Goal: Task Accomplishment & Management: Manage account settings

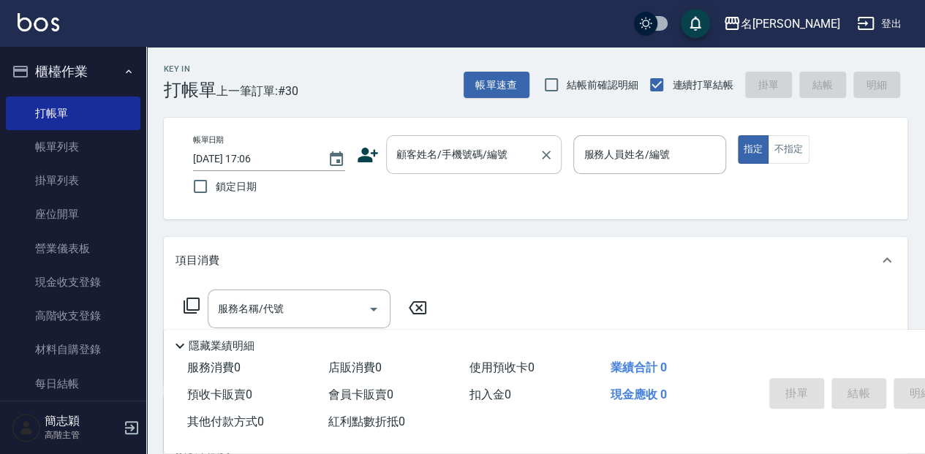
click at [440, 167] on input "顧客姓名/手機號碼/編號" at bounding box center [463, 155] width 140 height 26
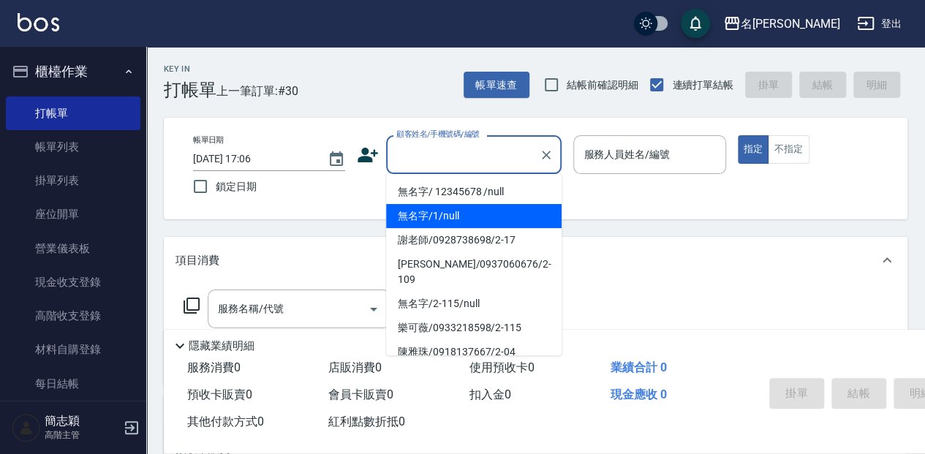
click at [442, 205] on li "無名字/1/null" at bounding box center [473, 216] width 175 height 24
type input "無名字/1/null"
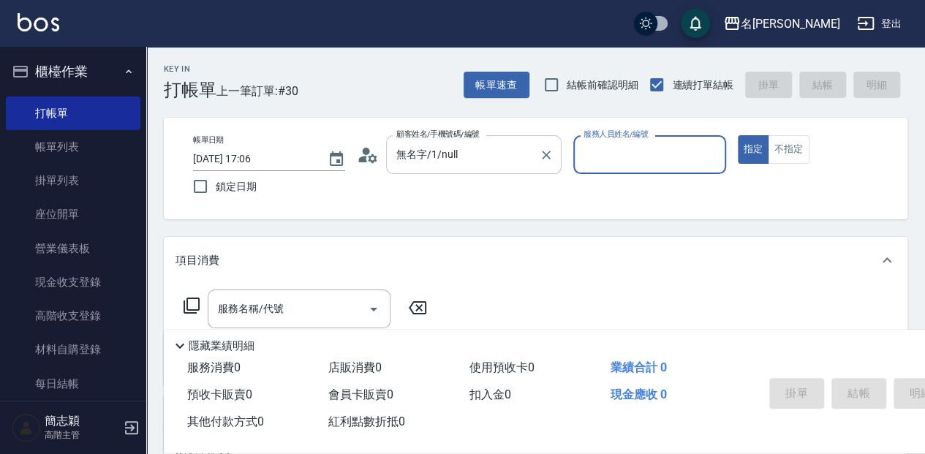
click at [554, 162] on div at bounding box center [545, 154] width 19 height 39
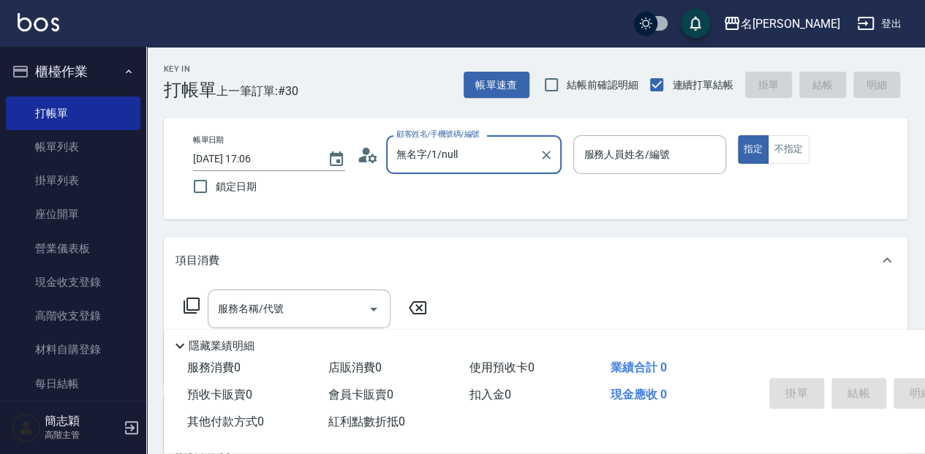
click at [592, 152] on input "服務人員姓名/編號" at bounding box center [649, 155] width 139 height 26
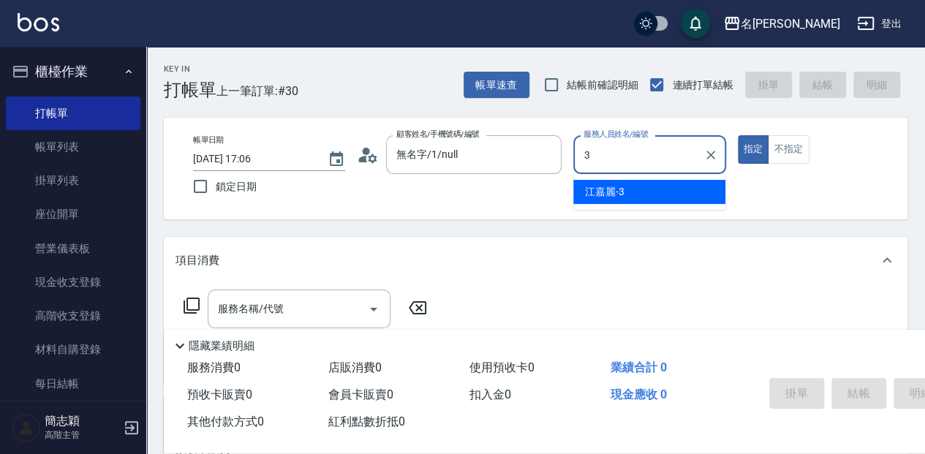
type input "江嘉麗-3"
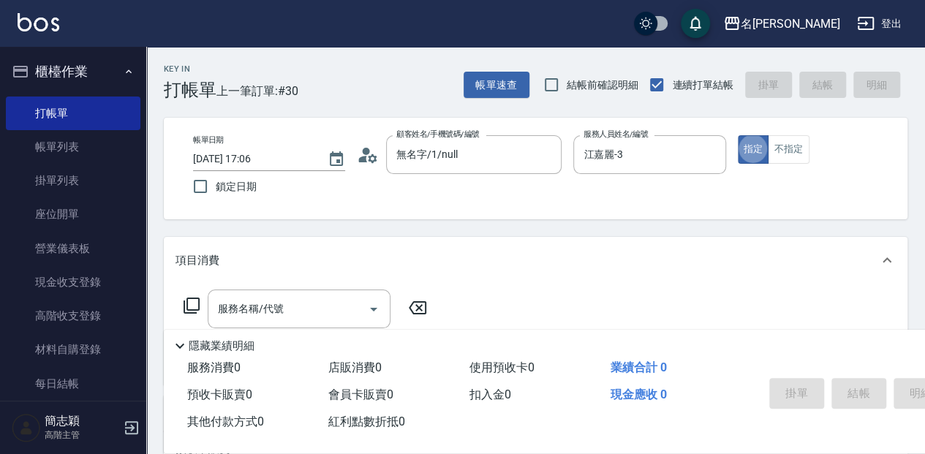
type button "true"
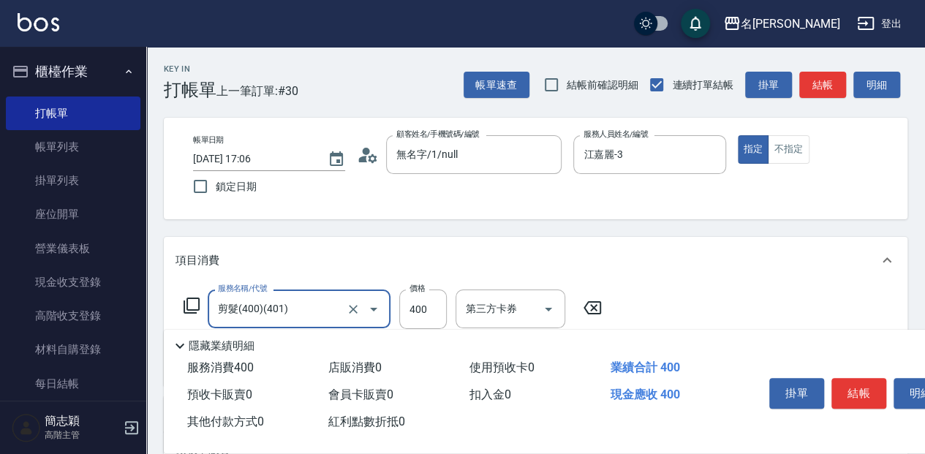
type input "剪髮(400)(401)"
type input "250"
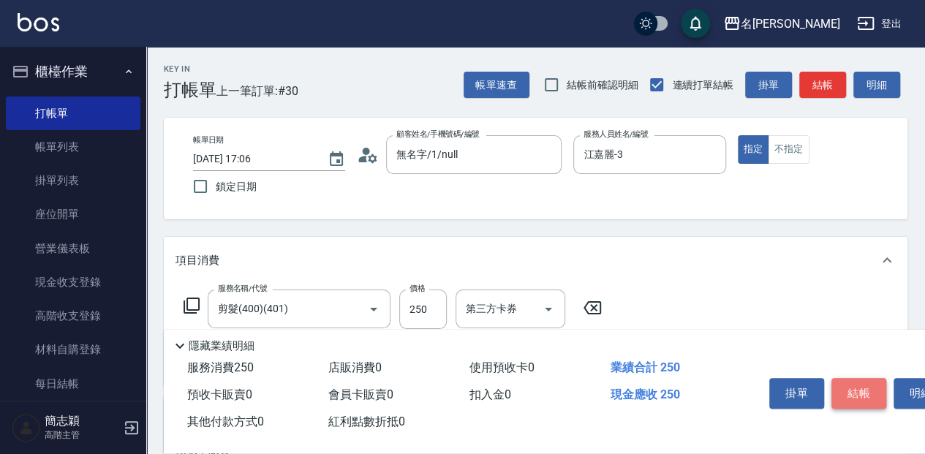
click at [853, 378] on button "結帳" at bounding box center [858, 393] width 55 height 31
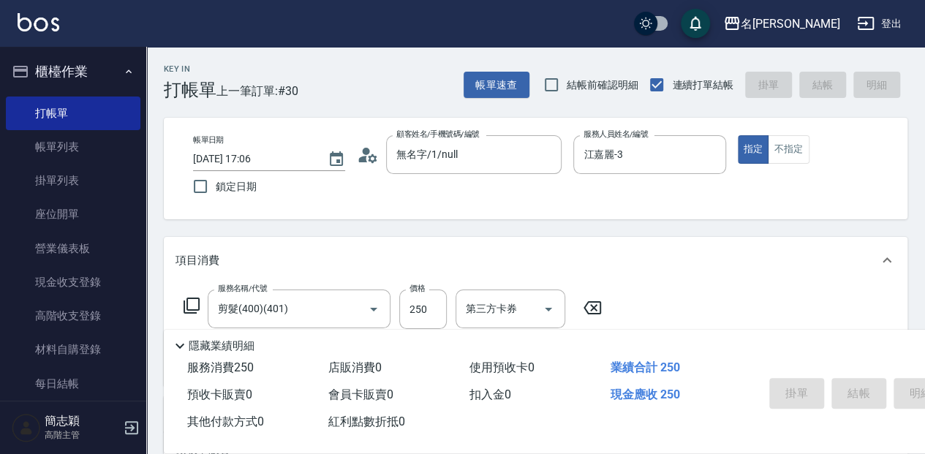
type input "2025/09/14 17:57"
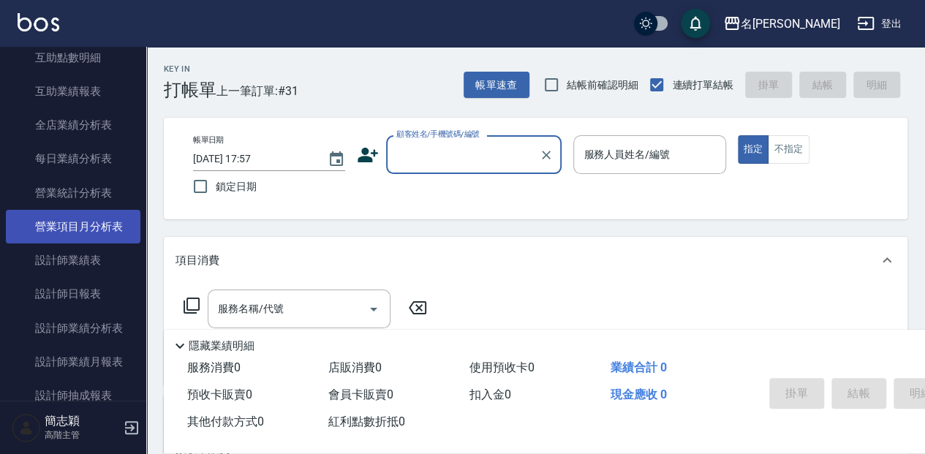
scroll to position [828, 0]
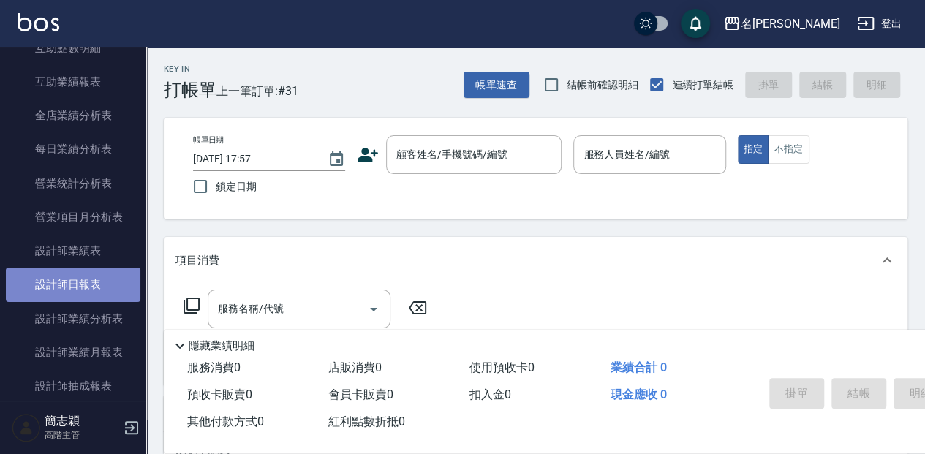
click at [94, 288] on link "設計師日報表" at bounding box center [73, 285] width 135 height 34
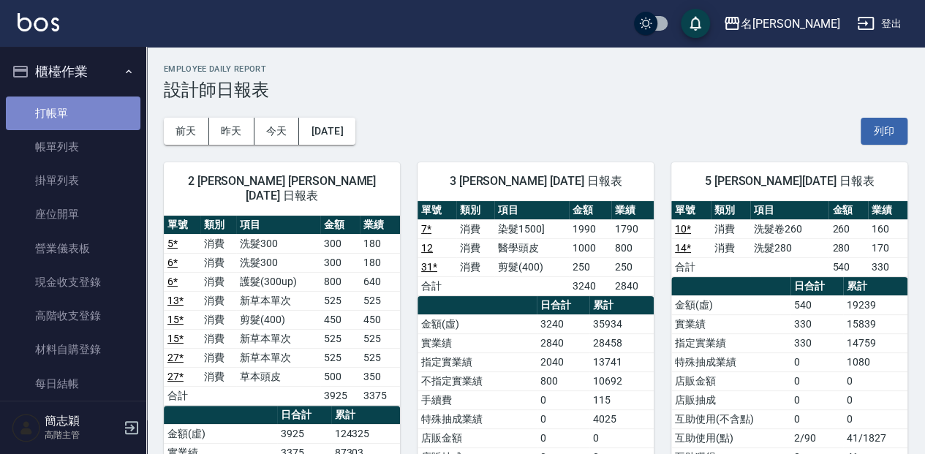
click at [101, 125] on link "打帳單" at bounding box center [73, 114] width 135 height 34
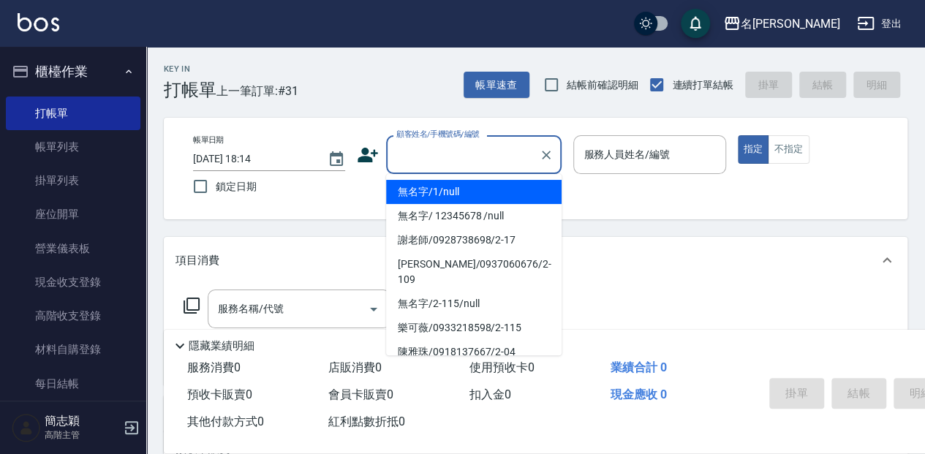
click at [451, 151] on input "顧客姓名/手機號碼/編號" at bounding box center [463, 155] width 140 height 26
click at [461, 155] on input "顧客姓名/手機號碼/編號" at bounding box center [463, 155] width 140 height 26
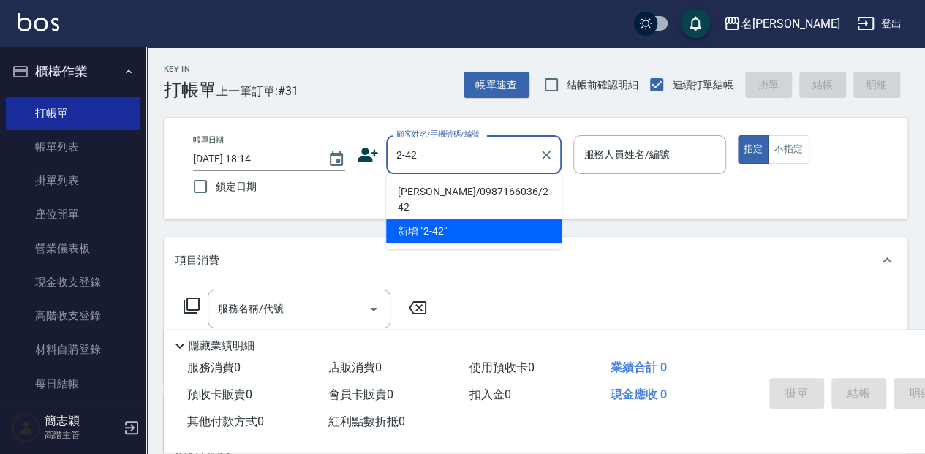
click at [473, 189] on li "王瑩/0987166036/2-42" at bounding box center [473, 199] width 175 height 39
type input "王瑩/0987166036/2-42"
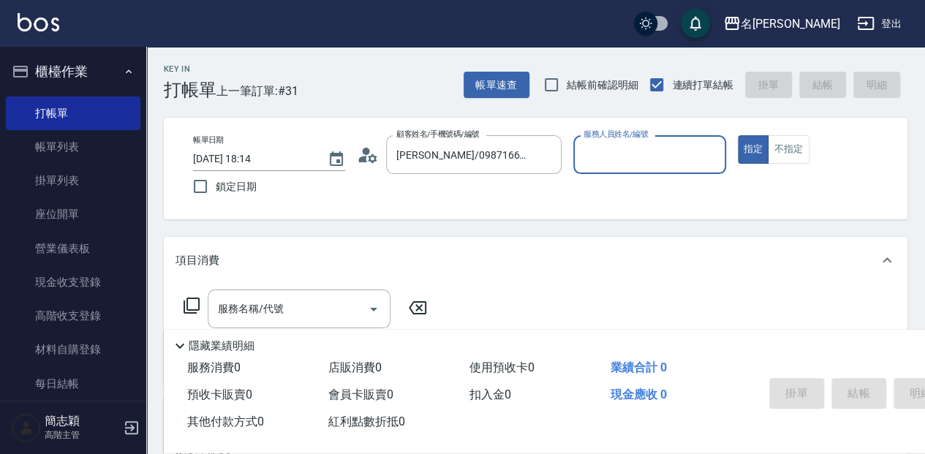
type input "Julie-2"
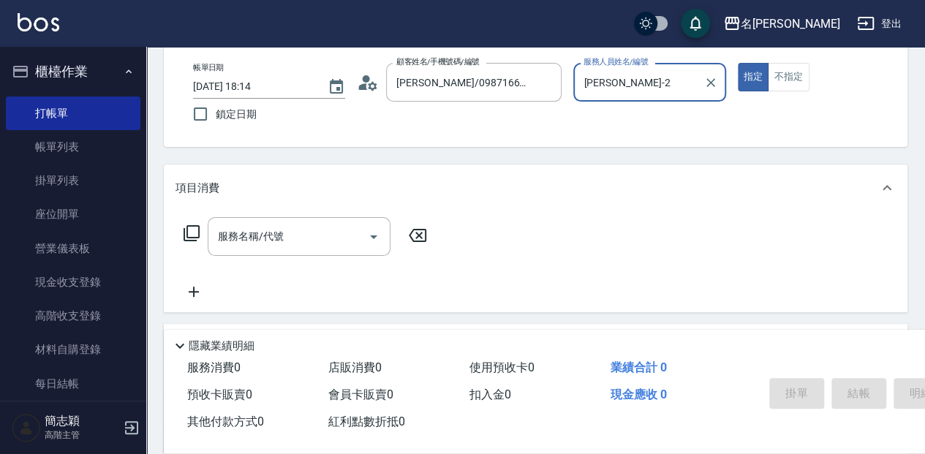
scroll to position [97, 0]
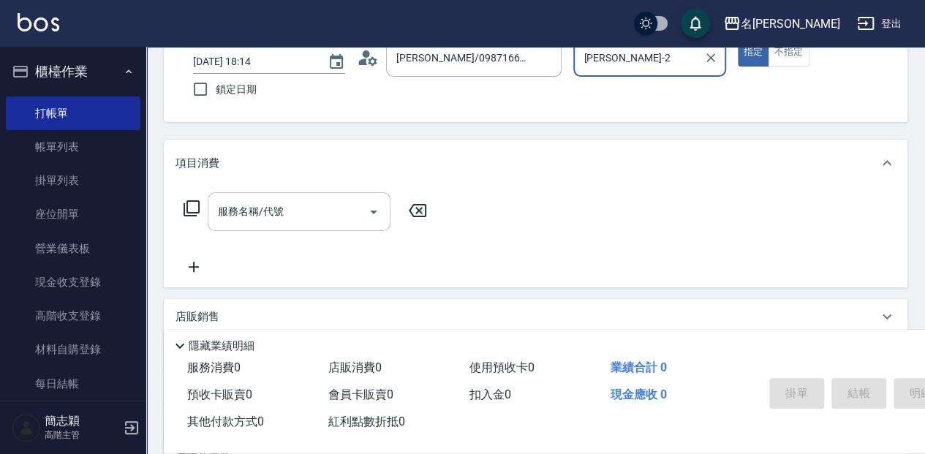
click at [320, 208] on input "服務名稱/代號" at bounding box center [288, 212] width 148 height 26
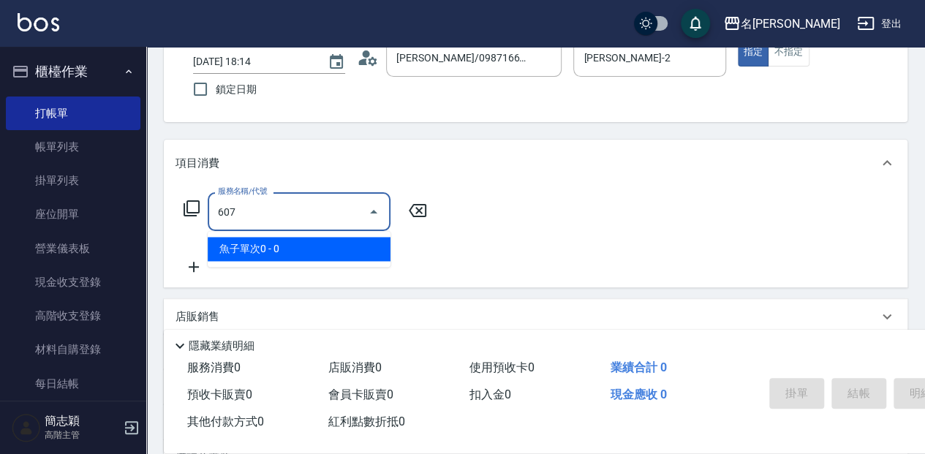
click at [381, 252] on span "魚子單次0 - 0" at bounding box center [299, 249] width 183 height 24
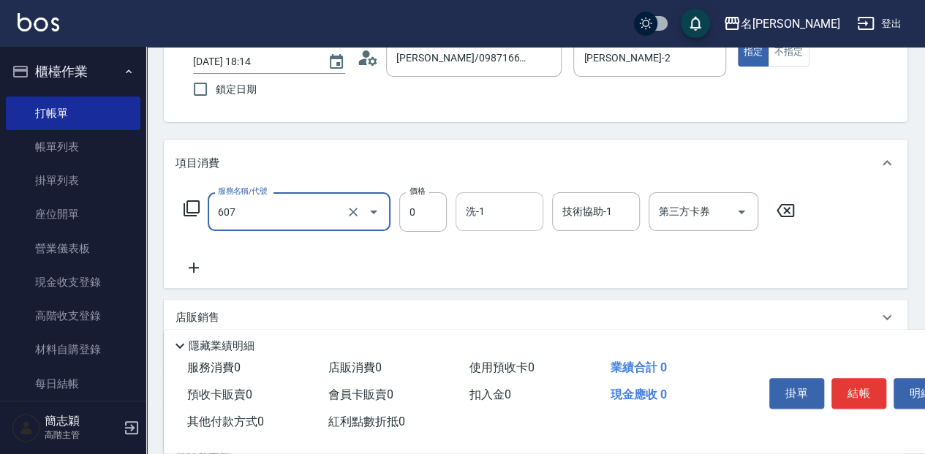
type input "魚子單次0(607)"
click at [499, 206] on input "洗-1" at bounding box center [499, 212] width 75 height 26
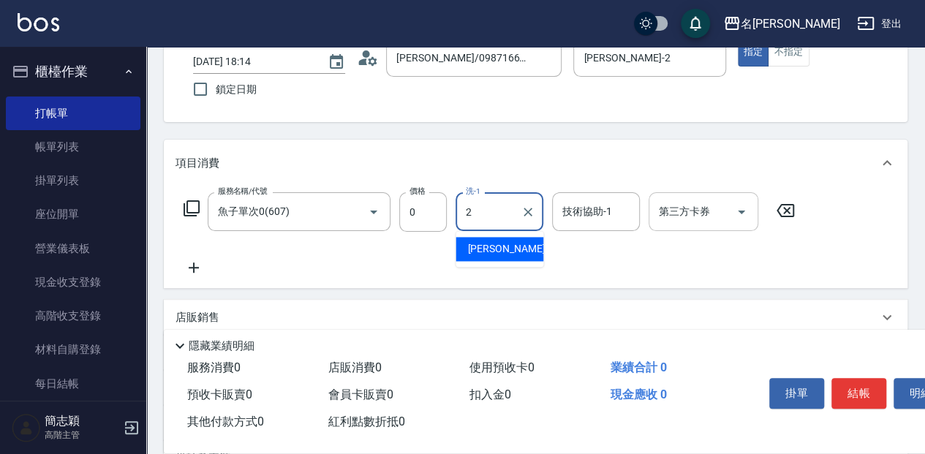
drag, startPoint x: 507, startPoint y: 249, endPoint x: 648, endPoint y: 215, distance: 144.4
click at [528, 246] on div "Julie -2" at bounding box center [500, 249] width 88 height 24
type input "Julie-2"
click at [609, 212] on input "技術協助-1" at bounding box center [596, 212] width 75 height 26
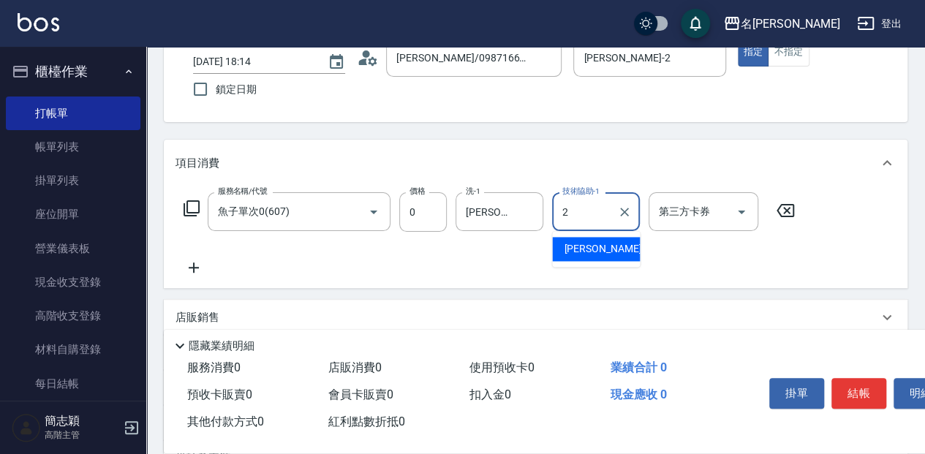
click at [608, 249] on div "Julie -2" at bounding box center [596, 249] width 88 height 24
type input "Julie-2"
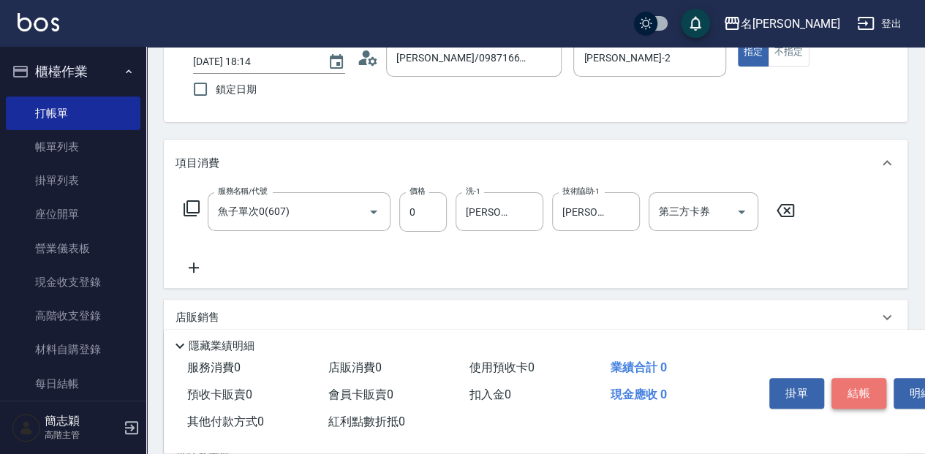
click at [847, 385] on button "結帳" at bounding box center [858, 393] width 55 height 31
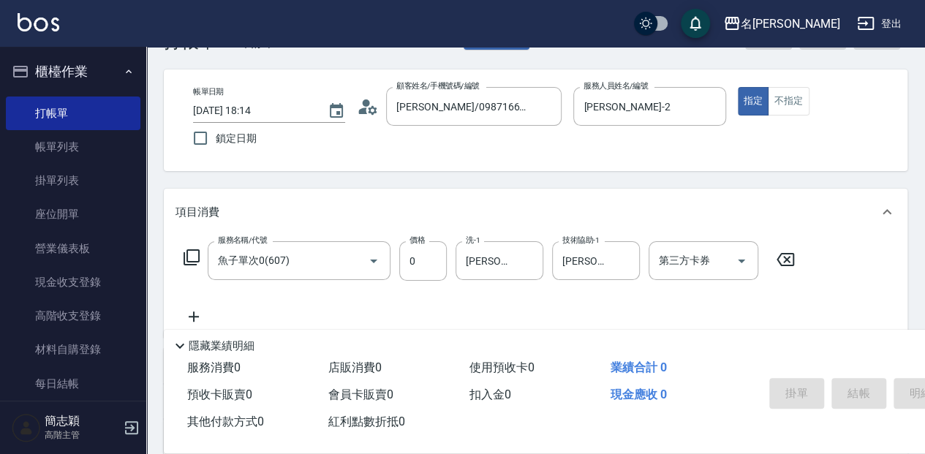
scroll to position [0, 0]
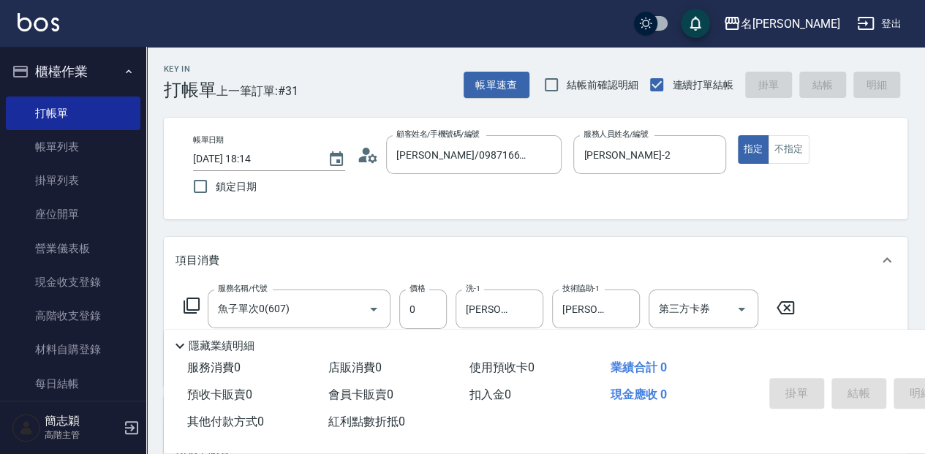
type input "2025/09/14 18:45"
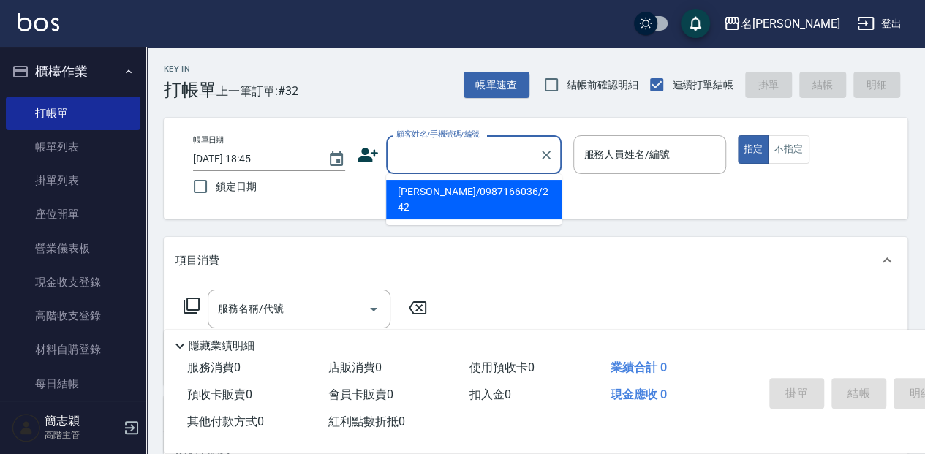
click at [434, 155] on input "顧客姓名/手機號碼/編號" at bounding box center [463, 155] width 140 height 26
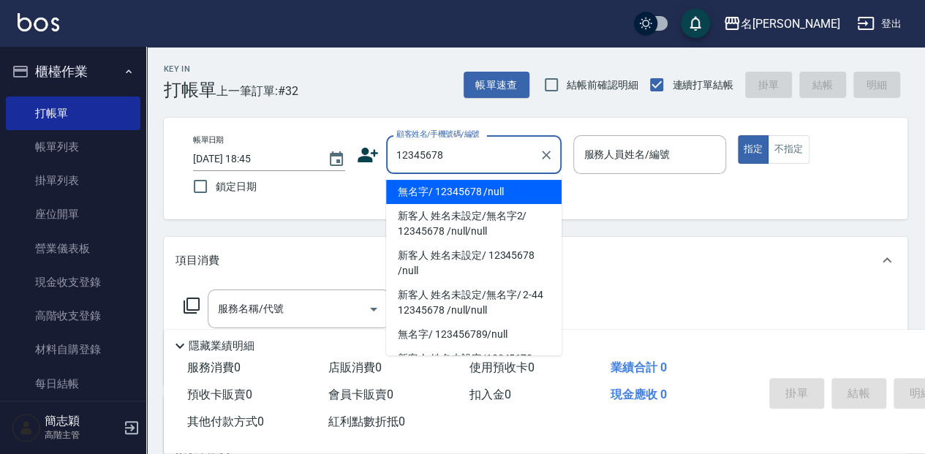
click at [513, 190] on li "無名字/ 12345678 /null" at bounding box center [473, 192] width 175 height 24
type input "無名字/ 12345678 /null"
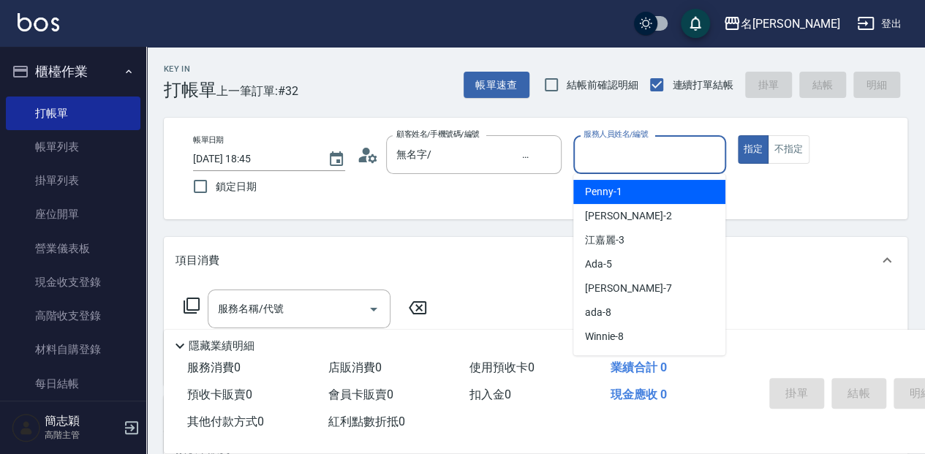
click at [632, 154] on input "服務人員姓名/編號" at bounding box center [649, 155] width 139 height 26
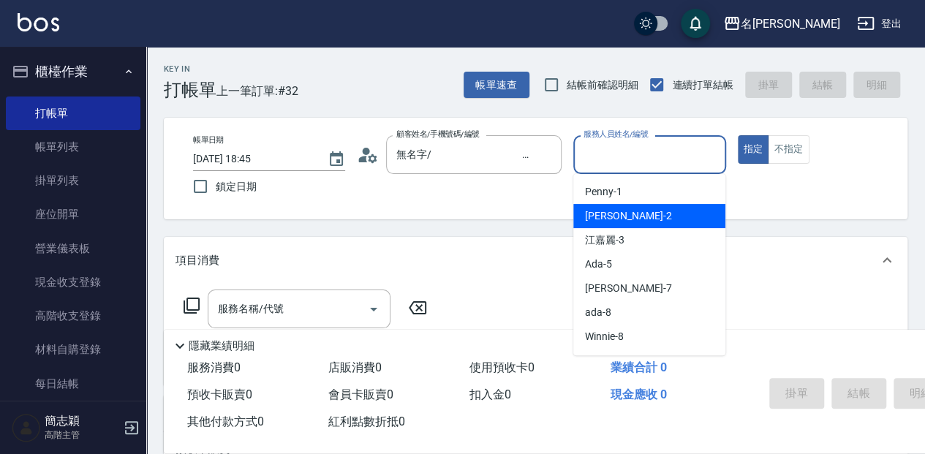
click at [630, 219] on div "Julie -2" at bounding box center [649, 216] width 152 height 24
type input "Julie-2"
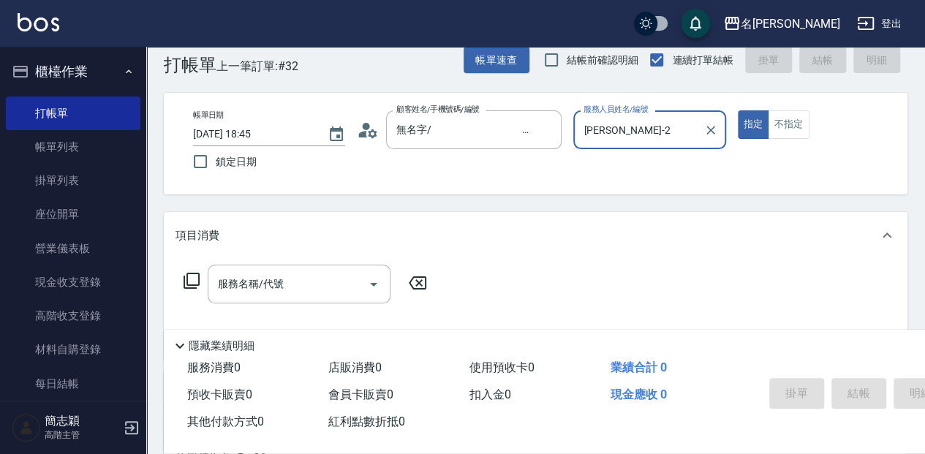
scroll to position [48, 0]
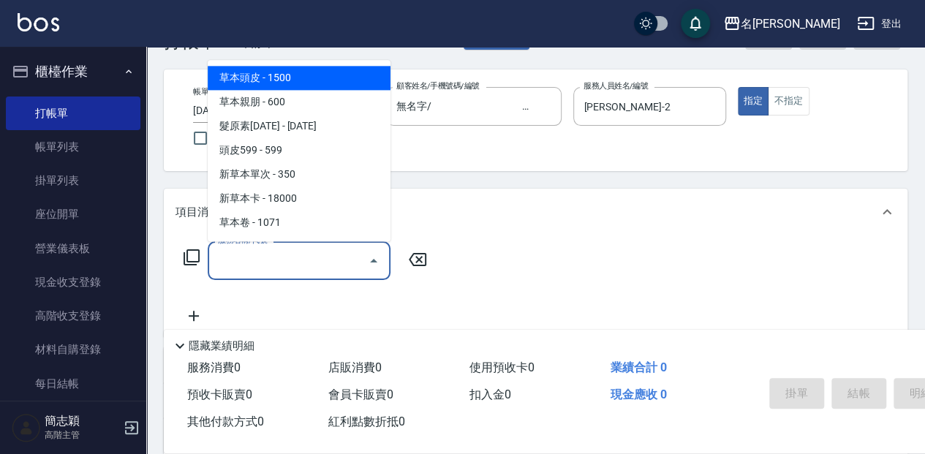
click at [299, 260] on input "服務名稱/代號" at bounding box center [288, 261] width 148 height 26
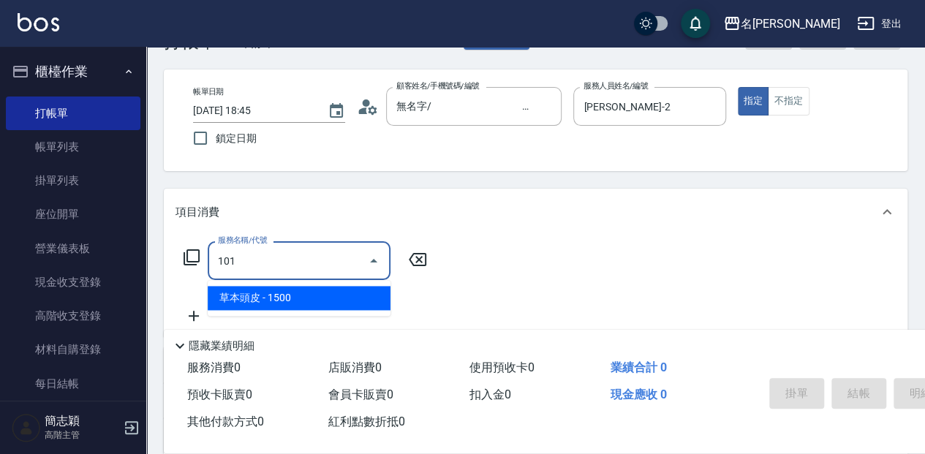
click at [352, 300] on span "草本頭皮 - 1500" at bounding box center [299, 298] width 183 height 24
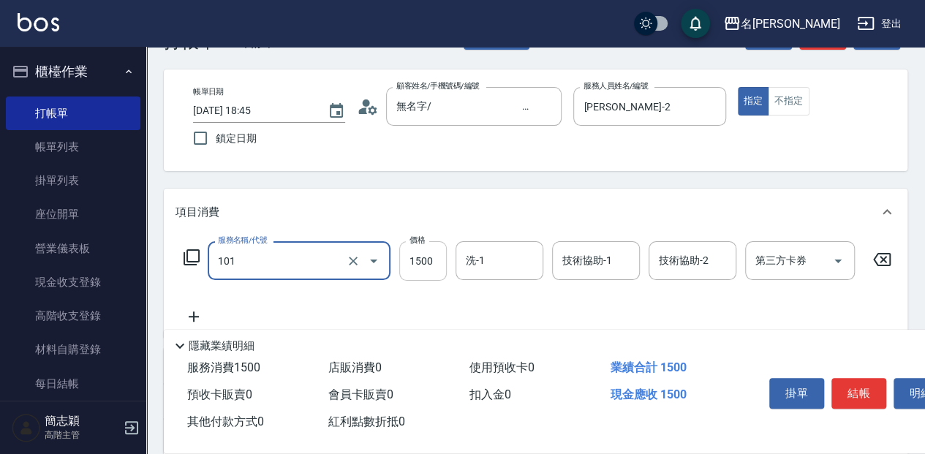
type input "草本頭皮(101)"
click at [424, 256] on input "1500" at bounding box center [423, 260] width 48 height 39
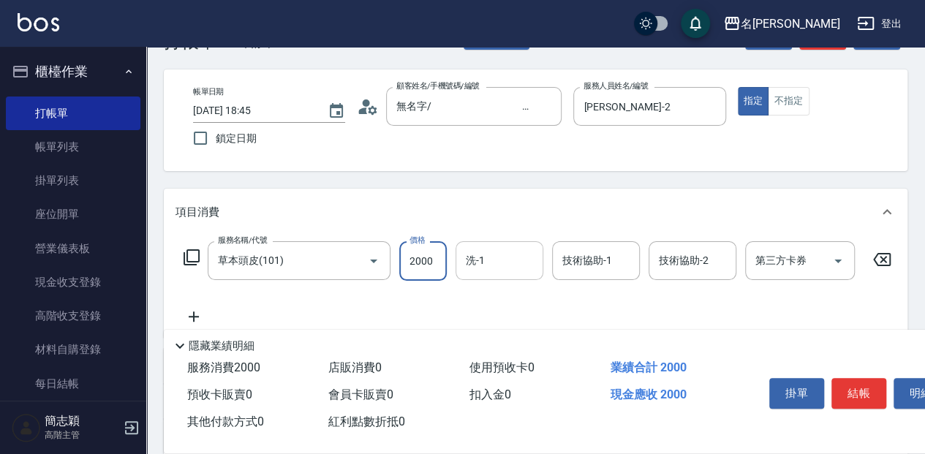
type input "2000"
click at [504, 257] on input "洗-1" at bounding box center [499, 261] width 75 height 26
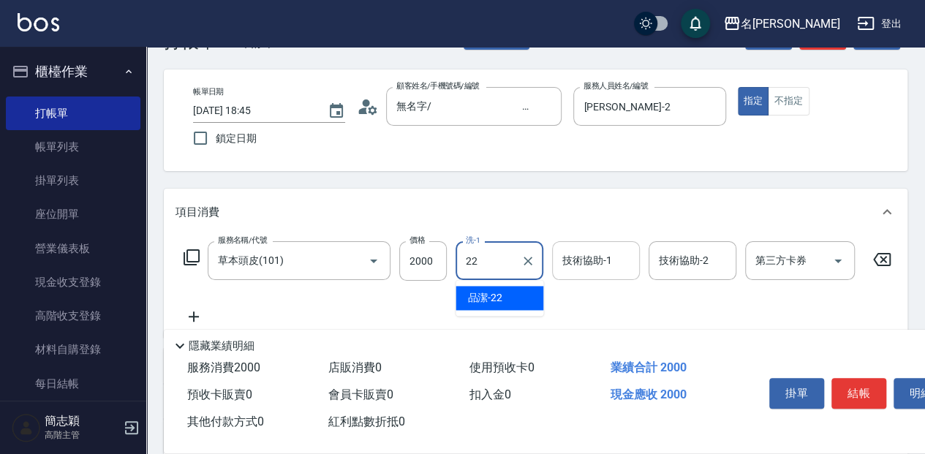
drag, startPoint x: 506, startPoint y: 306, endPoint x: 600, endPoint y: 254, distance: 107.4
click at [516, 298] on div "品潔 -22" at bounding box center [500, 298] width 88 height 24
type input "品潔-22"
click at [609, 252] on input "技術協助-1" at bounding box center [596, 261] width 75 height 26
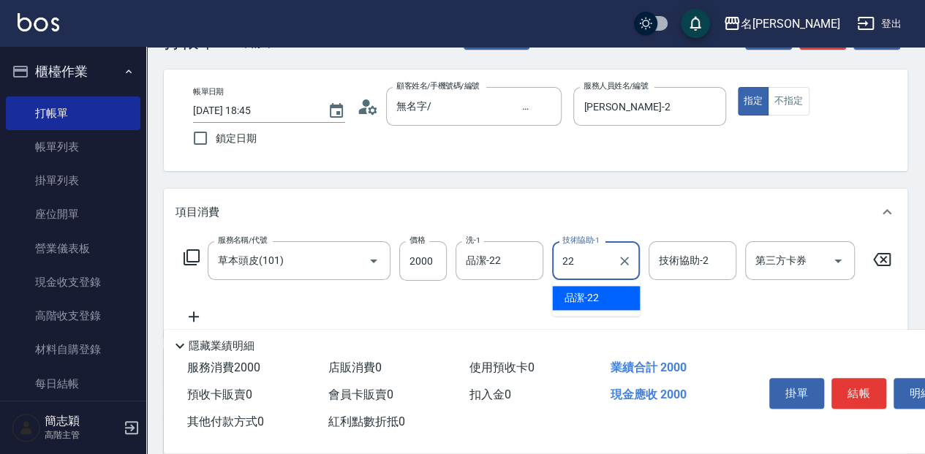
click at [597, 301] on span "品潔 -22" at bounding box center [581, 297] width 35 height 15
type input "品潔-22"
click at [701, 259] on input "技術協助-2" at bounding box center [692, 261] width 75 height 26
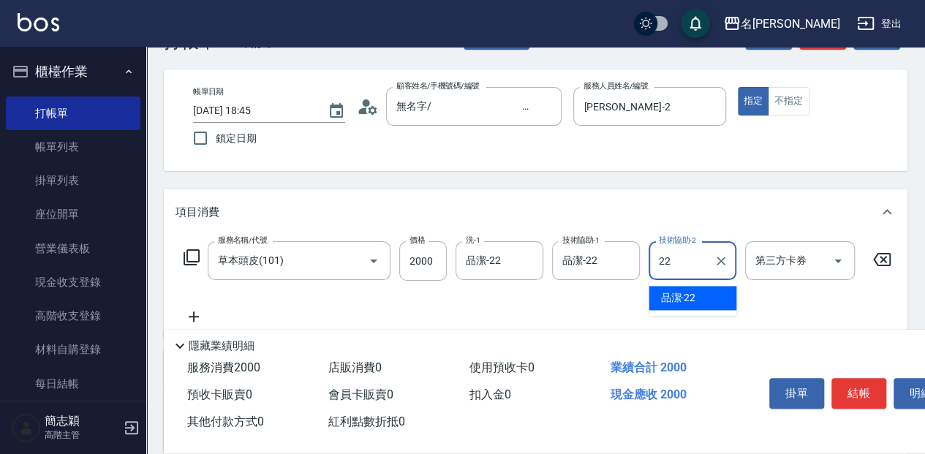
click at [686, 304] on span "品潔 -22" at bounding box center [677, 297] width 35 height 15
type input "品潔-22"
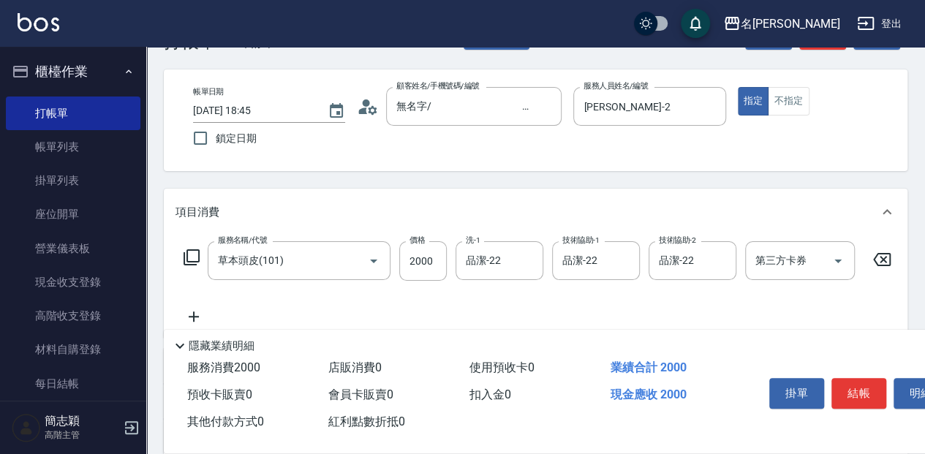
click at [199, 317] on icon at bounding box center [193, 317] width 37 height 18
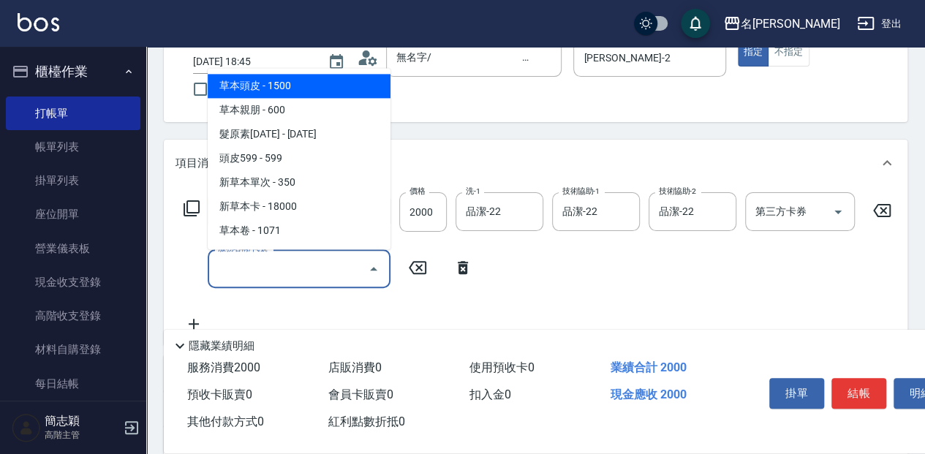
click at [307, 268] on input "服務名稱/代號" at bounding box center [288, 269] width 148 height 26
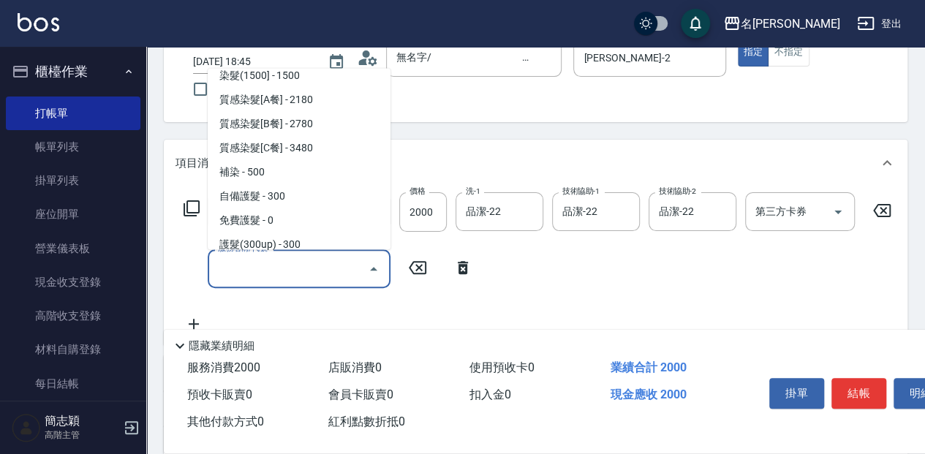
scroll to position [1121, 0]
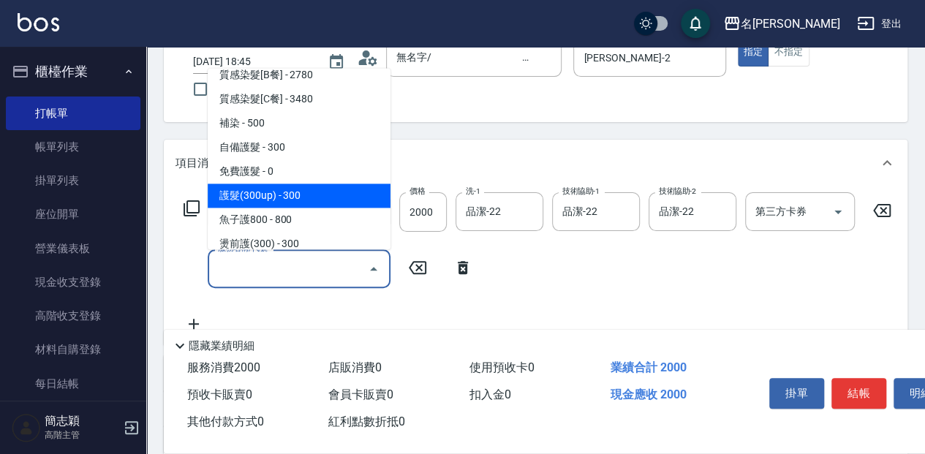
click at [323, 193] on span "護髮(300up) - 300" at bounding box center [299, 196] width 183 height 24
type input "護髮(300up)(603)"
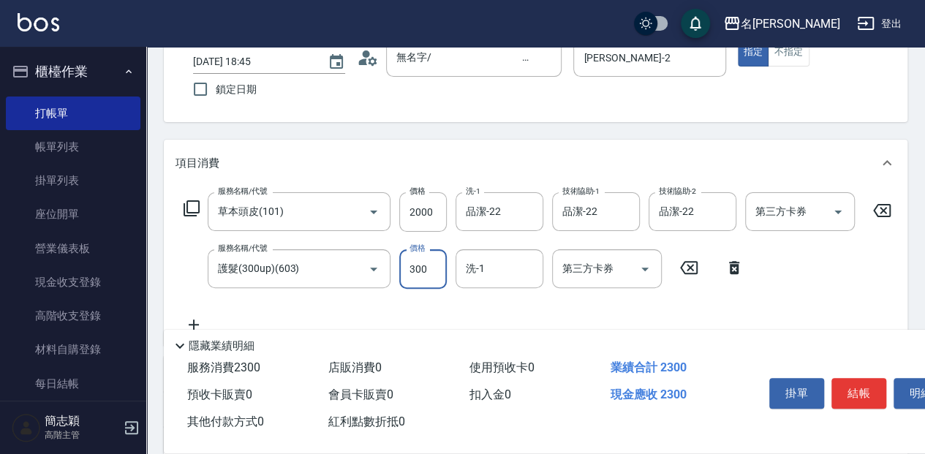
click at [423, 268] on input "300" at bounding box center [423, 268] width 48 height 39
type input "800"
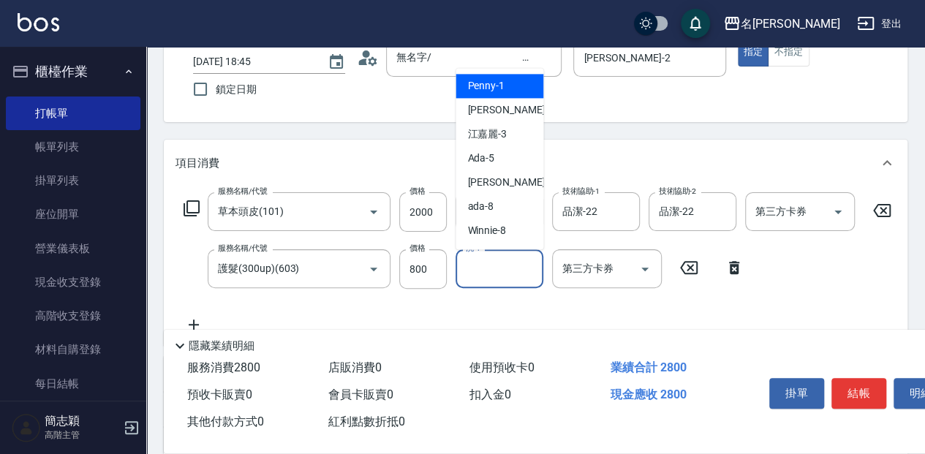
click at [499, 266] on input "洗-1" at bounding box center [499, 269] width 75 height 26
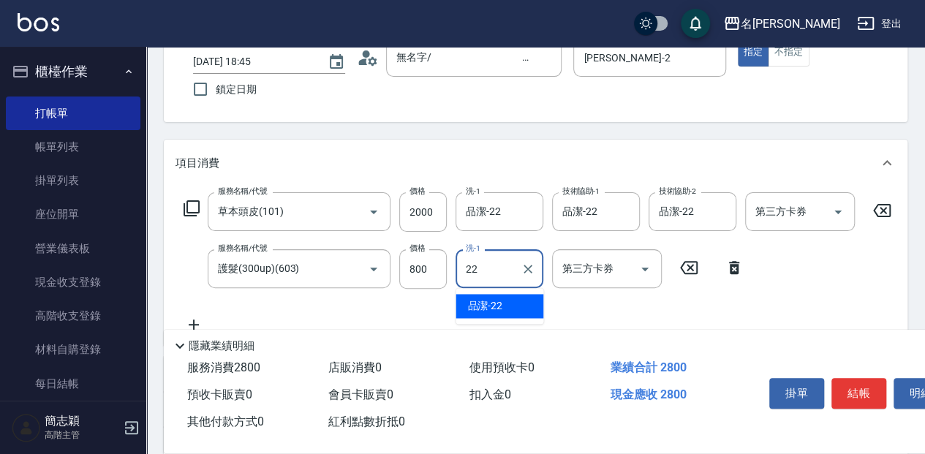
drag, startPoint x: 521, startPoint y: 301, endPoint x: 543, endPoint y: 304, distance: 22.9
click at [521, 301] on div "品潔 -22" at bounding box center [500, 306] width 88 height 24
type input "品潔-22"
click at [863, 393] on button "結帳" at bounding box center [858, 393] width 55 height 31
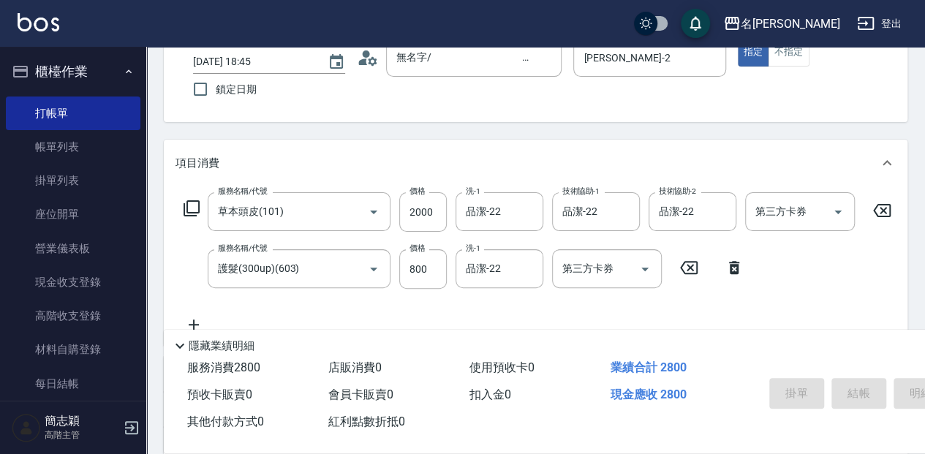
type input "2025/09/14 18:47"
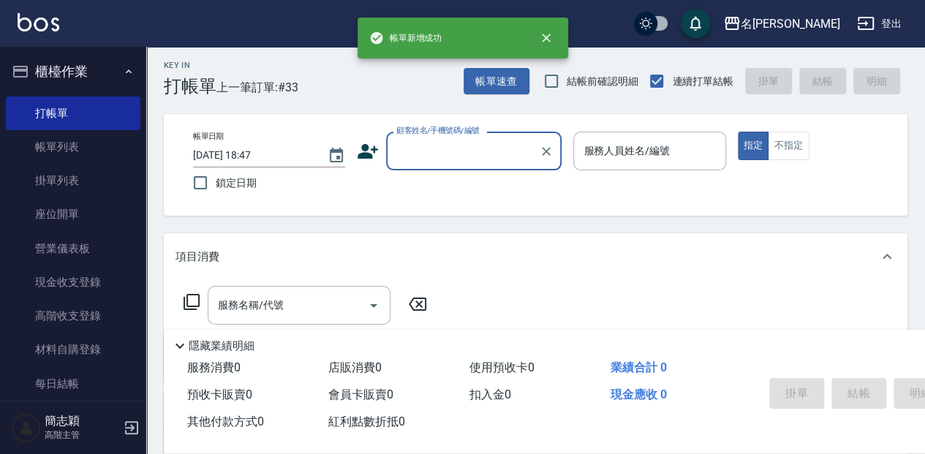
scroll to position [0, 0]
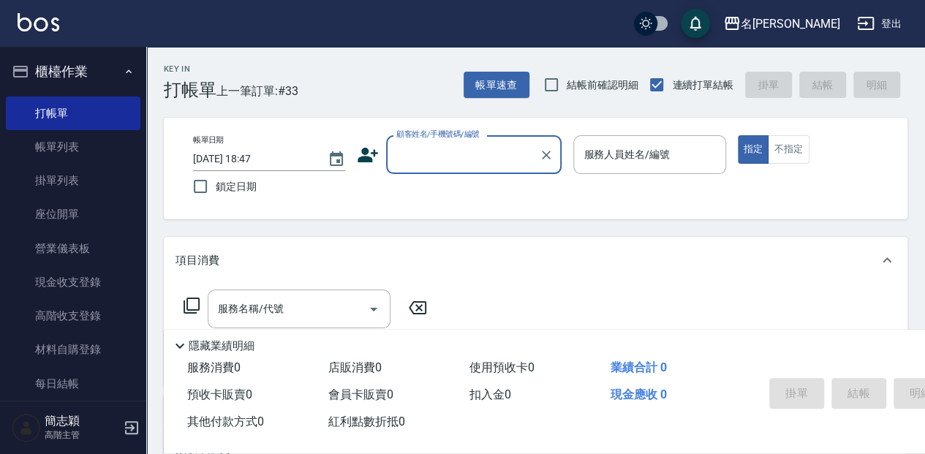
click at [499, 159] on input "顧客姓名/手機號碼/編號" at bounding box center [463, 155] width 140 height 26
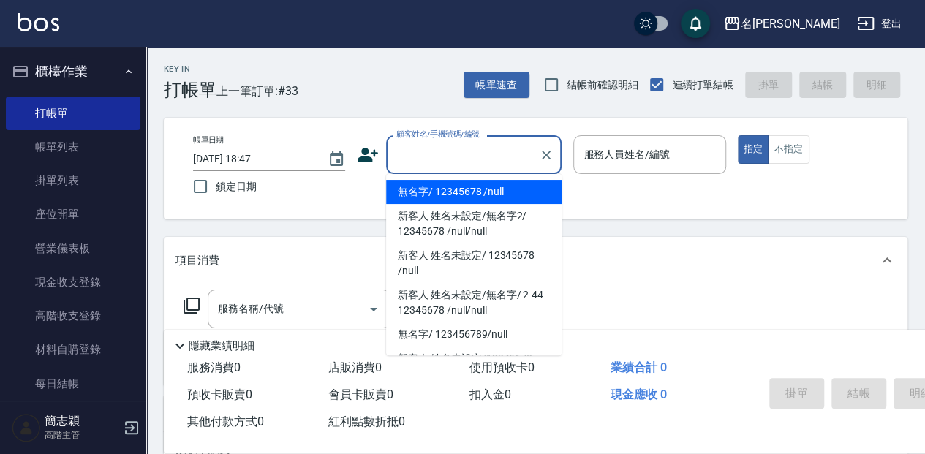
click at [490, 197] on li "無名字/ 12345678 /null" at bounding box center [473, 192] width 175 height 24
type input "無名字/ 12345678 /null"
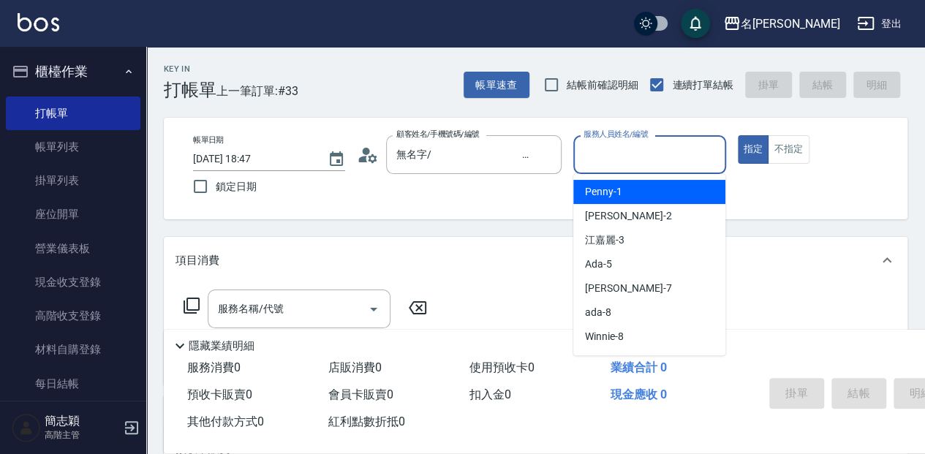
drag, startPoint x: 644, startPoint y: 154, endPoint x: 607, endPoint y: 186, distance: 48.8
click at [644, 154] on input "服務人員姓名/編號" at bounding box center [649, 155] width 139 height 26
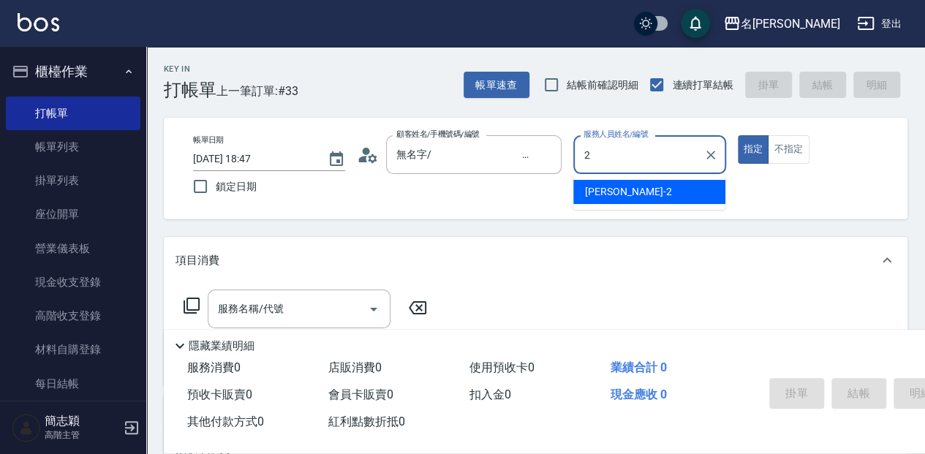
click at [687, 197] on div "Julie -2" at bounding box center [649, 192] width 152 height 24
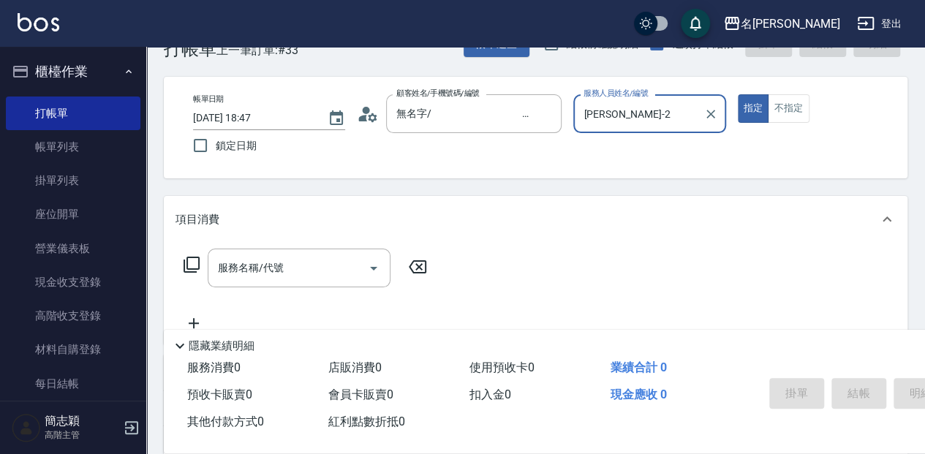
scroll to position [97, 0]
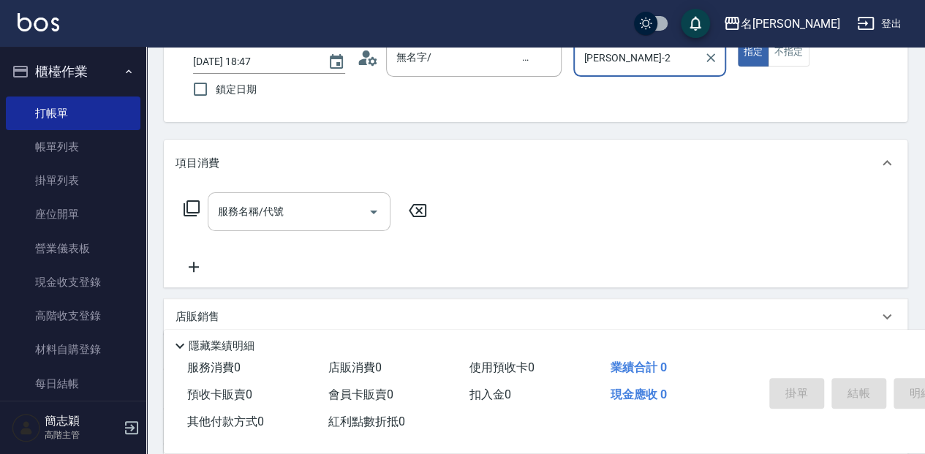
type input "Julie-2"
click at [298, 212] on input "服務名稱/代號" at bounding box center [288, 212] width 148 height 26
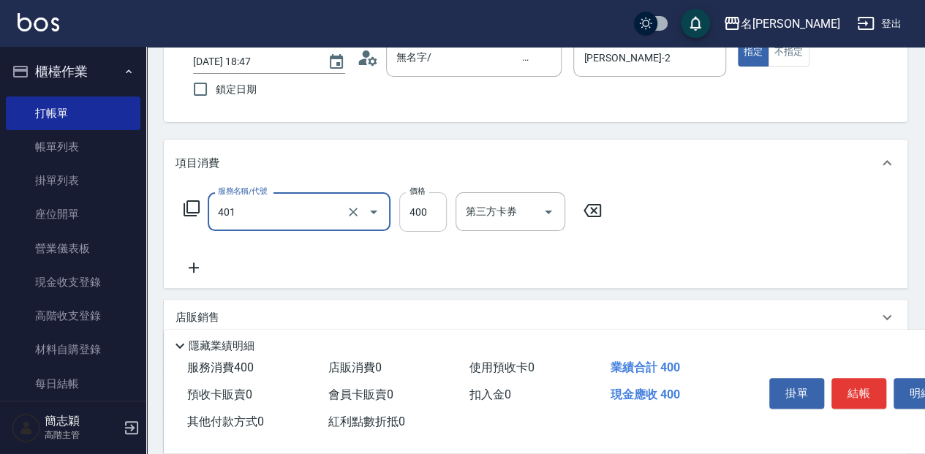
type input "剪髮(400)(401)"
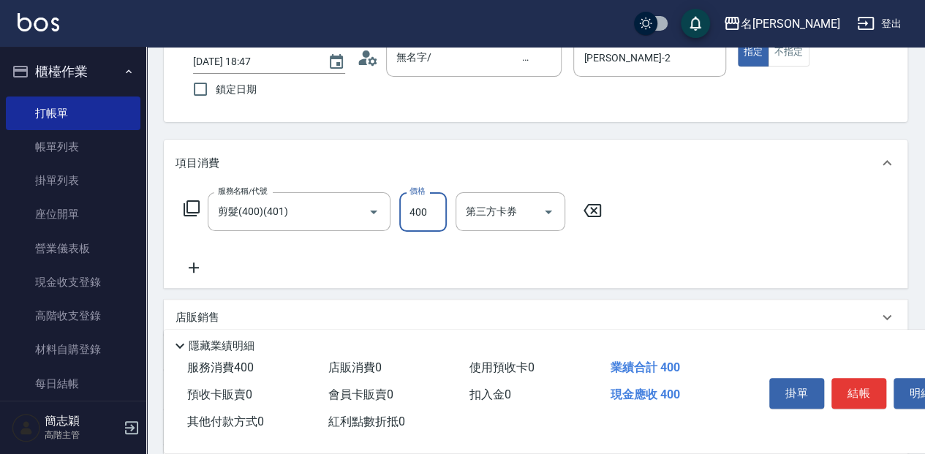
click at [432, 210] on input "400" at bounding box center [423, 211] width 48 height 39
type input "450"
click at [197, 270] on icon at bounding box center [193, 268] width 37 height 18
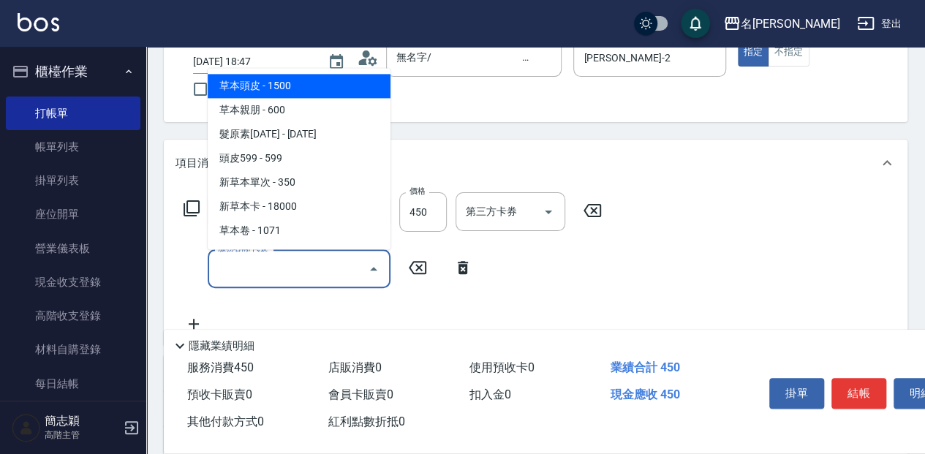
click at [335, 273] on input "服務名稱/代號" at bounding box center [288, 269] width 148 height 26
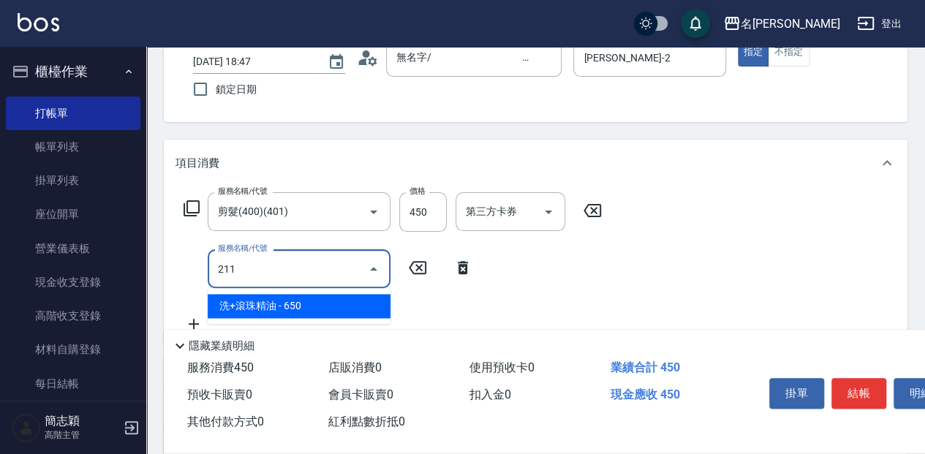
click at [377, 272] on icon "Close" at bounding box center [374, 269] width 18 height 18
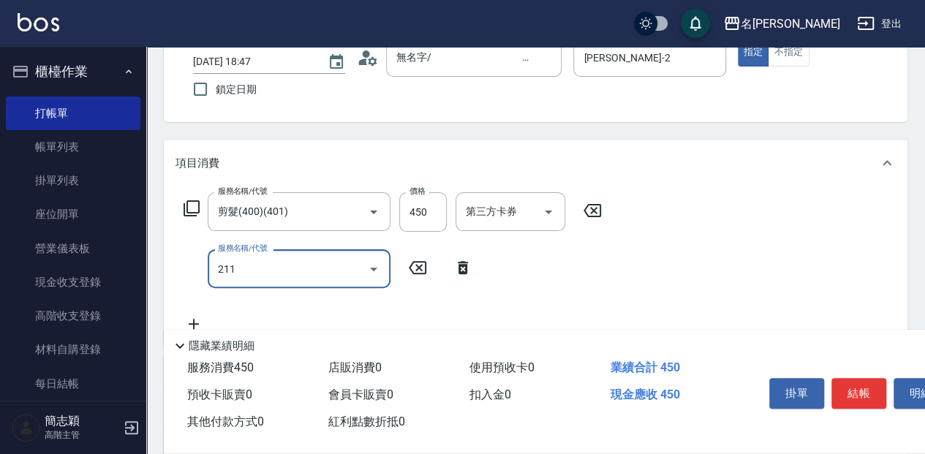
click at [375, 266] on icon "Open" at bounding box center [374, 269] width 18 height 18
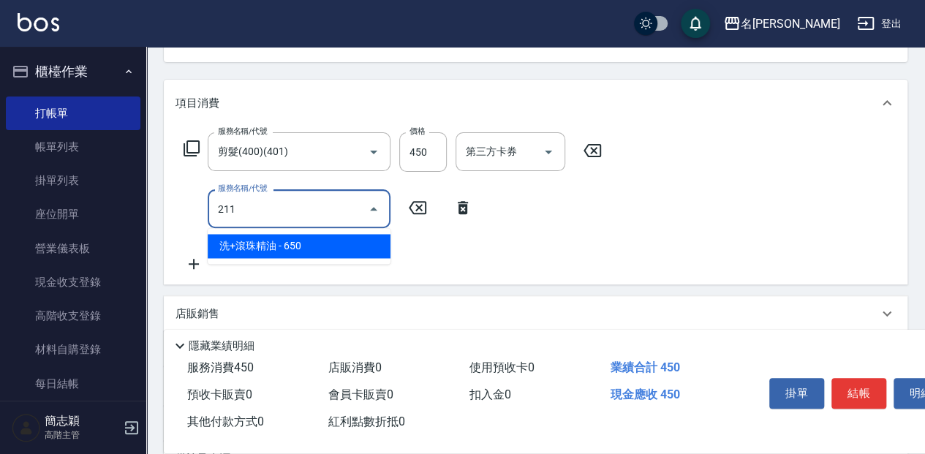
scroll to position [194, 0]
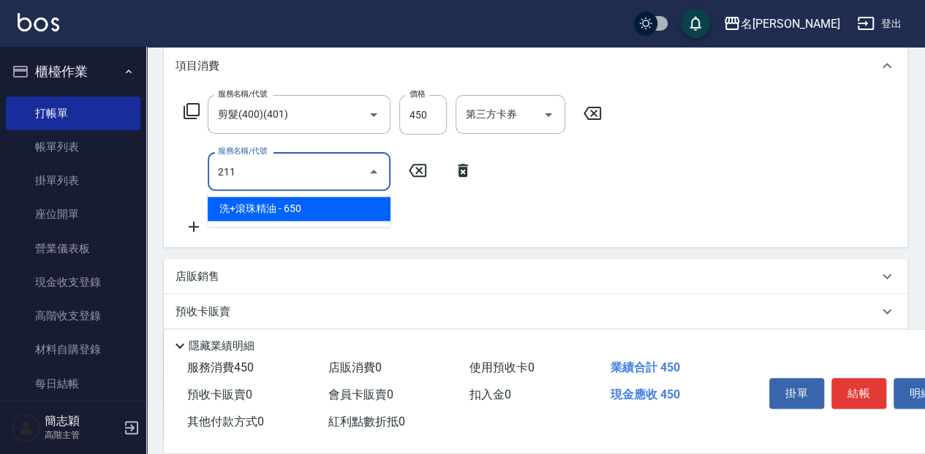
click at [244, 170] on input "211" at bounding box center [288, 172] width 148 height 26
type input "2"
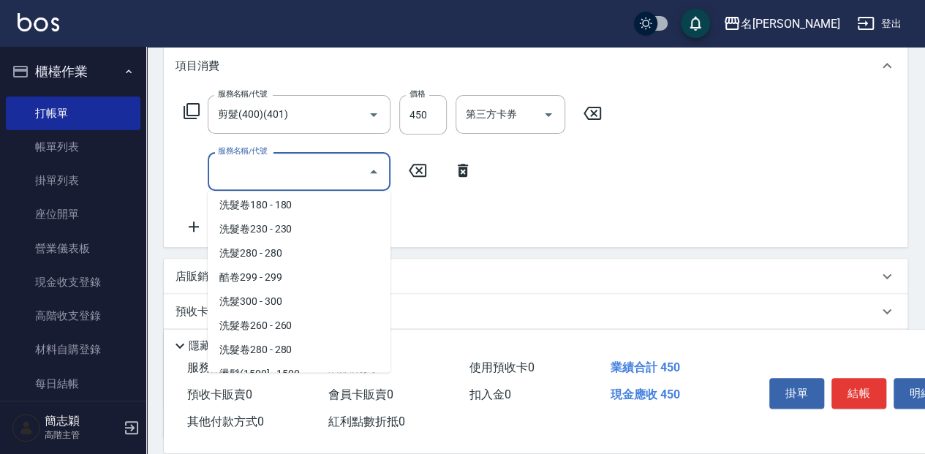
scroll to position [633, 0]
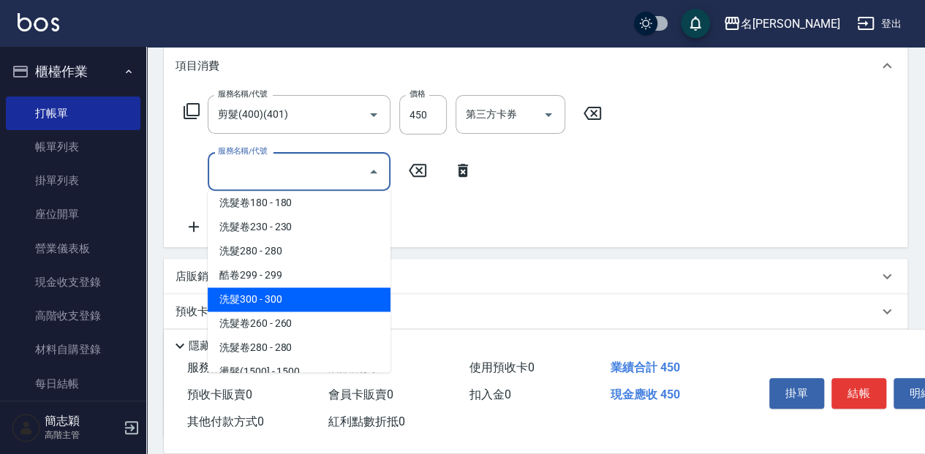
click at [305, 303] on span "洗髮300 - 300" at bounding box center [299, 299] width 183 height 24
type input "洗髮300(221)"
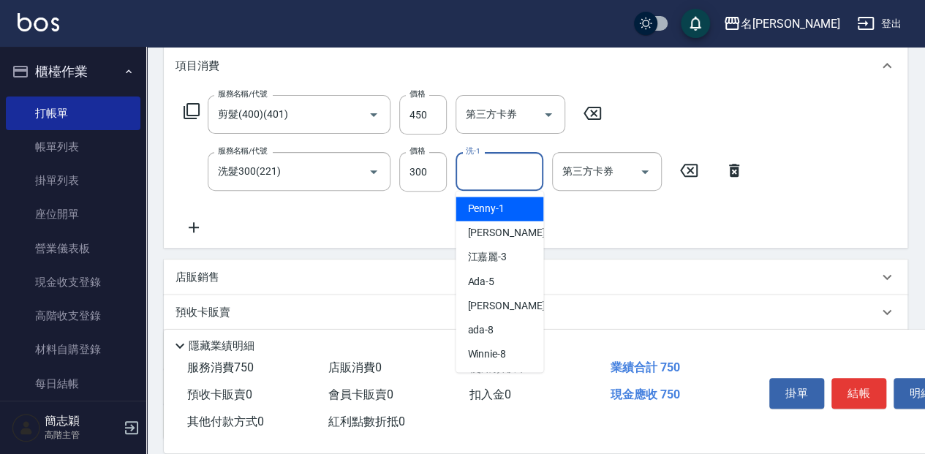
click at [507, 170] on input "洗-1" at bounding box center [499, 172] width 75 height 26
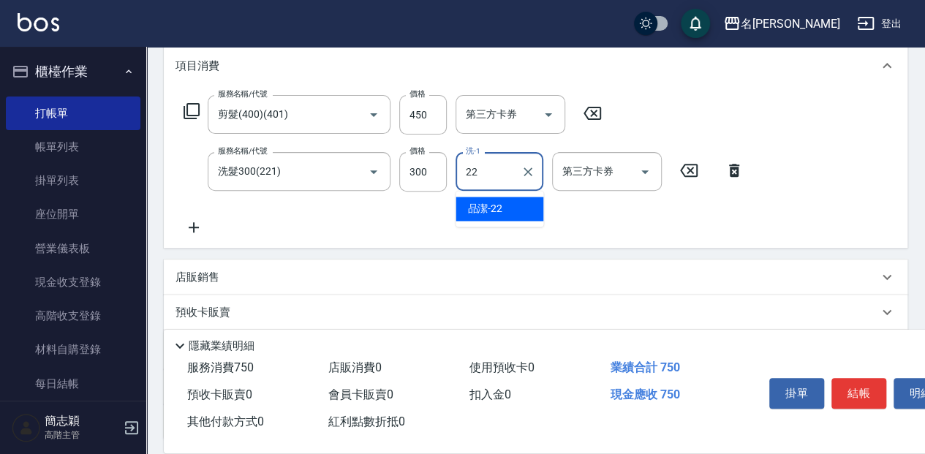
click at [521, 208] on div "品潔 -22" at bounding box center [500, 209] width 88 height 24
type input "品潔-22"
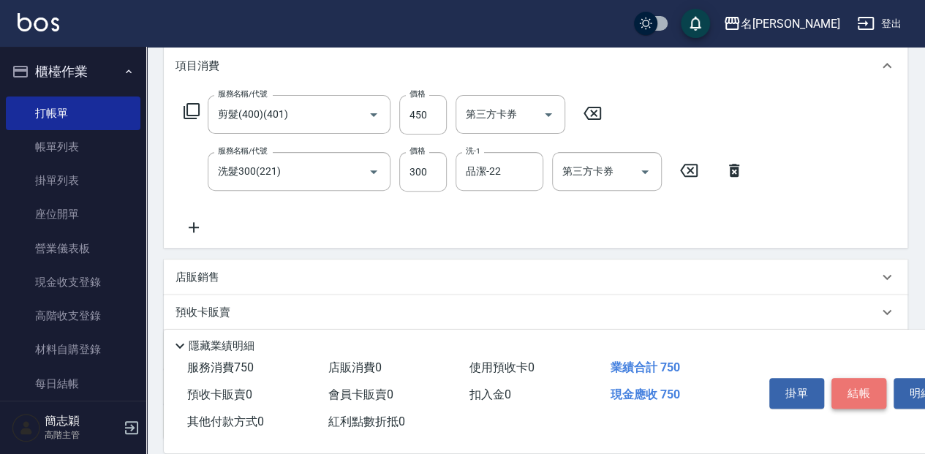
click at [865, 378] on button "結帳" at bounding box center [858, 393] width 55 height 31
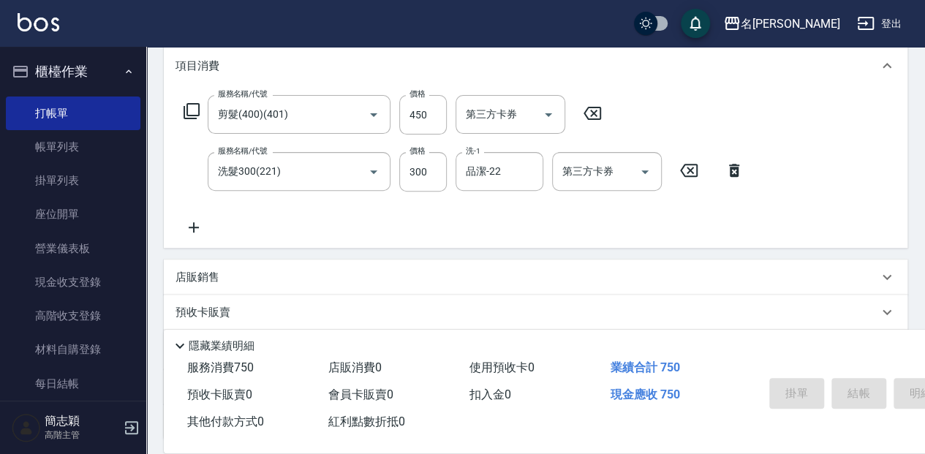
type input "2025/09/14 18:48"
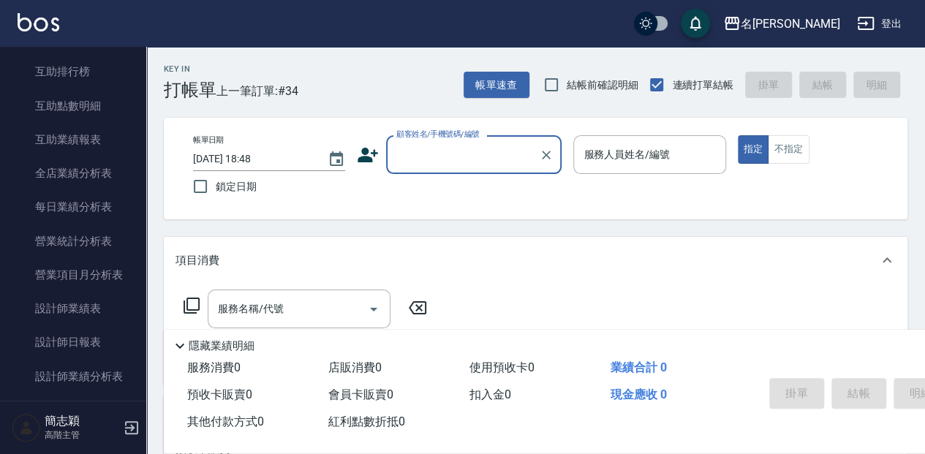
scroll to position [779, 0]
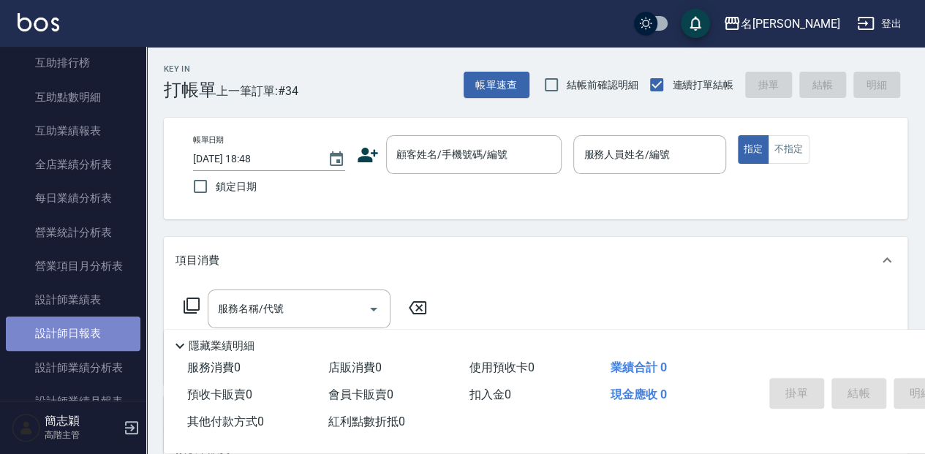
click at [109, 336] on link "設計師日報表" at bounding box center [73, 334] width 135 height 34
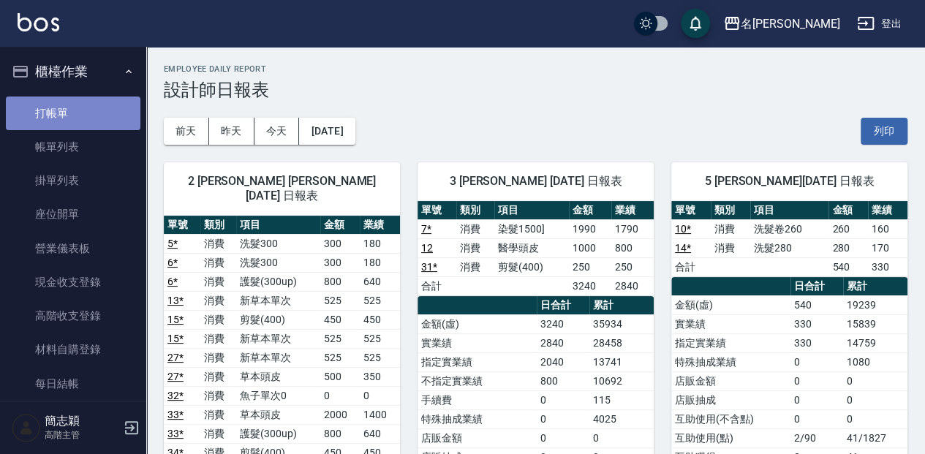
click at [87, 116] on link "打帳單" at bounding box center [73, 114] width 135 height 34
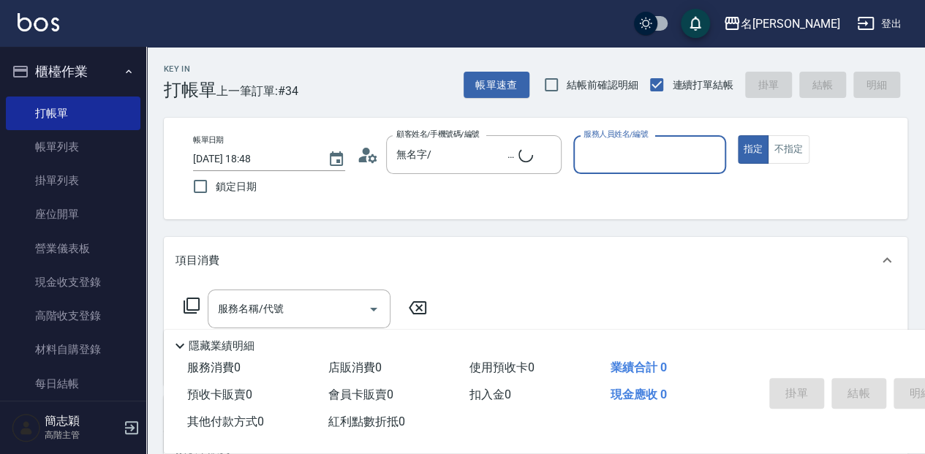
type input "無名字/1/null"
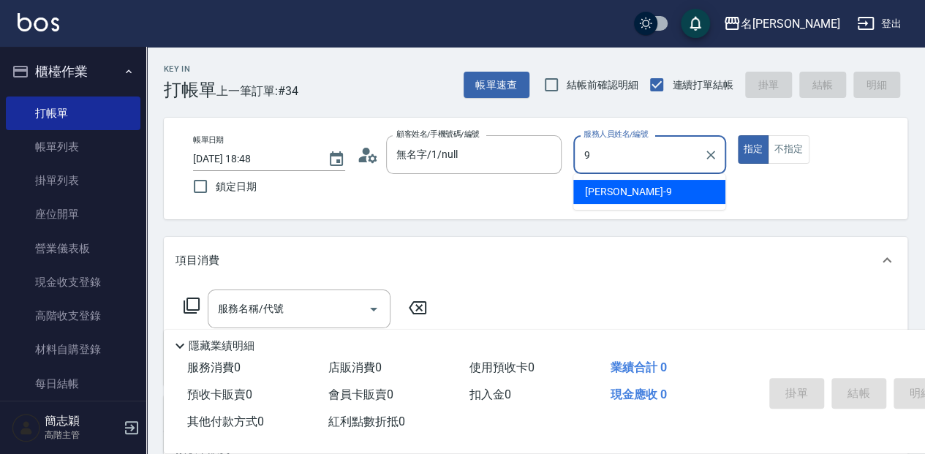
type input "Anna-9"
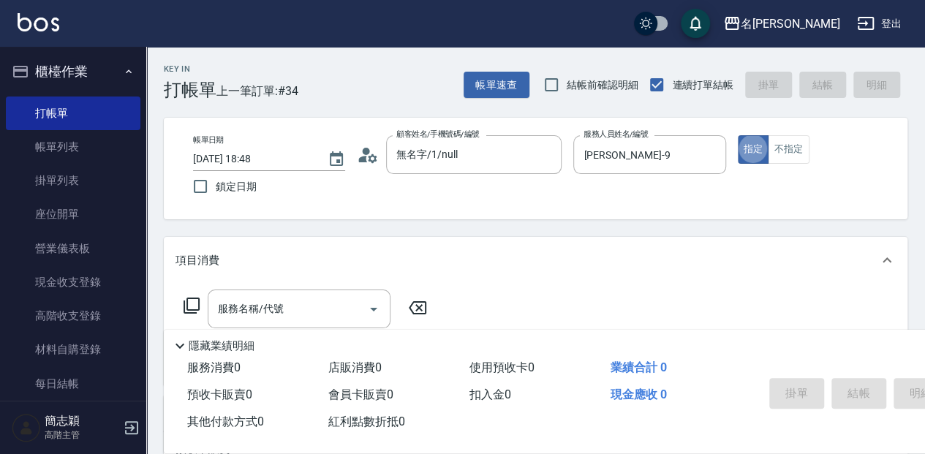
type button "true"
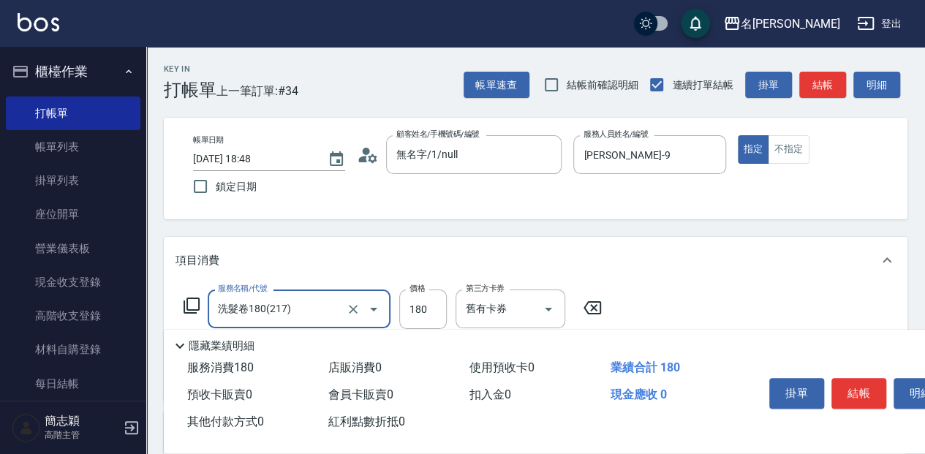
type input "洗髮卷180(217)"
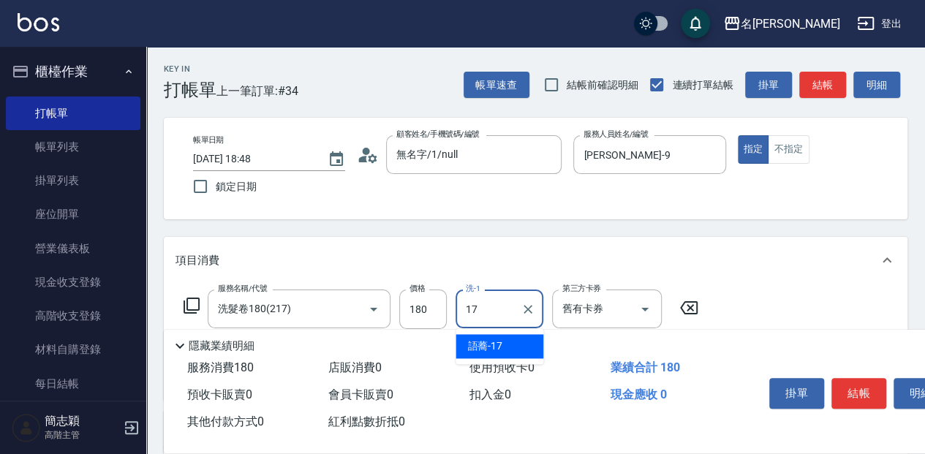
type input "語蕎-17"
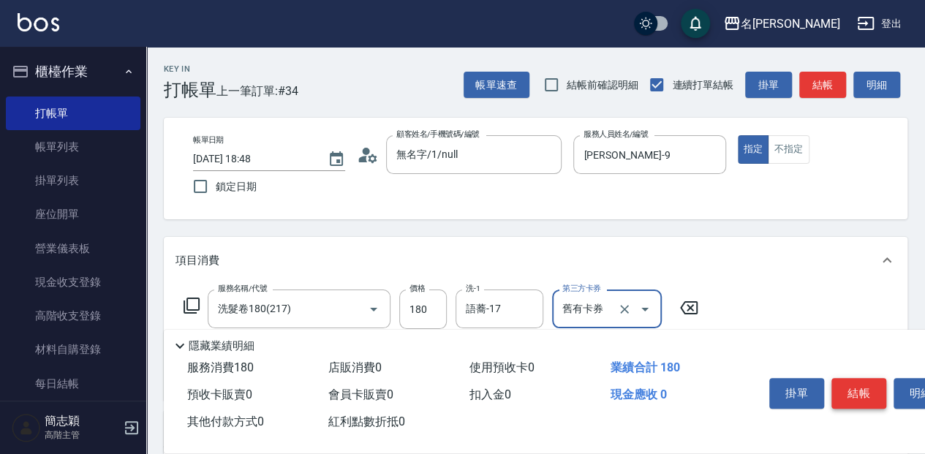
click at [860, 391] on button "結帳" at bounding box center [858, 393] width 55 height 31
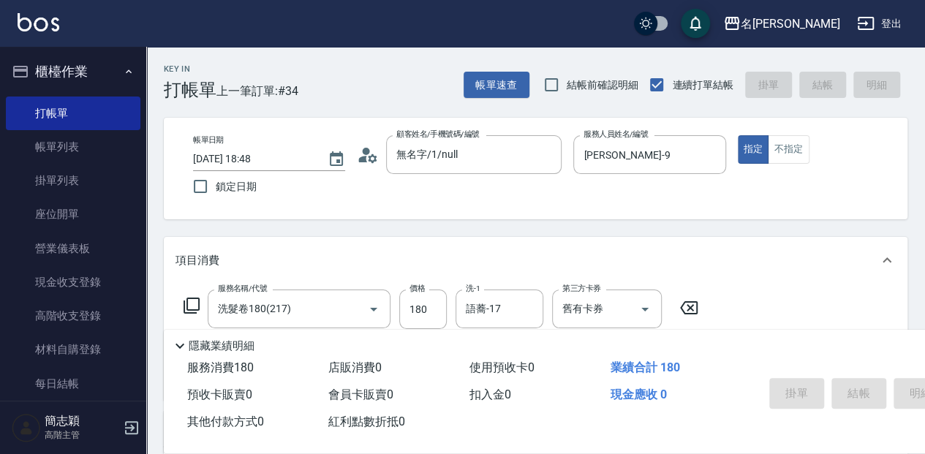
type input "2025/09/14 18:55"
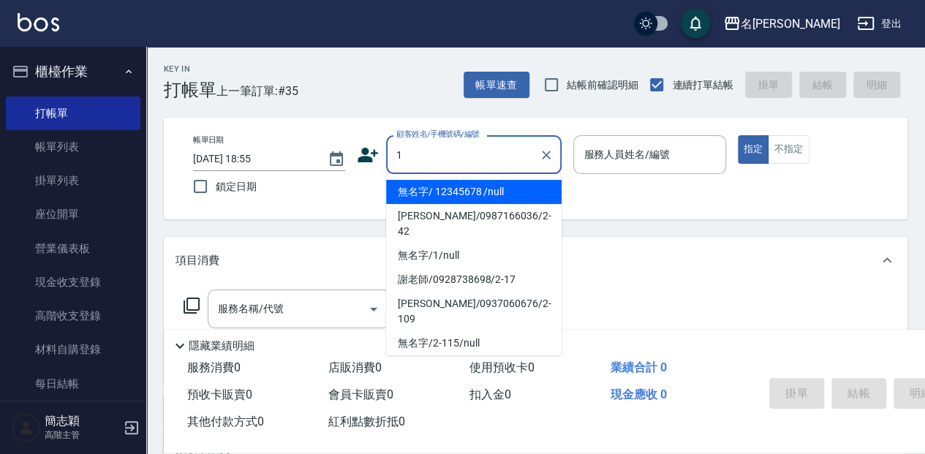
type input "無名字/ 12345678 /null"
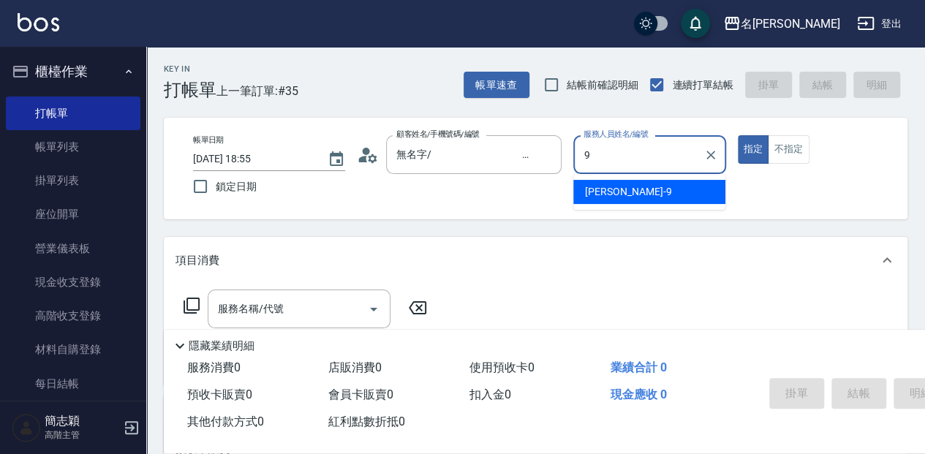
type input "Anna-9"
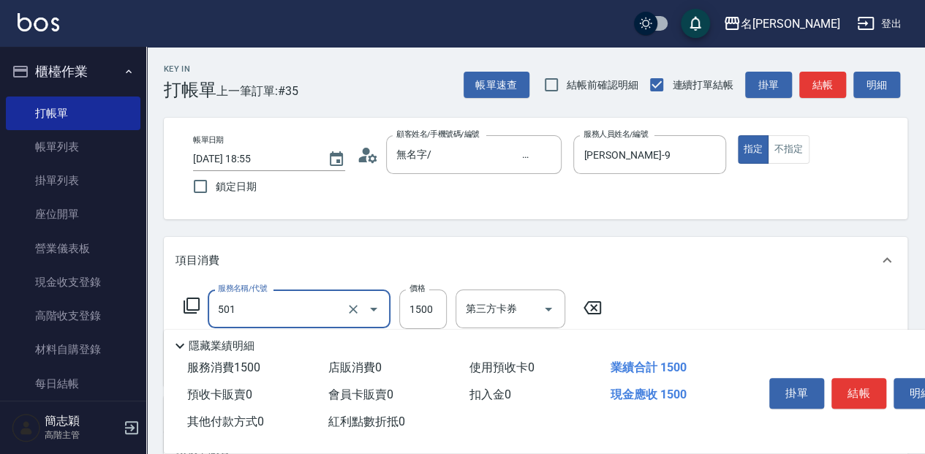
type input "染髮(1500](501)"
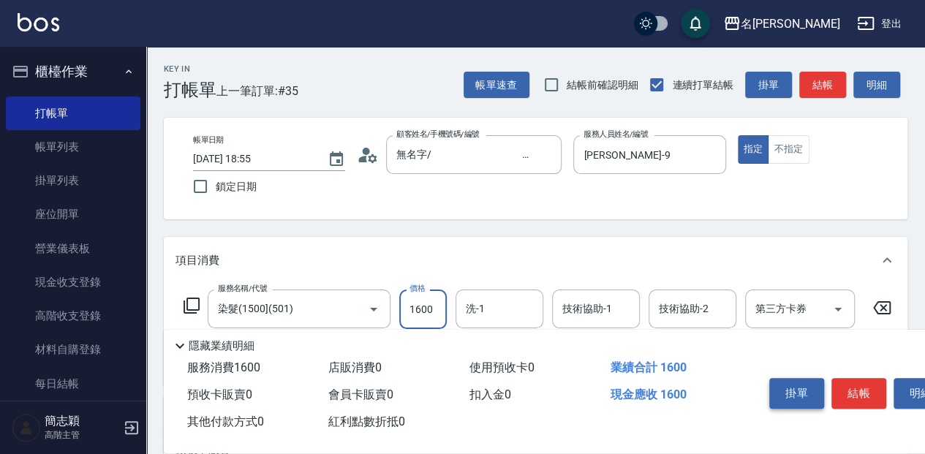
type input "1600"
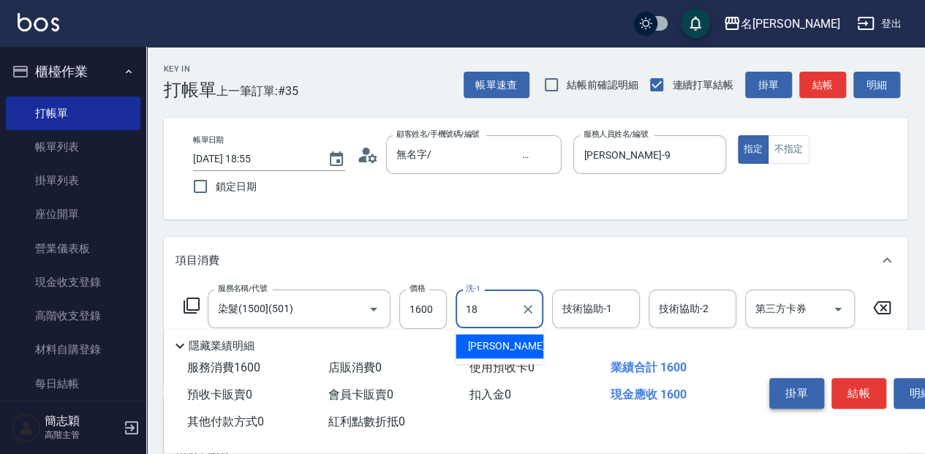
type input "沛岑-18"
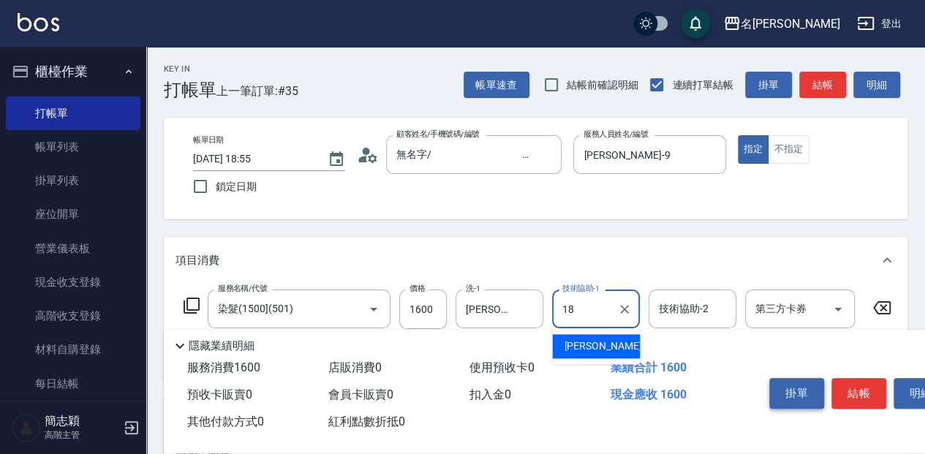
type input "沛岑-18"
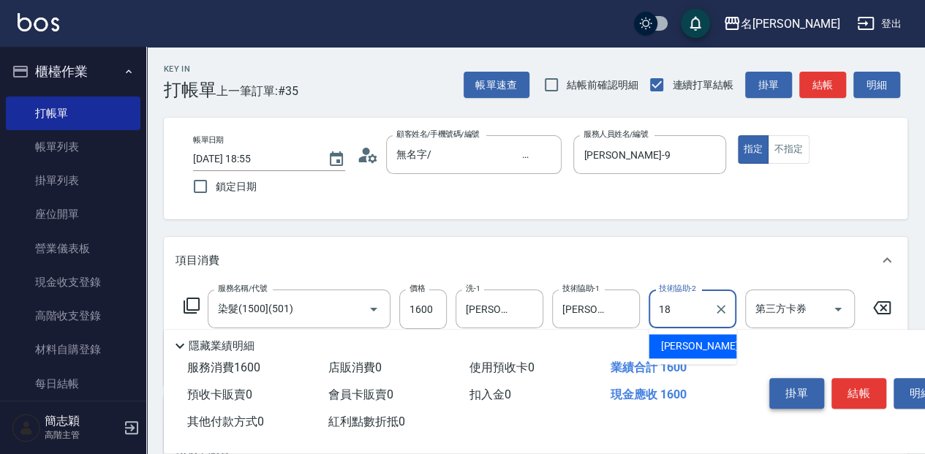
type input "沛岑-18"
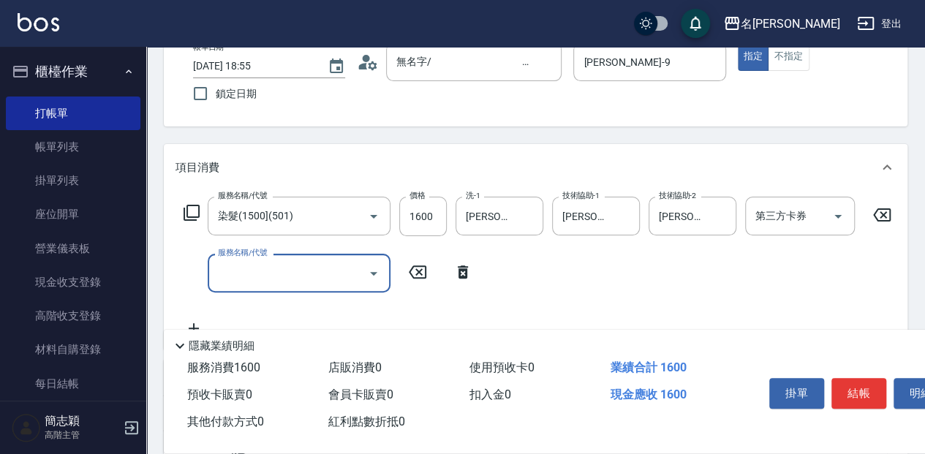
scroll to position [97, 0]
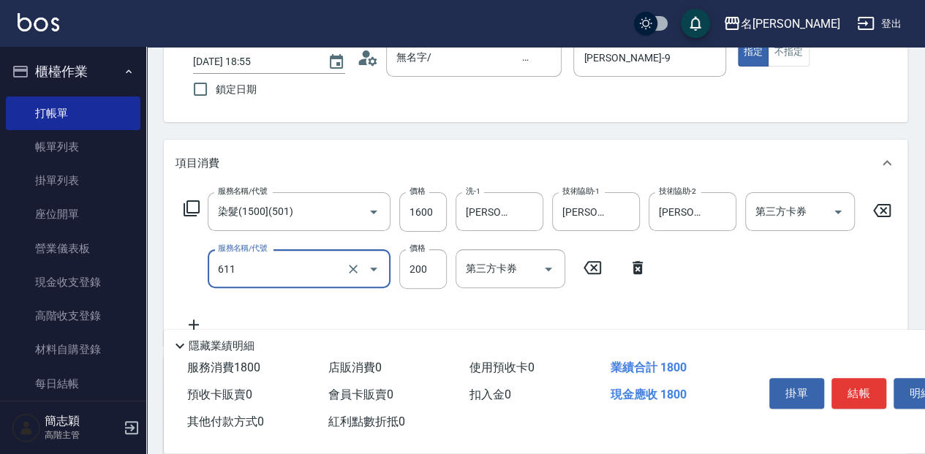
type input "染.頭皮隔離(611)"
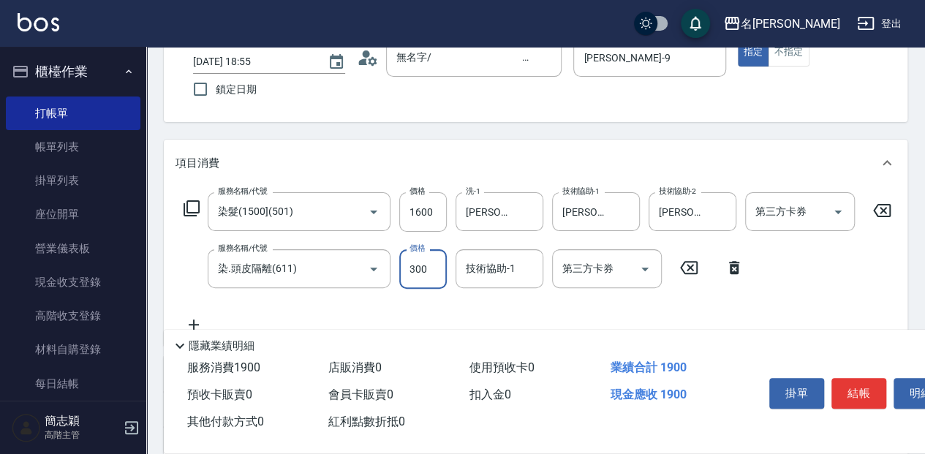
type input "300"
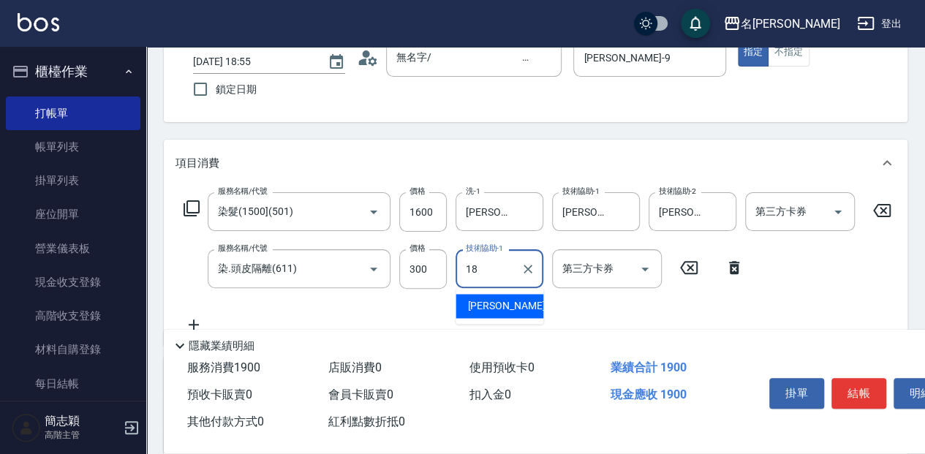
type input "沛岑-18"
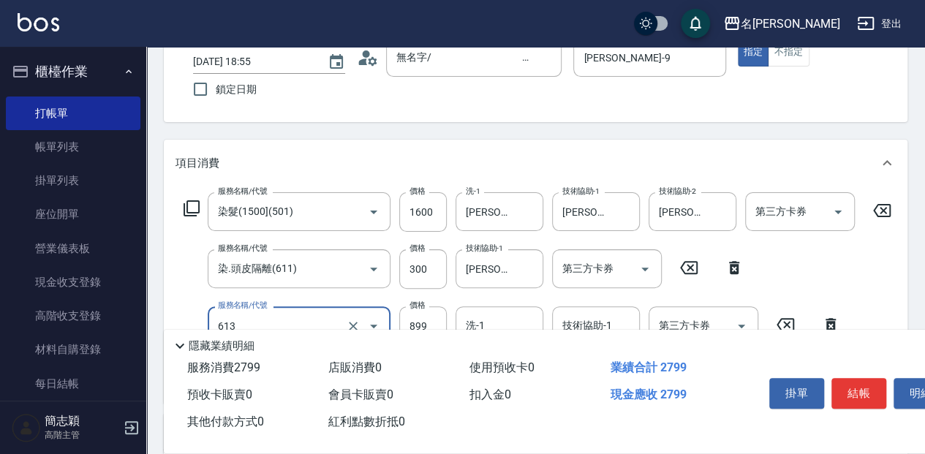
type input "5G護髮(613)"
type input "1299"
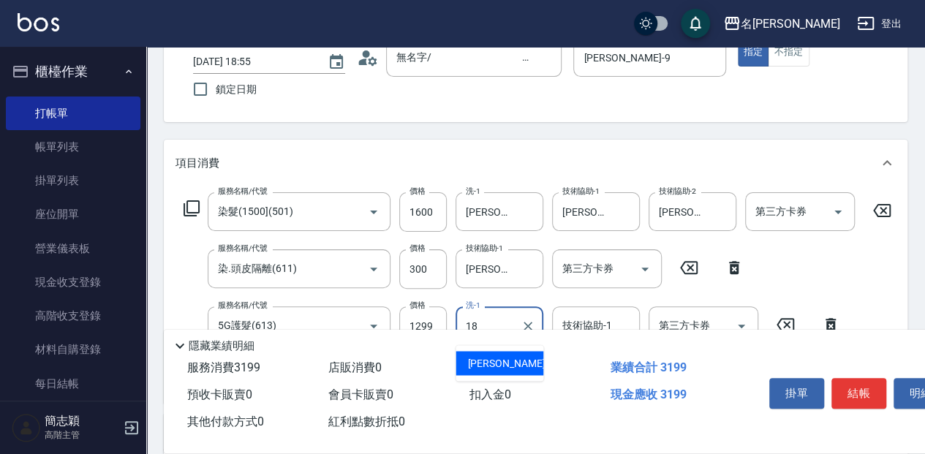
type input "沛岑-18"
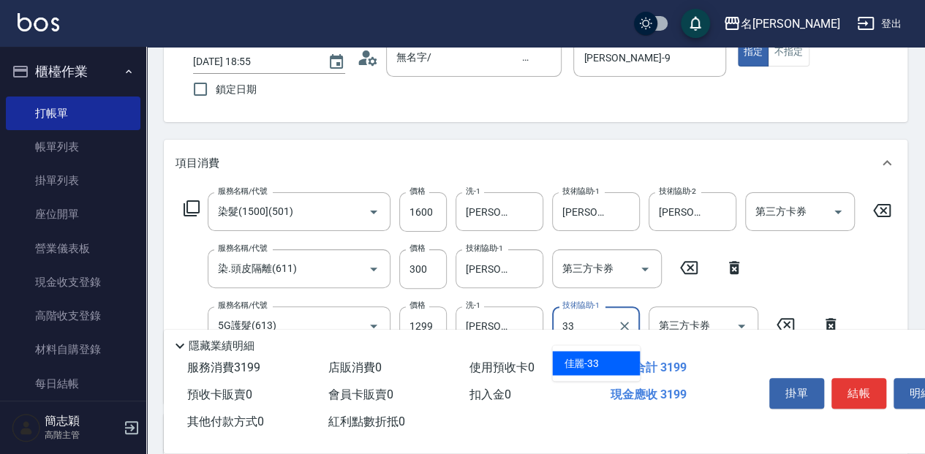
type input "佳麗-33"
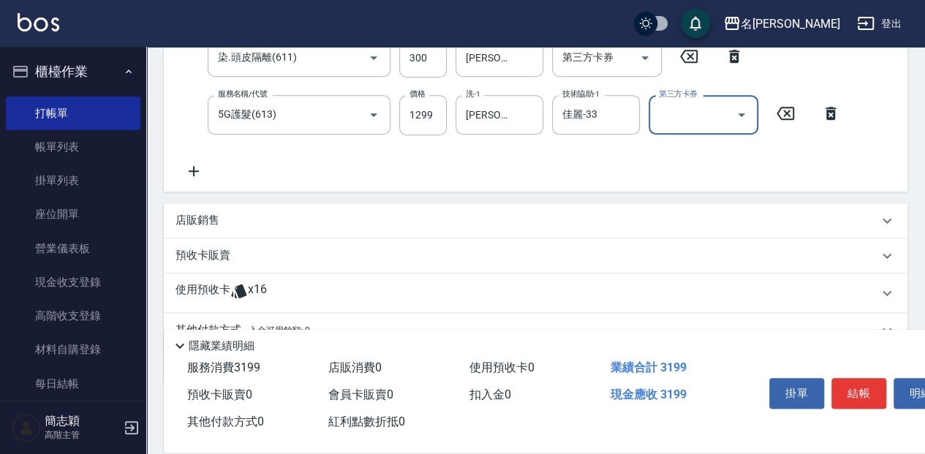
scroll to position [383, 0]
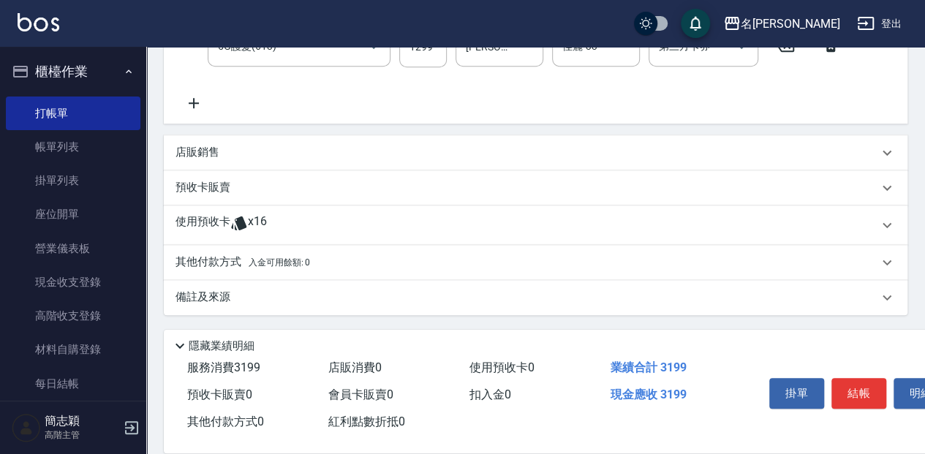
click at [291, 260] on span "入金可用餘額: 0" at bounding box center [280, 262] width 62 height 10
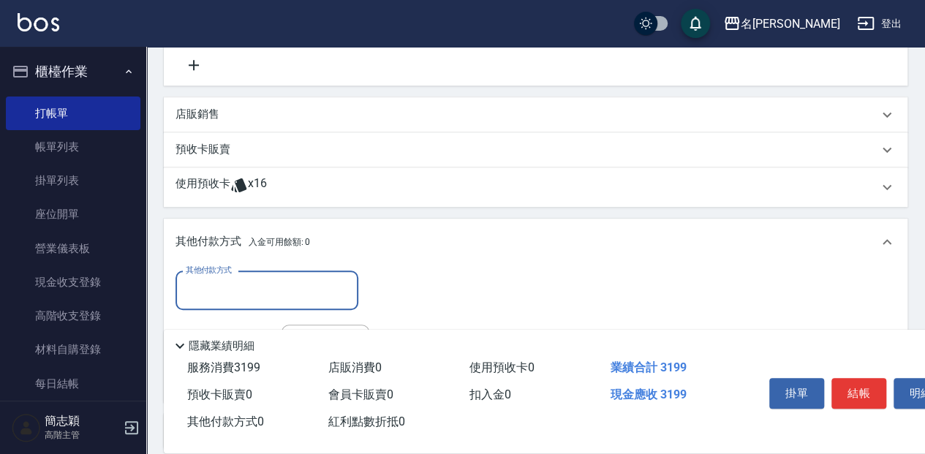
scroll to position [431, 0]
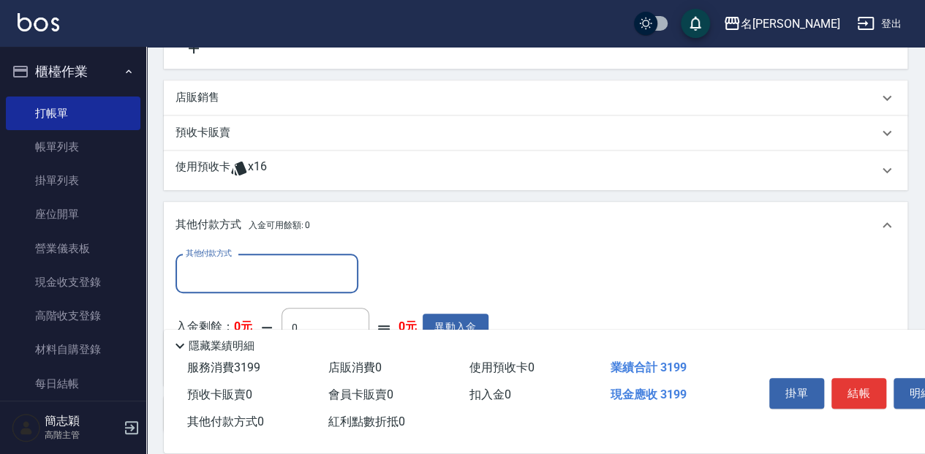
click at [297, 282] on input "其他付款方式" at bounding box center [267, 274] width 170 height 26
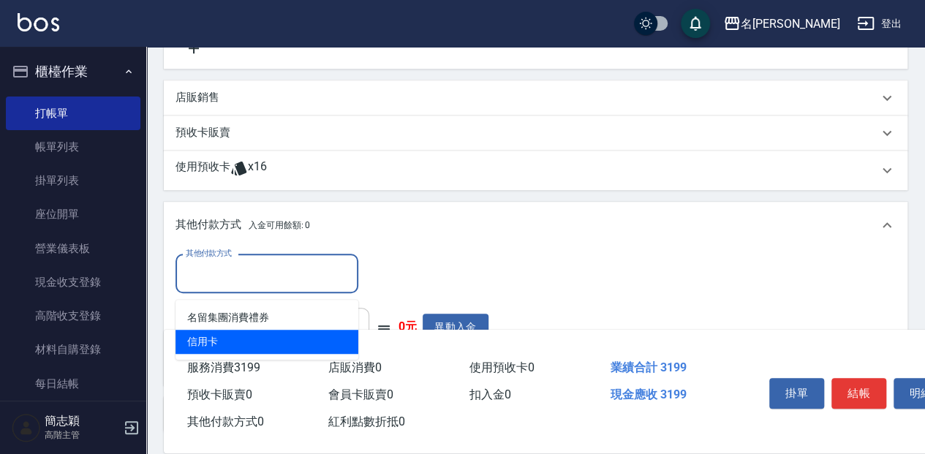
drag, startPoint x: 286, startPoint y: 333, endPoint x: 309, endPoint y: 317, distance: 27.8
click at [287, 333] on span "信用卡" at bounding box center [266, 342] width 183 height 24
type input "信用卡"
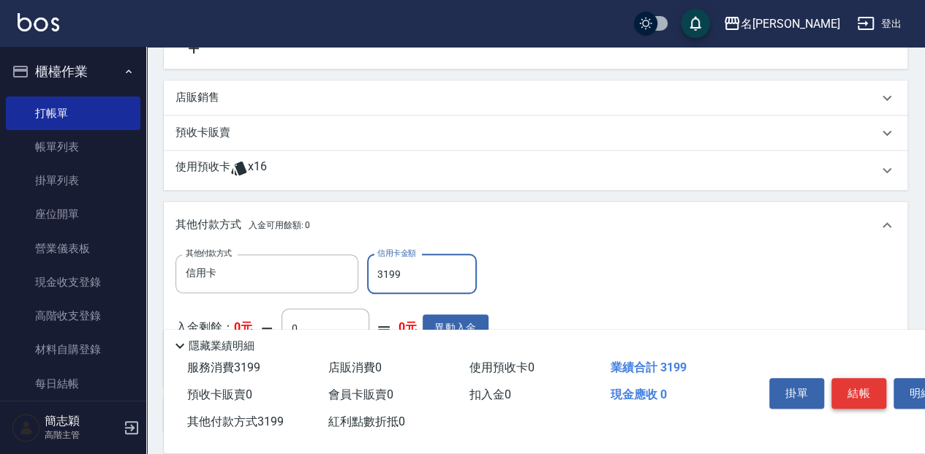
type input "3199"
click at [857, 395] on button "結帳" at bounding box center [858, 393] width 55 height 31
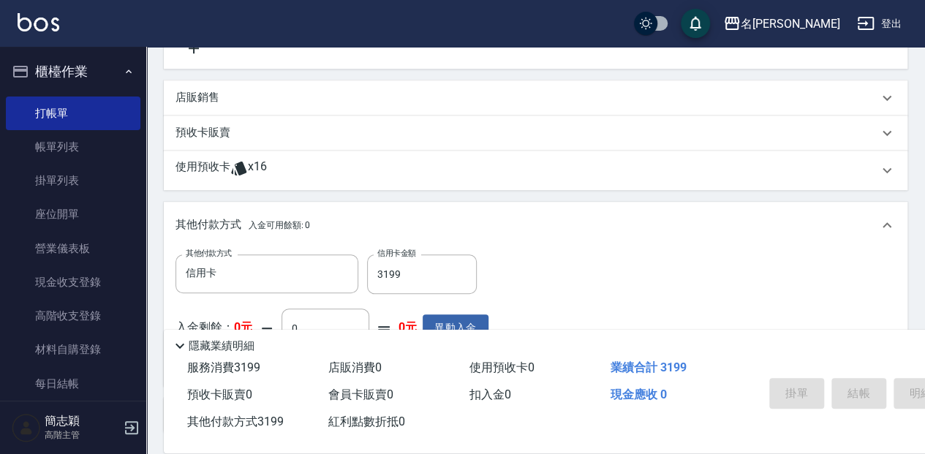
type input "2025/09/14 18:56"
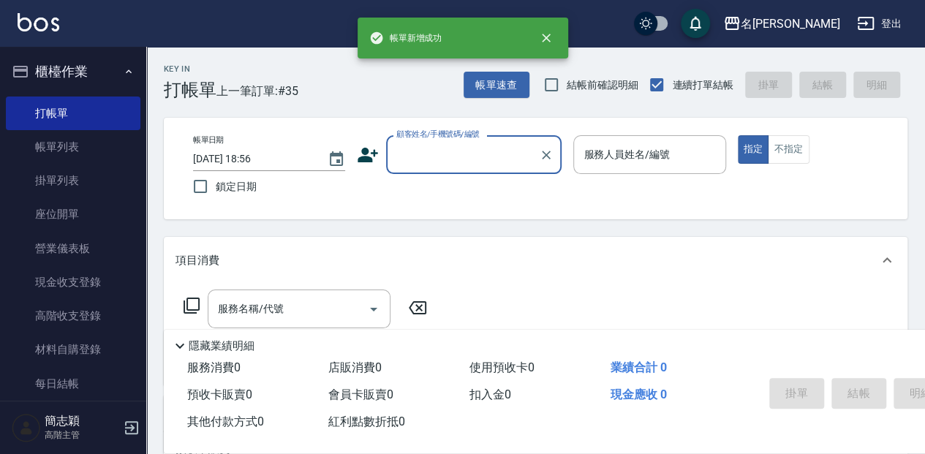
scroll to position [0, 0]
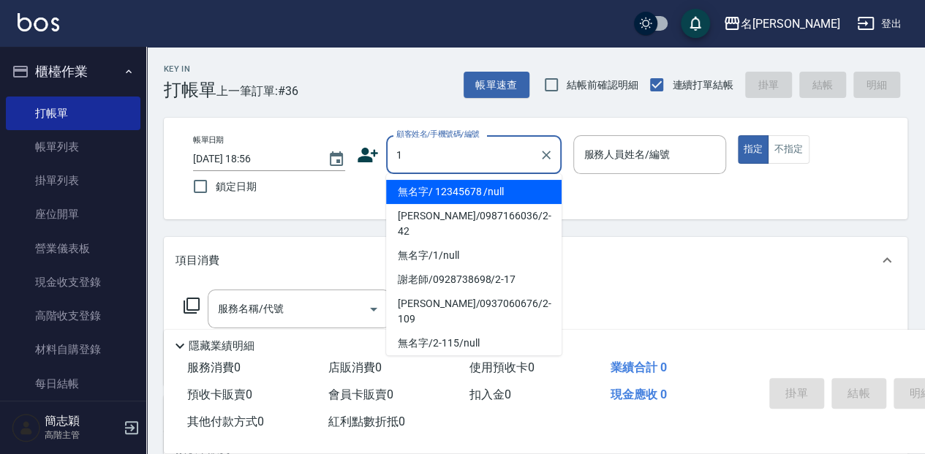
type input "無名字/ 12345678 /null"
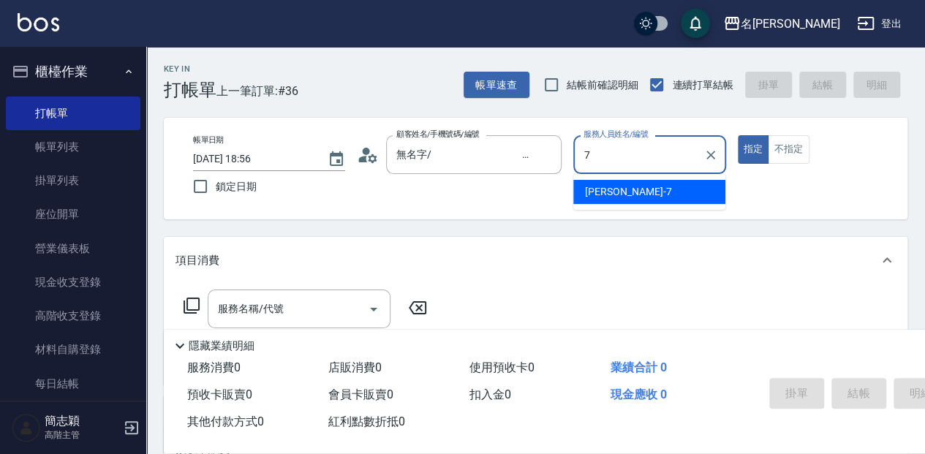
type input "Jessica-7"
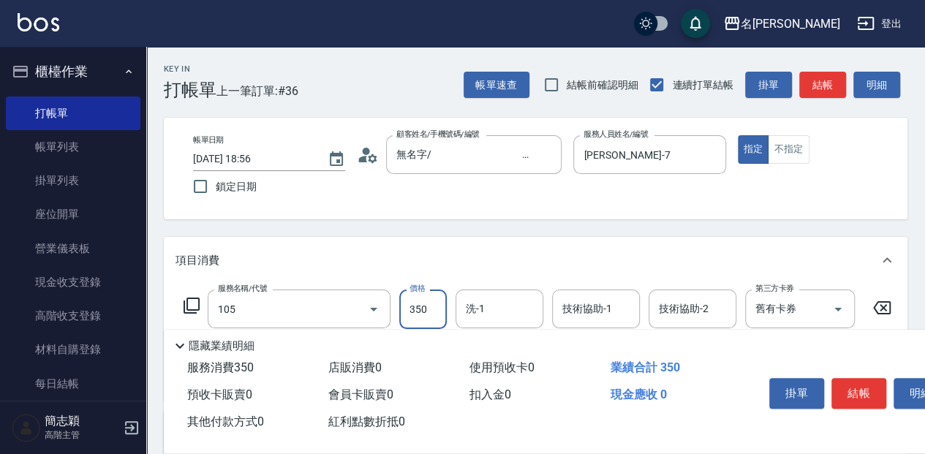
type input "新草本單次(105)"
type input "525"
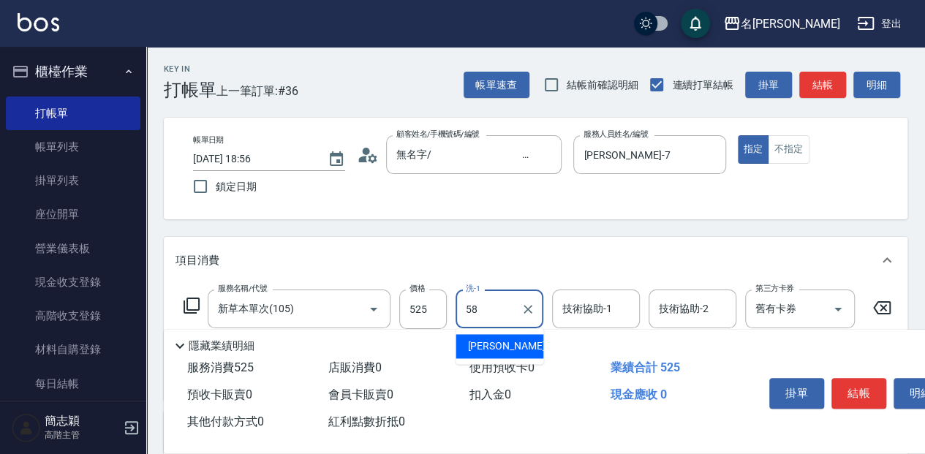
type input "莫娜-58"
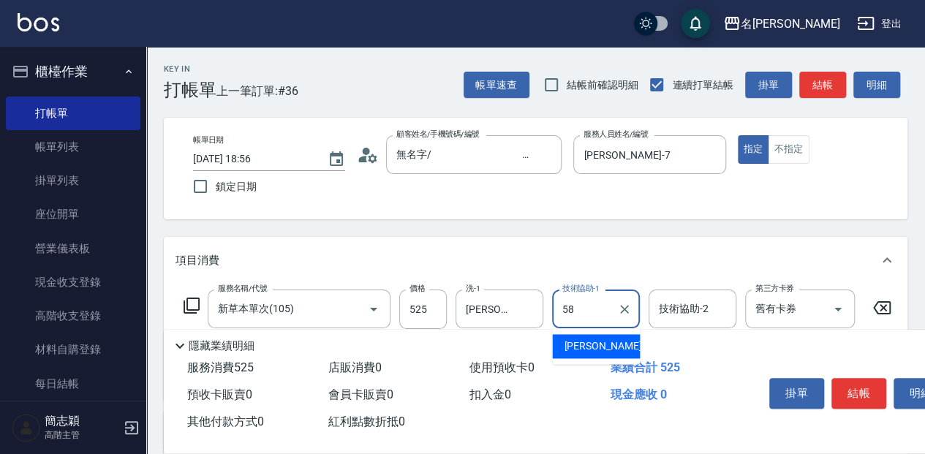
type input "莫娜-58"
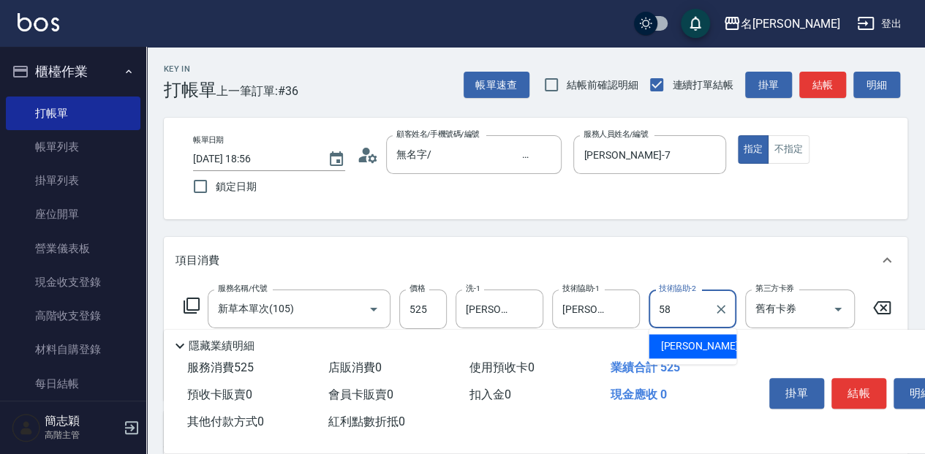
type input "莫娜-58"
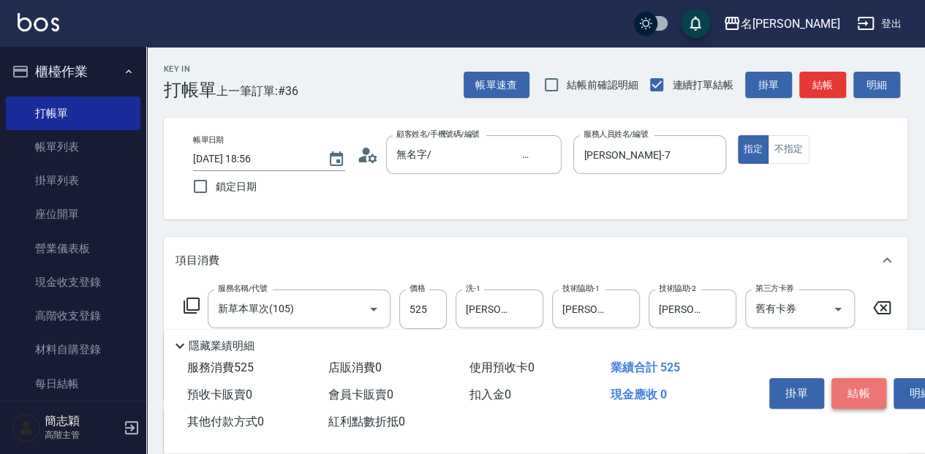
click at [864, 390] on button "結帳" at bounding box center [858, 393] width 55 height 31
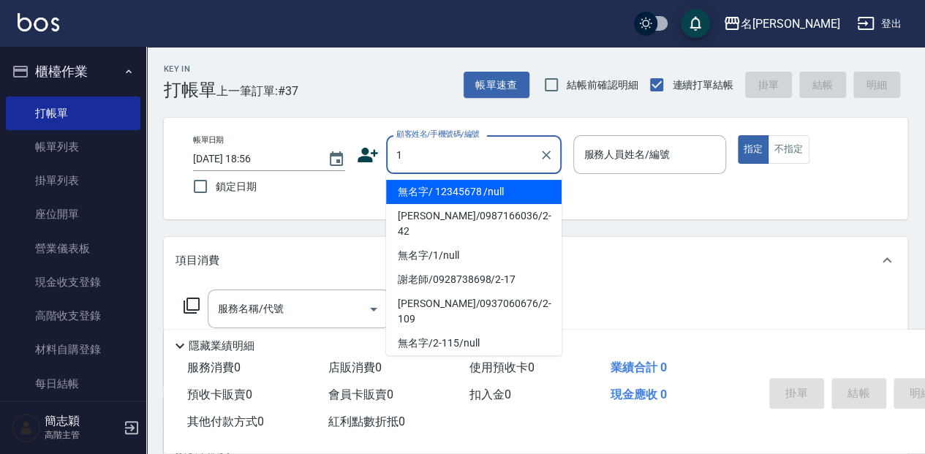
type input "無名字/ 12345678 /null"
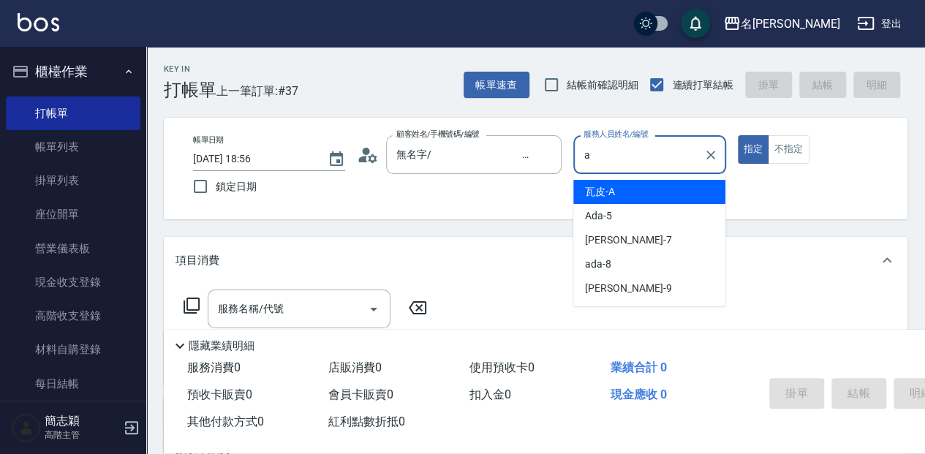
type input "瓦皮-A"
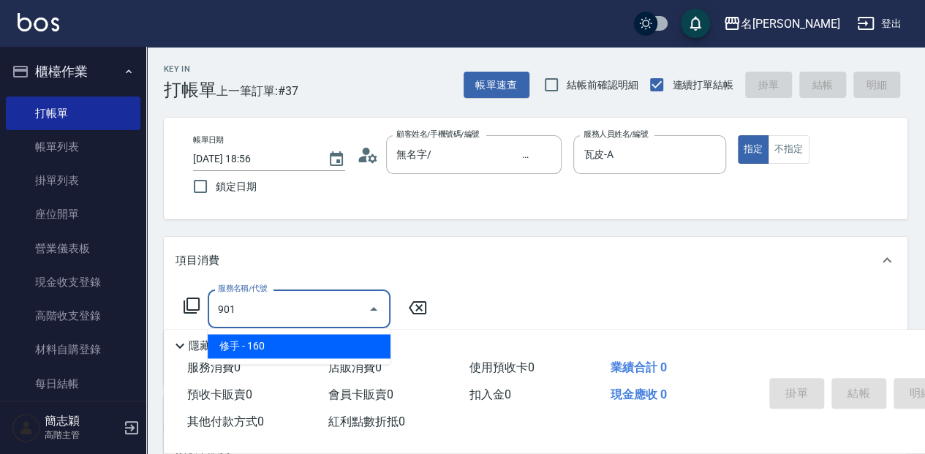
type input "修手(901)"
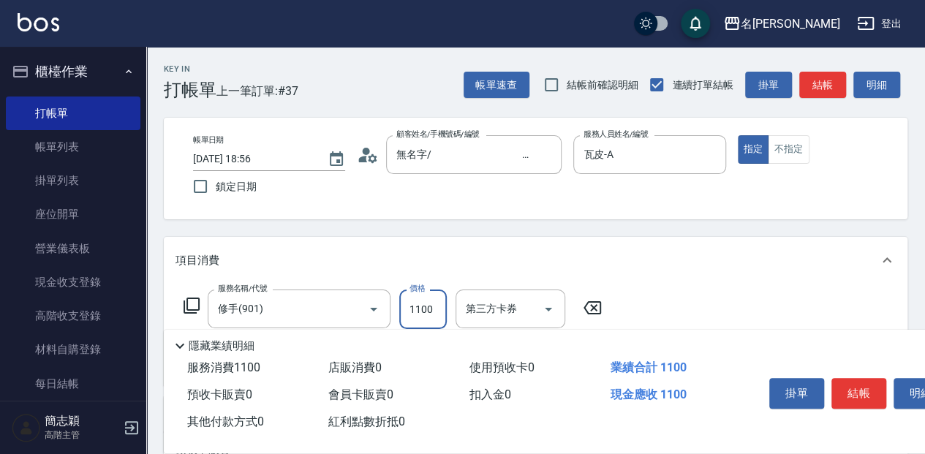
type input "1100"
click at [864, 390] on button "結帳" at bounding box center [858, 393] width 55 height 31
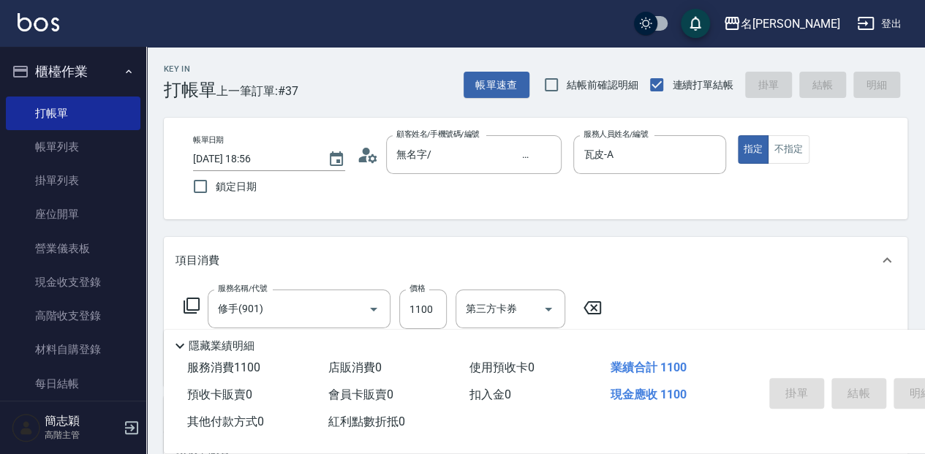
type input "2025/09/14 18:57"
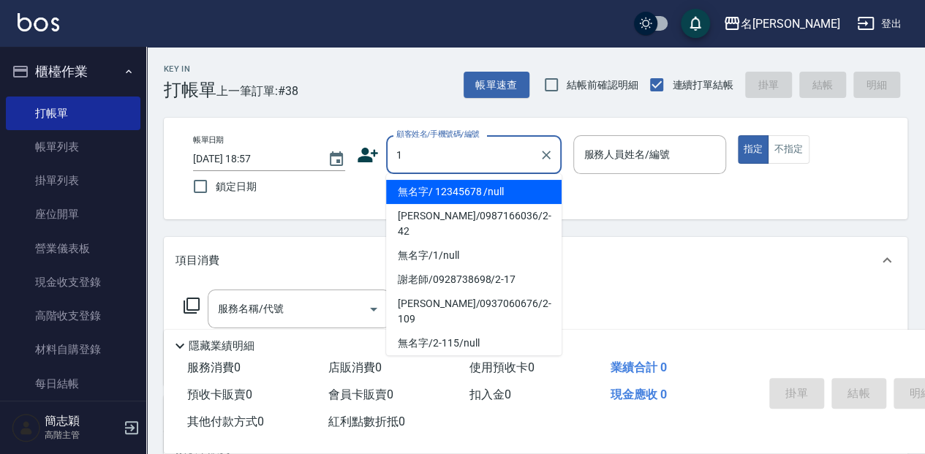
type input "無名字/ 12345678 /null"
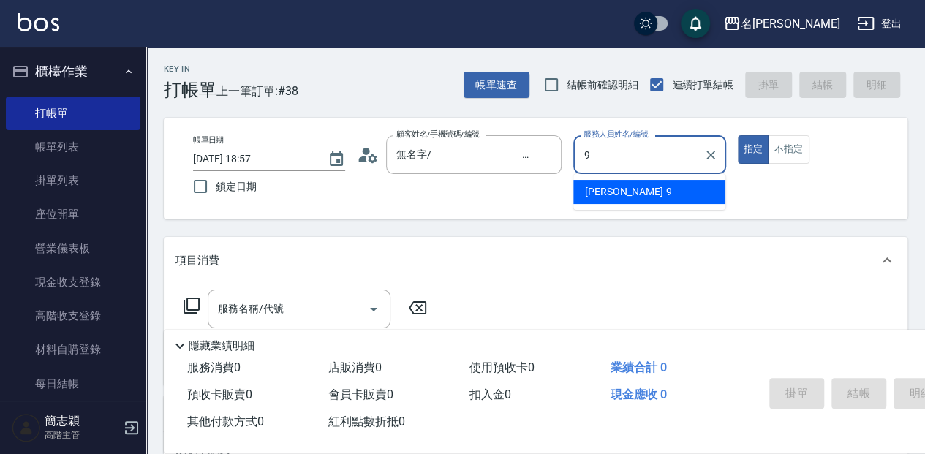
type input "Anna-9"
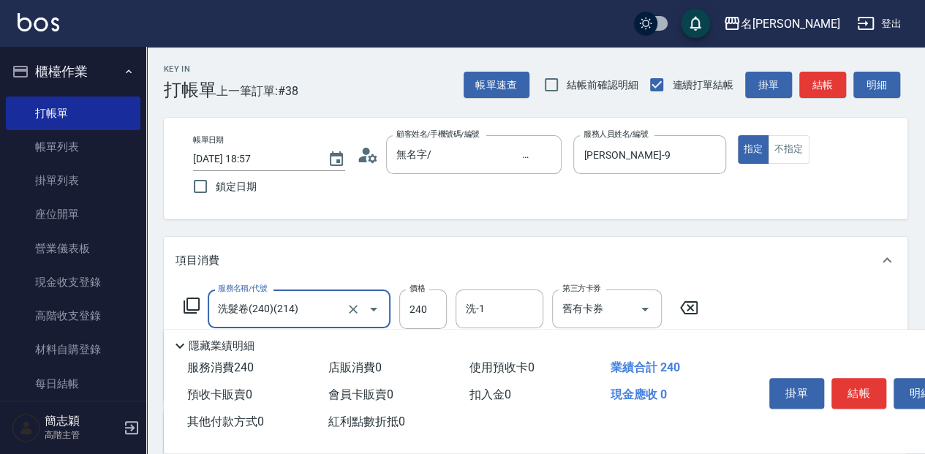
type input "洗髮卷(240)(214)"
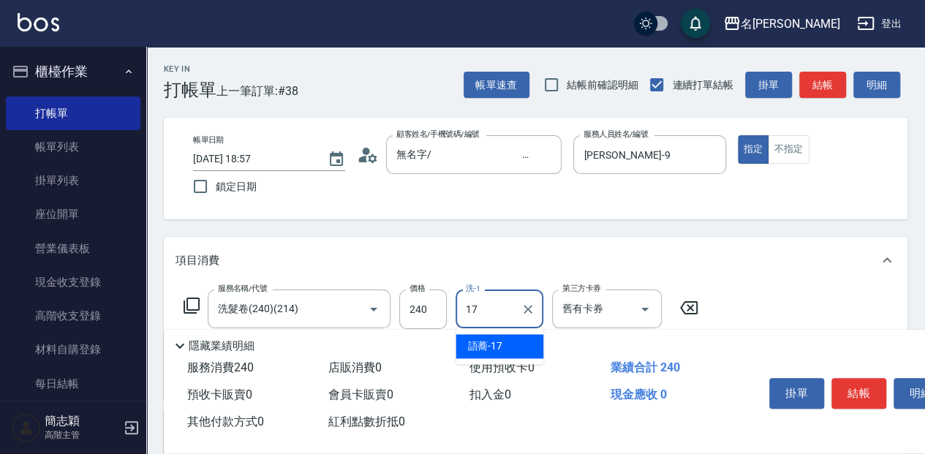
type input "語蕎-17"
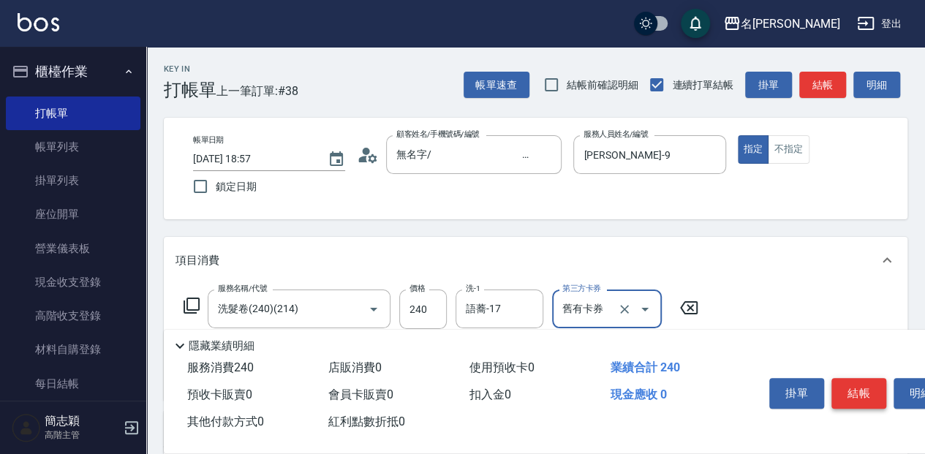
click at [863, 390] on button "結帳" at bounding box center [858, 393] width 55 height 31
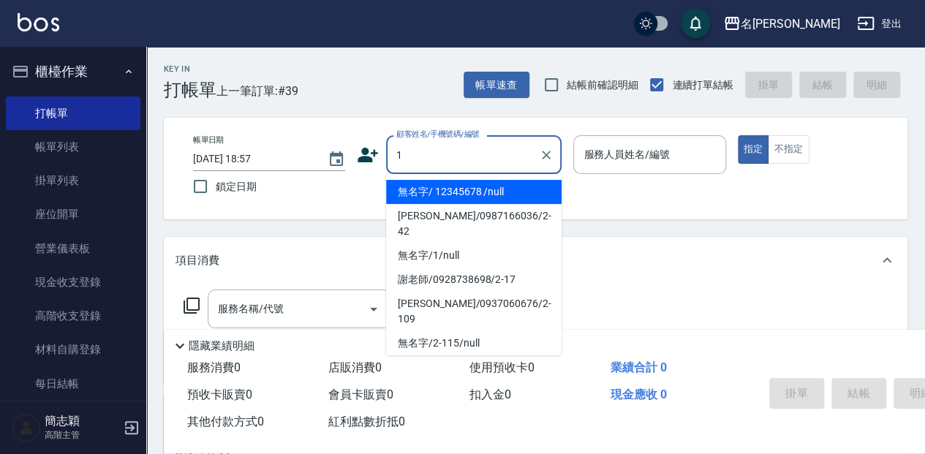
type input "無名字/ 12345678 /null"
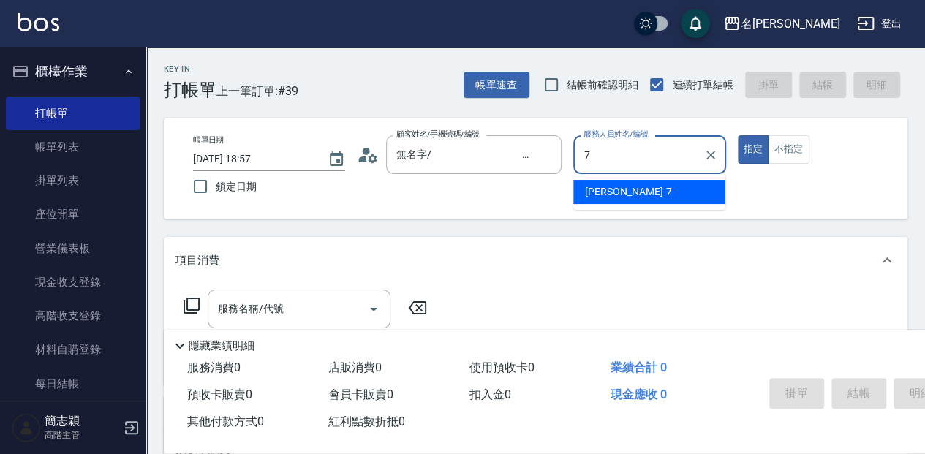
type input "Jessica-7"
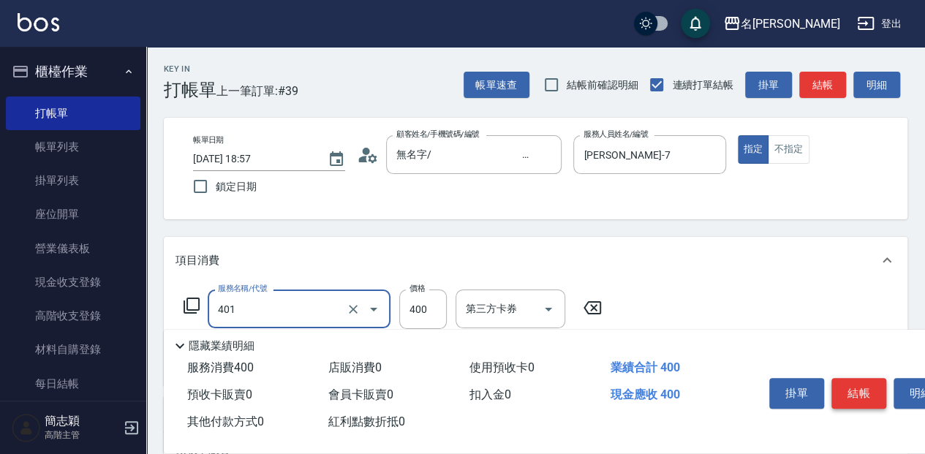
type input "剪髮(400)(401)"
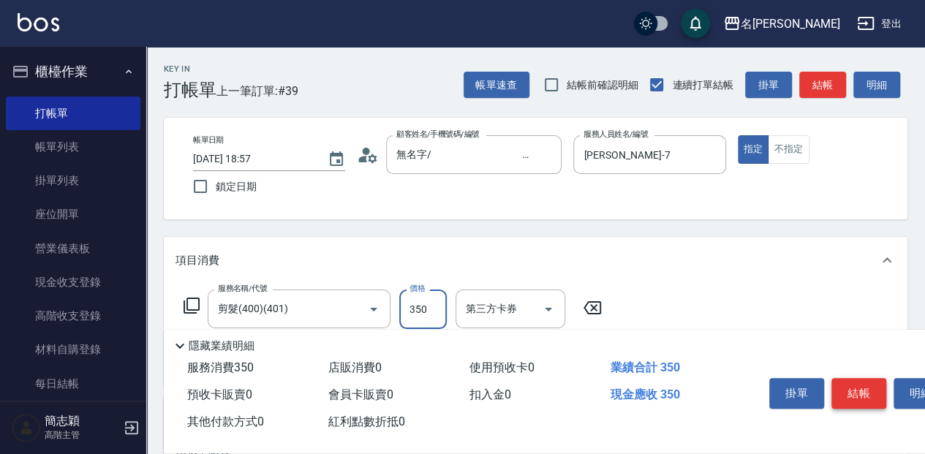
type input "350"
click at [863, 391] on button "結帳" at bounding box center [858, 393] width 55 height 31
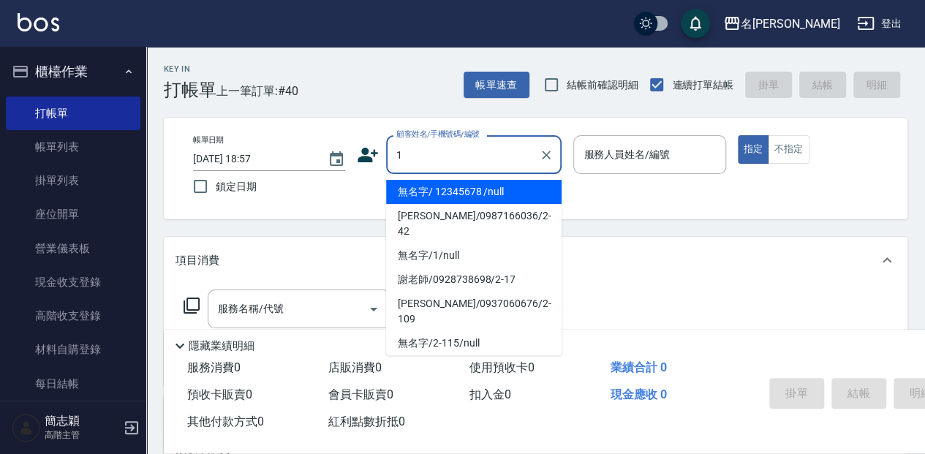
type input "無名字/ 12345678 /null"
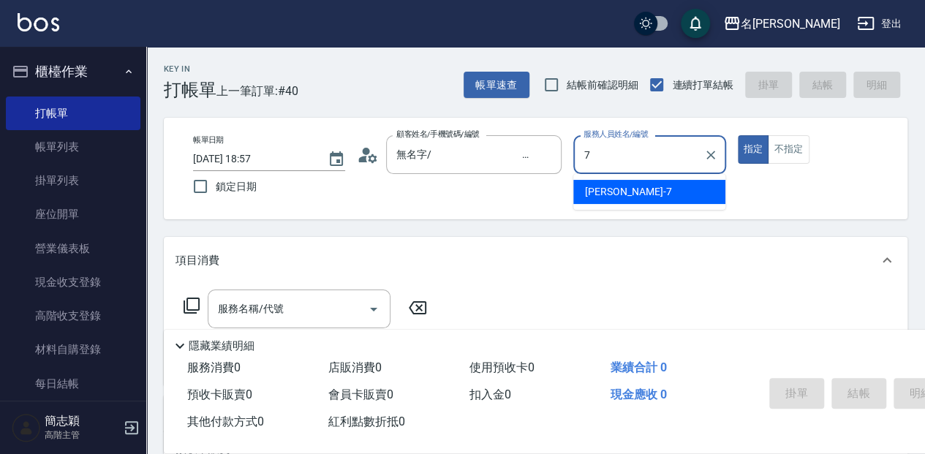
type input "Jessica-7"
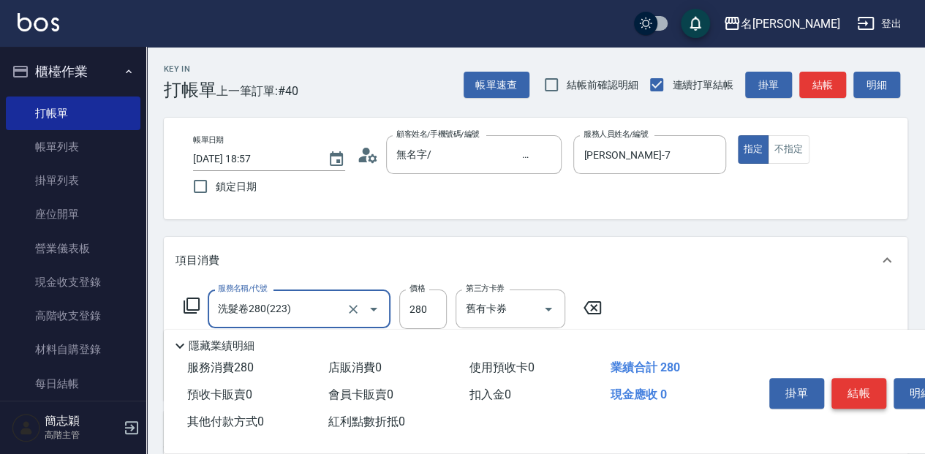
type input "洗髮卷280(223)"
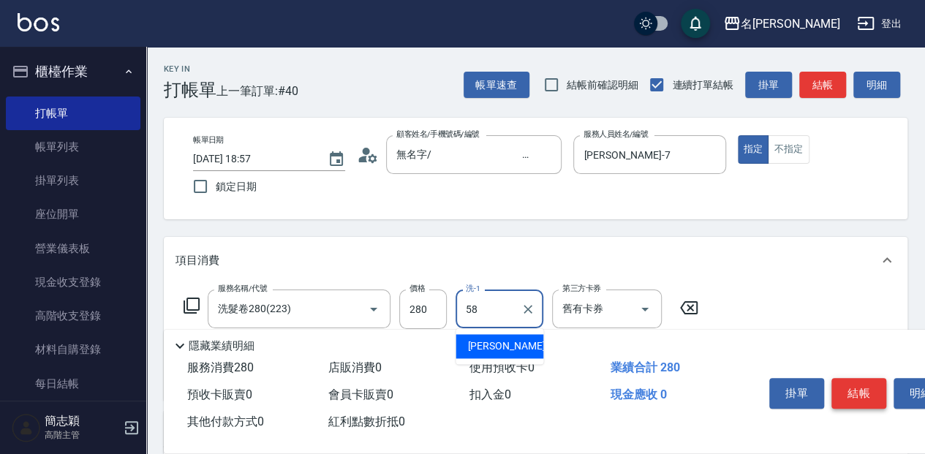
type input "莫娜-58"
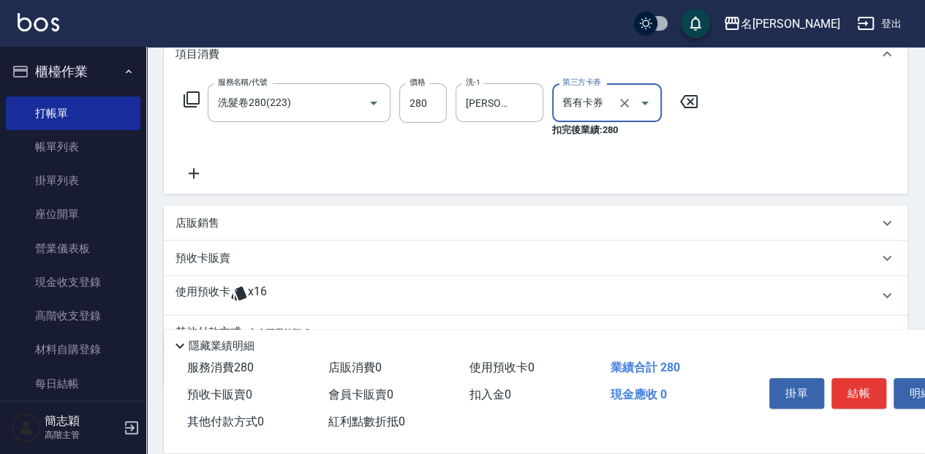
scroll to position [243, 0]
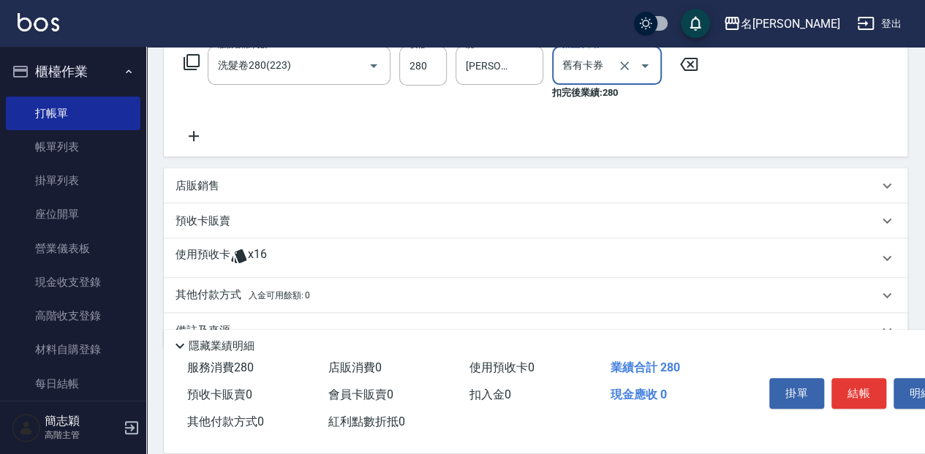
click at [224, 222] on p "預收卡販賣" at bounding box center [202, 220] width 55 height 15
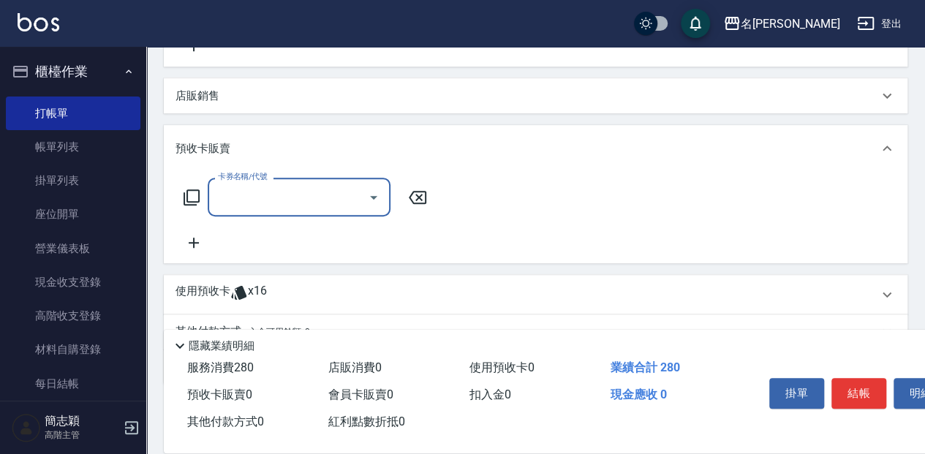
scroll to position [341, 0]
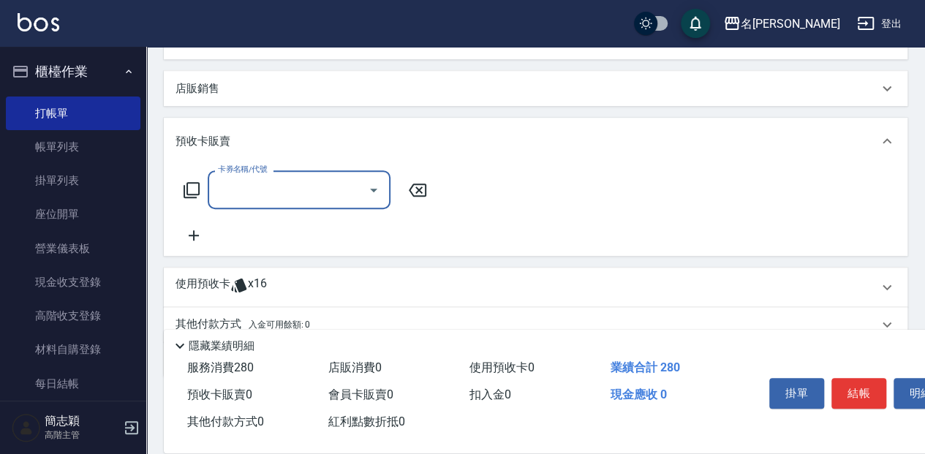
click at [295, 186] on input "卡券名稱/代號" at bounding box center [288, 190] width 148 height 26
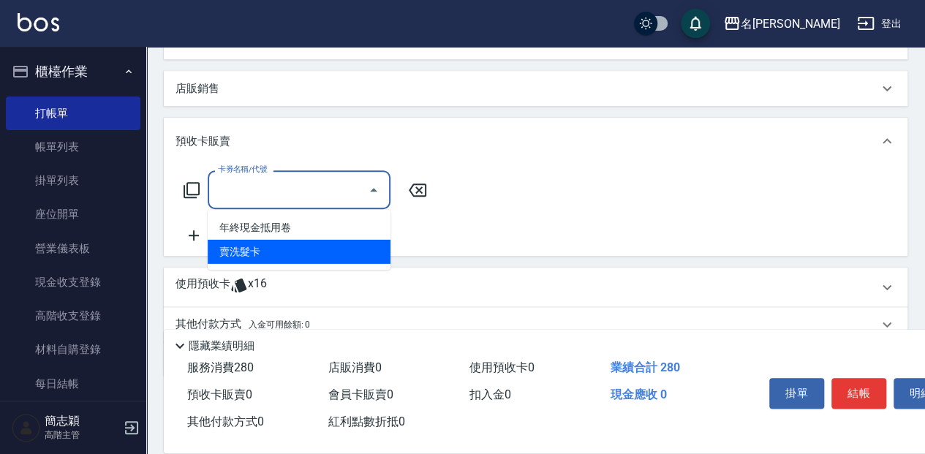
click at [294, 251] on span "賣洗髮卡" at bounding box center [299, 252] width 183 height 24
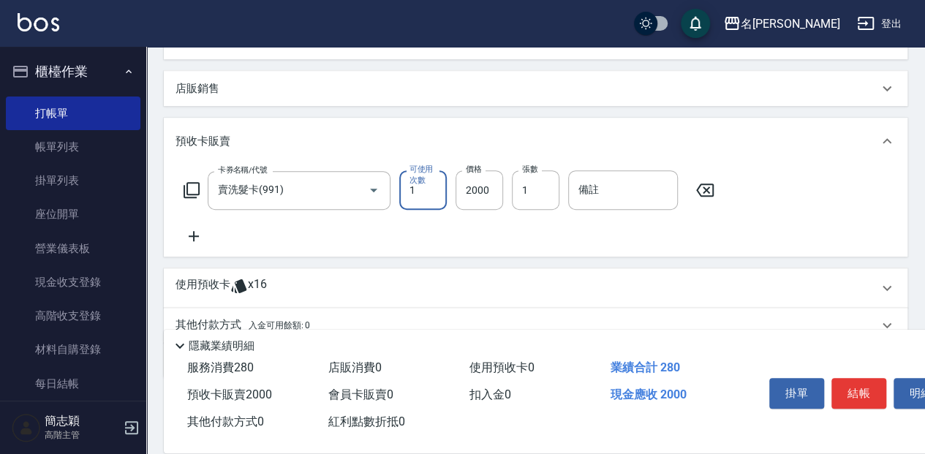
type input "賣洗髮卡(991)"
click at [469, 189] on input "2000" at bounding box center [480, 189] width 48 height 39
type input "2800"
click at [877, 397] on button "結帳" at bounding box center [858, 393] width 55 height 31
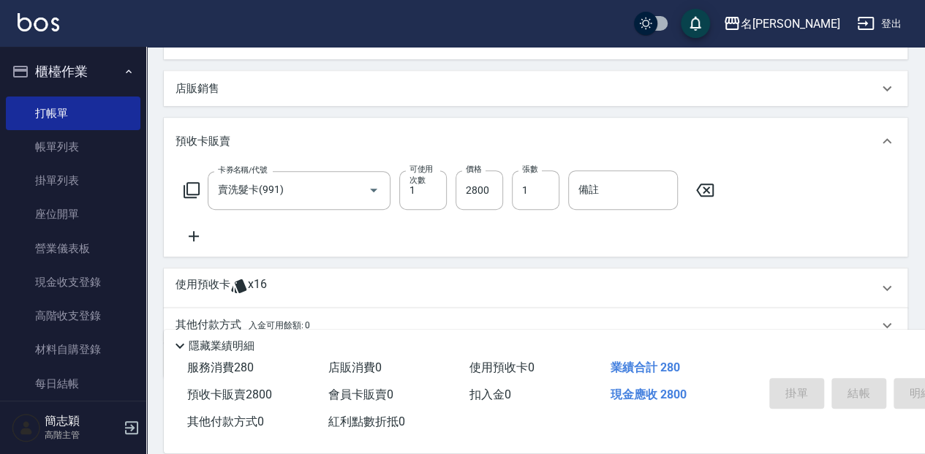
type input "2025/09/14 18:58"
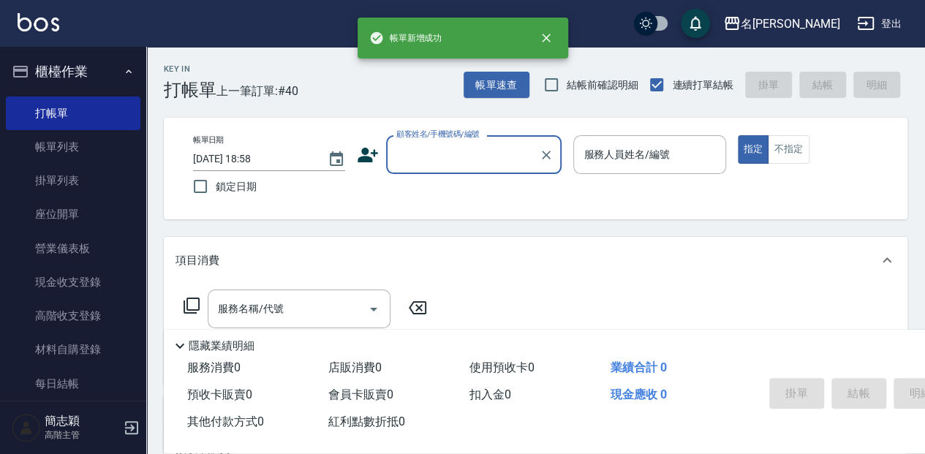
scroll to position [0, 0]
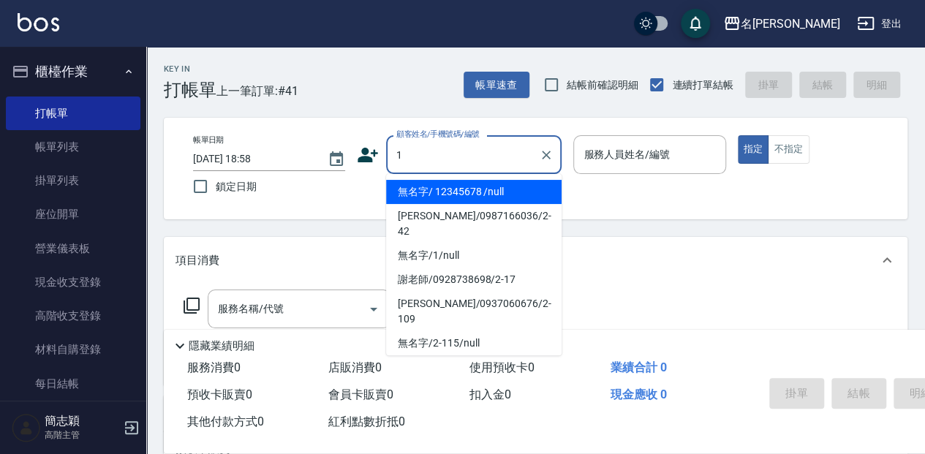
type input "無名字/ 12345678 /null"
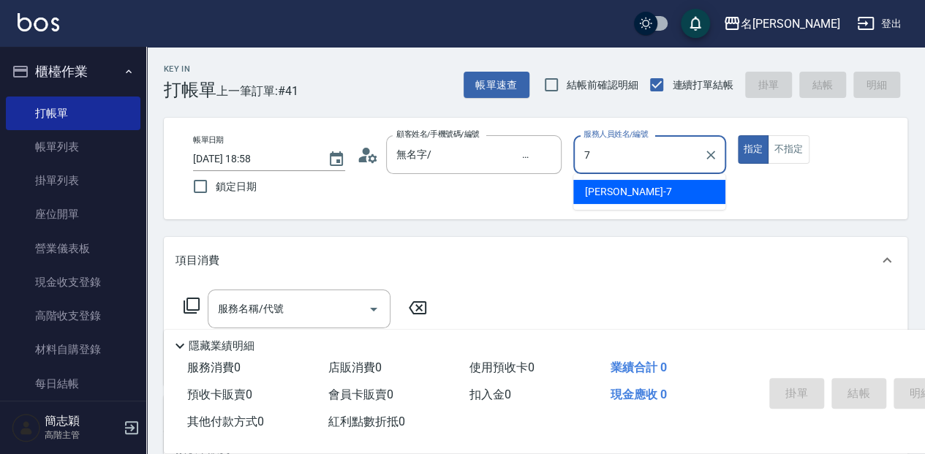
type input "Jessica-7"
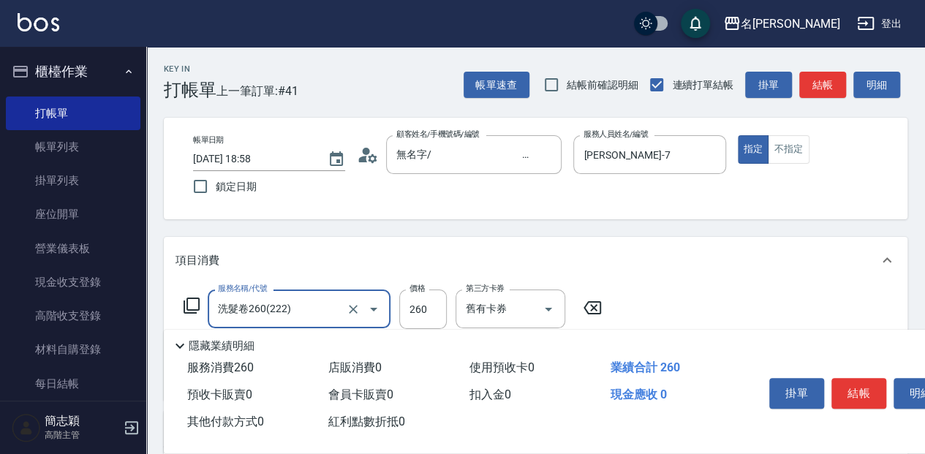
type input "洗髮卷260(222)"
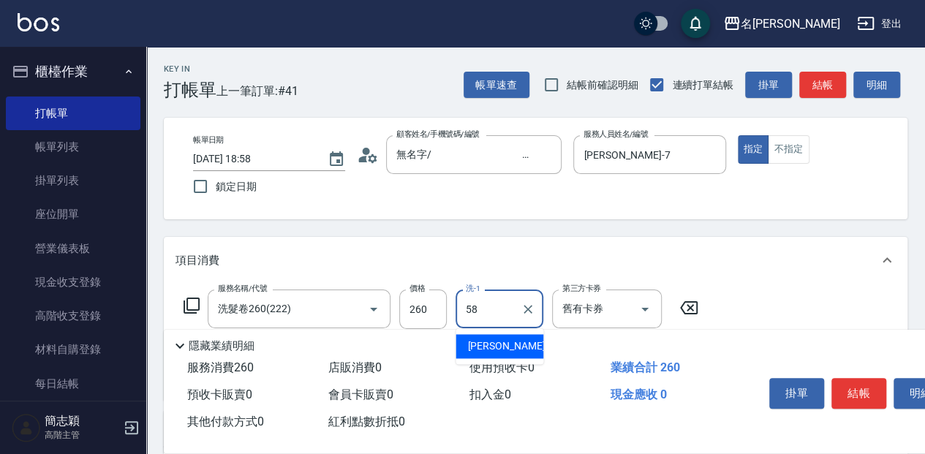
type input "莫娜-58"
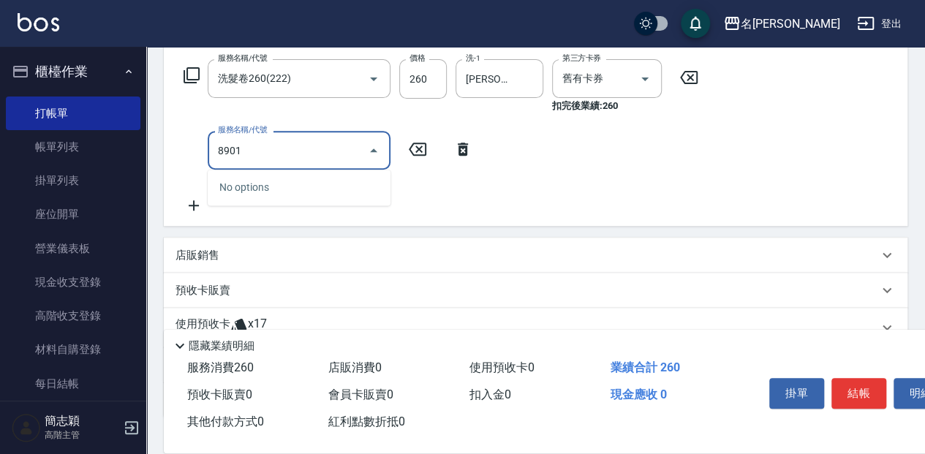
scroll to position [243, 0]
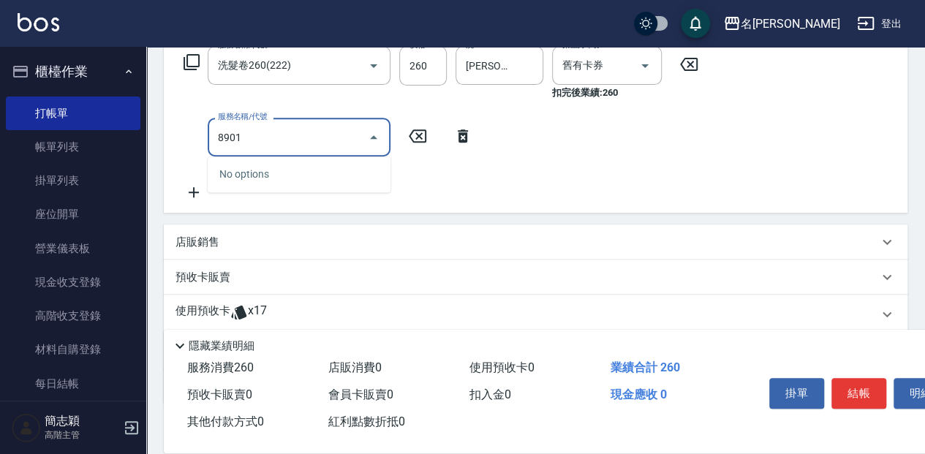
click at [226, 132] on input "8901" at bounding box center [288, 137] width 148 height 26
click at [227, 132] on input "8901" at bounding box center [288, 137] width 148 height 26
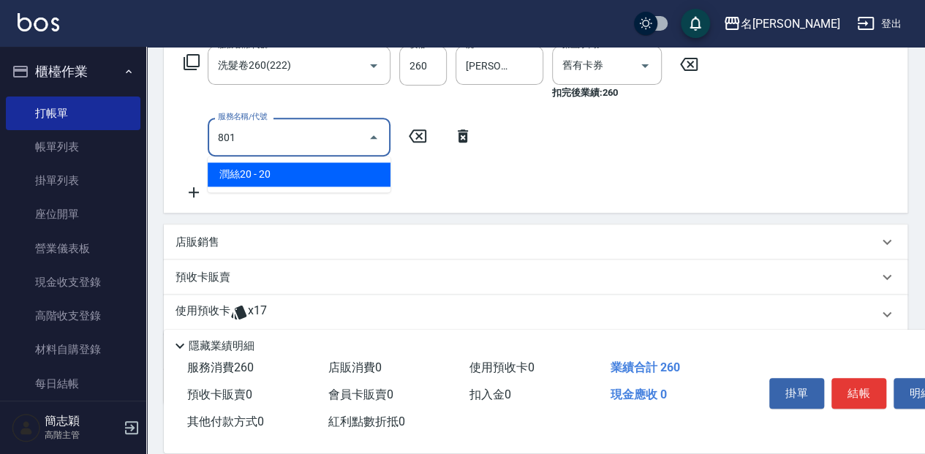
click at [325, 162] on ul "潤絲20 - 20" at bounding box center [299, 174] width 183 height 36
click at [364, 170] on span "潤絲20 - 20" at bounding box center [299, 174] width 183 height 24
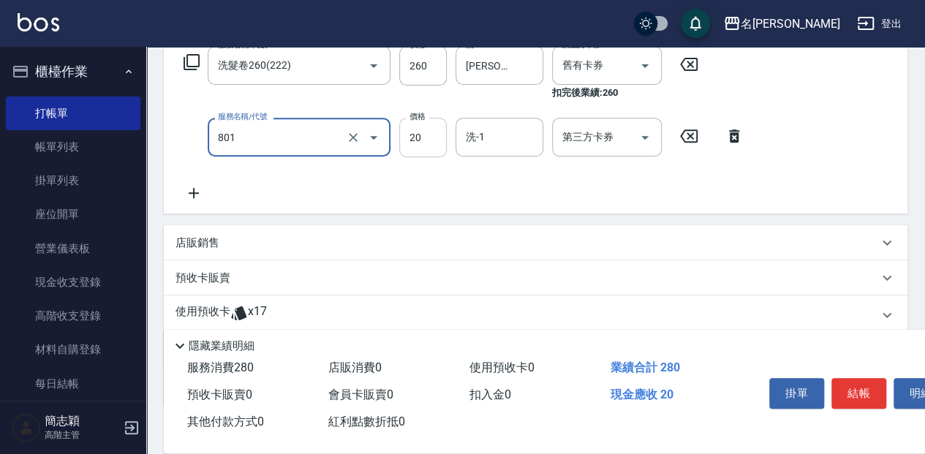
type input "潤絲20(801)"
click at [439, 143] on input "20" at bounding box center [423, 137] width 48 height 39
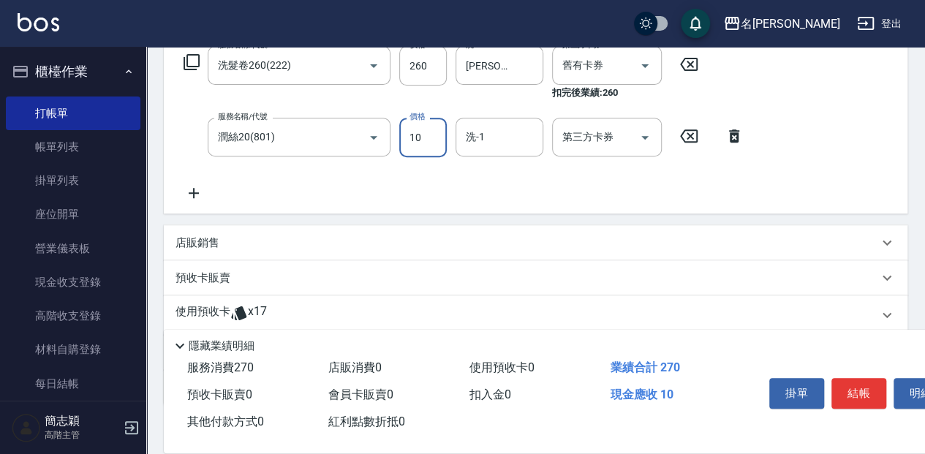
type input "10"
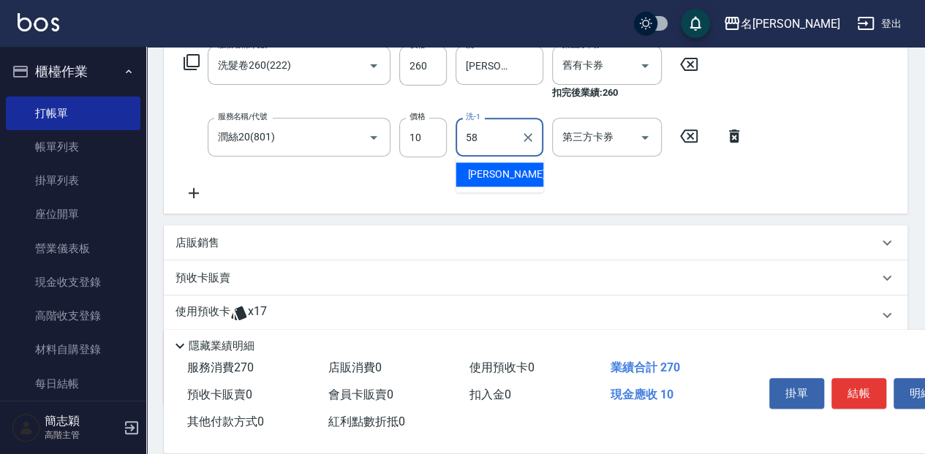
click at [513, 173] on div "莫娜 -58" at bounding box center [500, 174] width 88 height 24
type input "莫娜-58"
click at [864, 393] on button "結帳" at bounding box center [858, 393] width 55 height 31
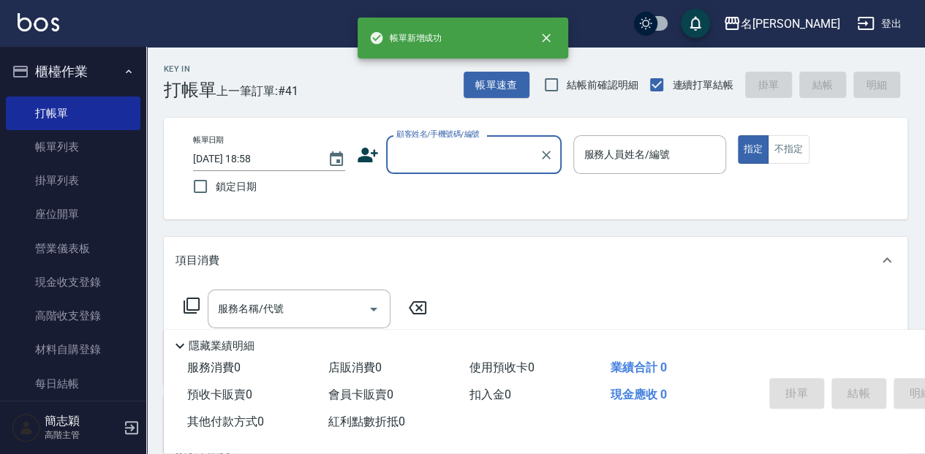
scroll to position [0, 0]
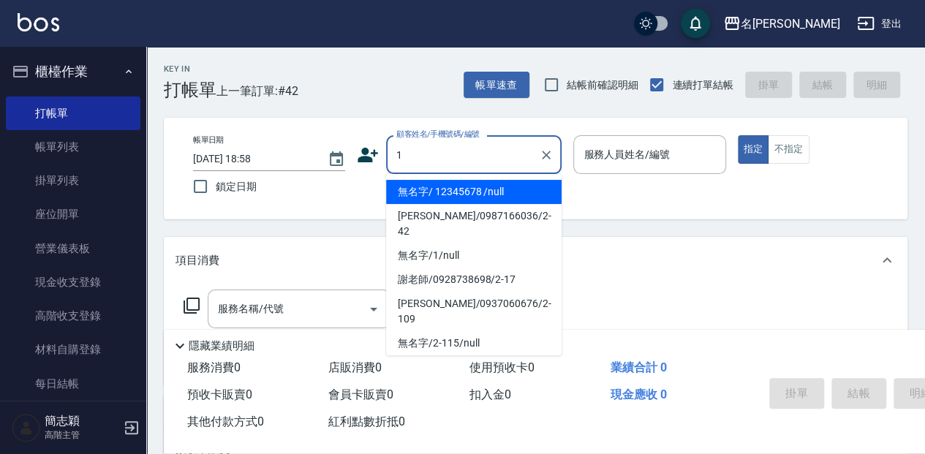
type input "無名字/ 12345678 /null"
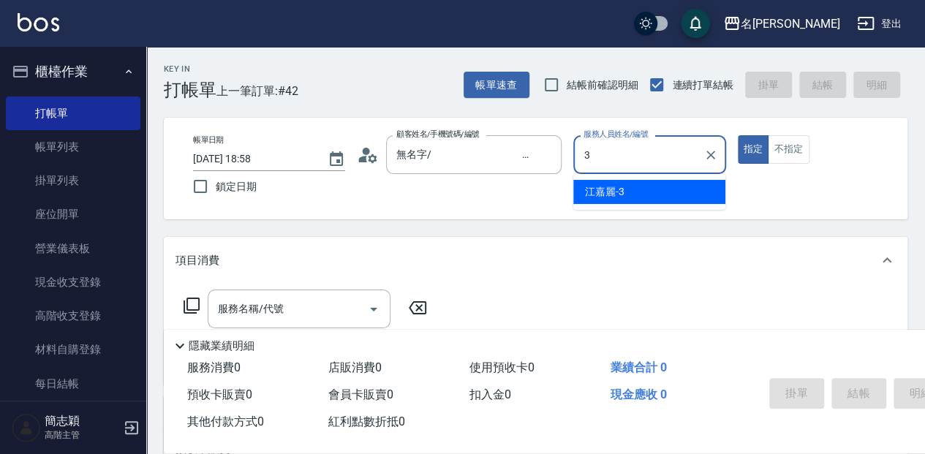
type input "江嘉麗-3"
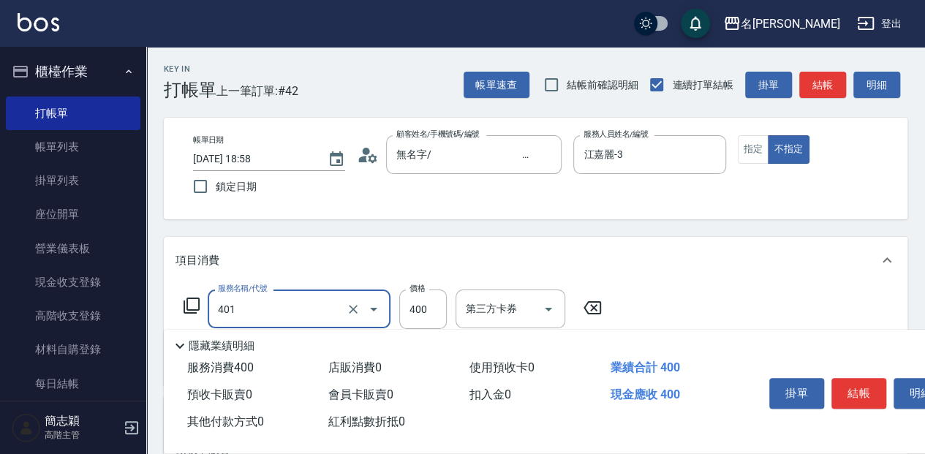
type input "剪髮(400)(401)"
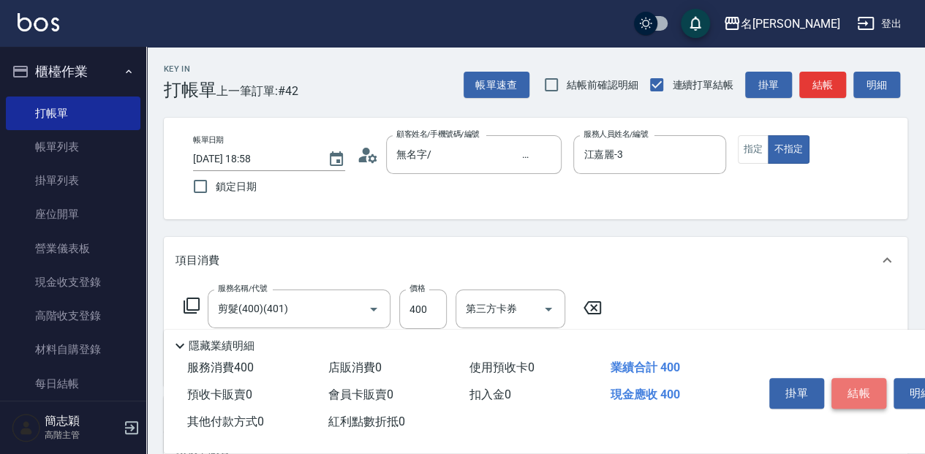
click at [852, 382] on button "結帳" at bounding box center [858, 393] width 55 height 31
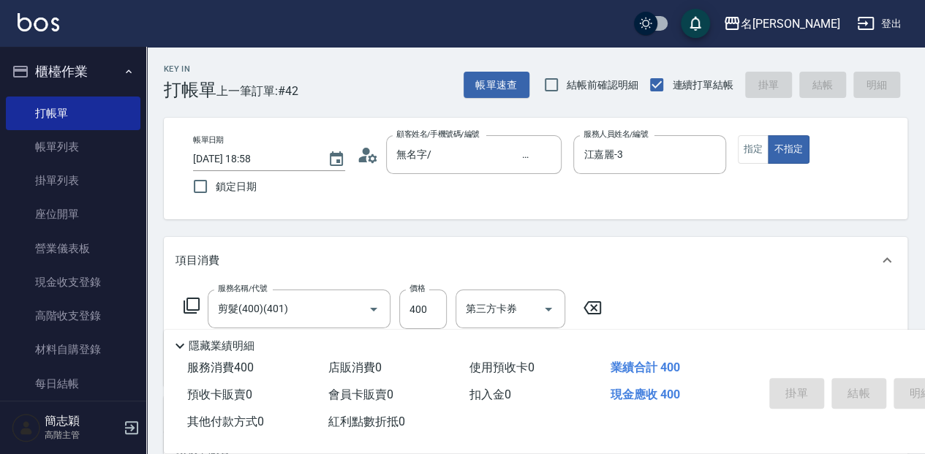
type input "2025/09/14 18:59"
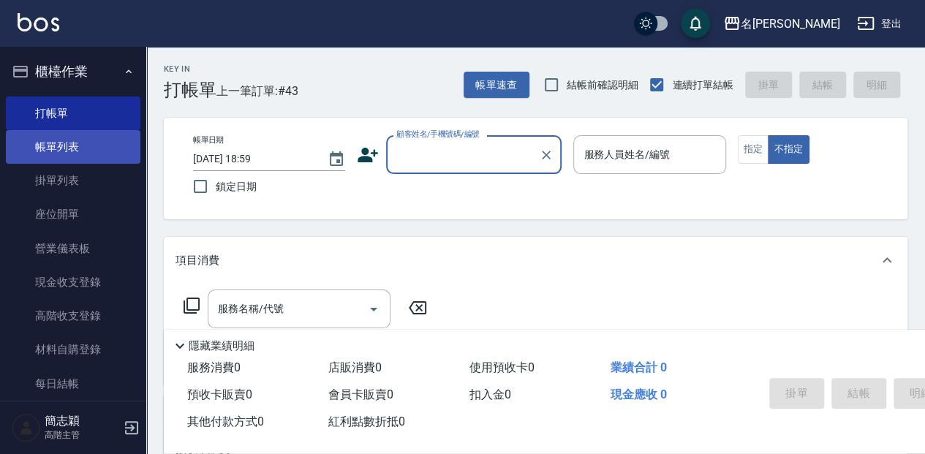
click at [39, 143] on link "帳單列表" at bounding box center [73, 147] width 135 height 34
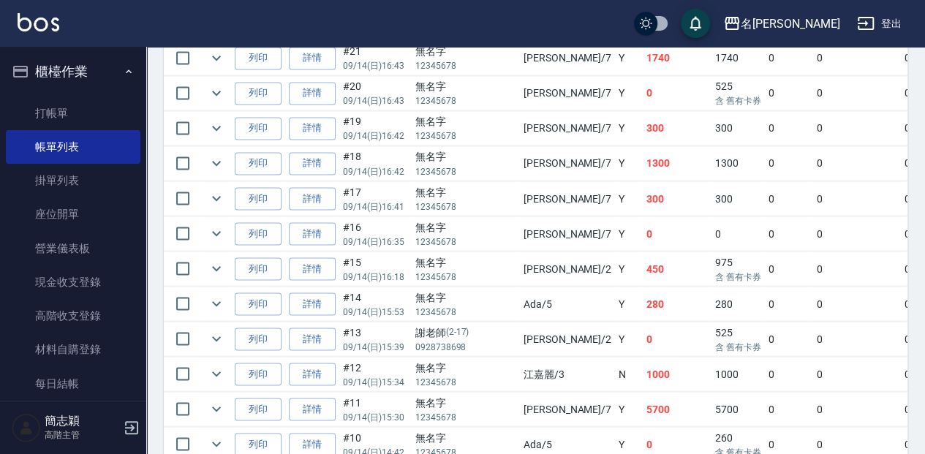
scroll to position [1194, 0]
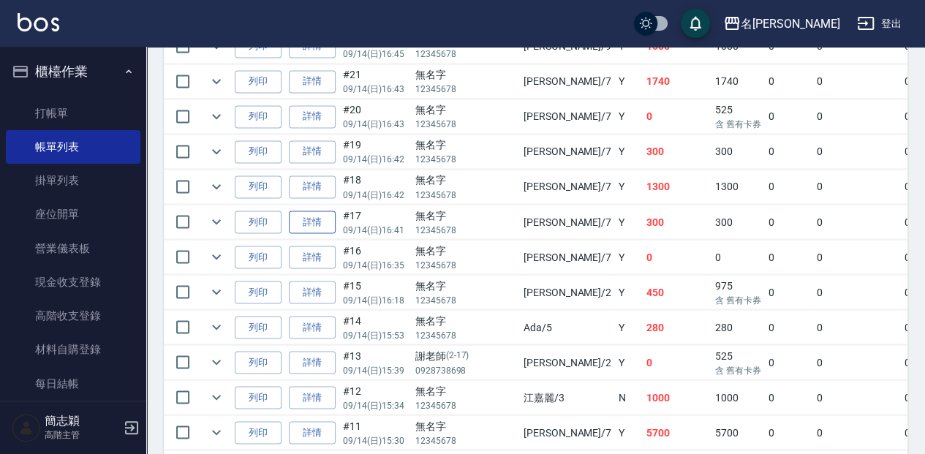
click at [302, 216] on link "詳情" at bounding box center [312, 222] width 47 height 23
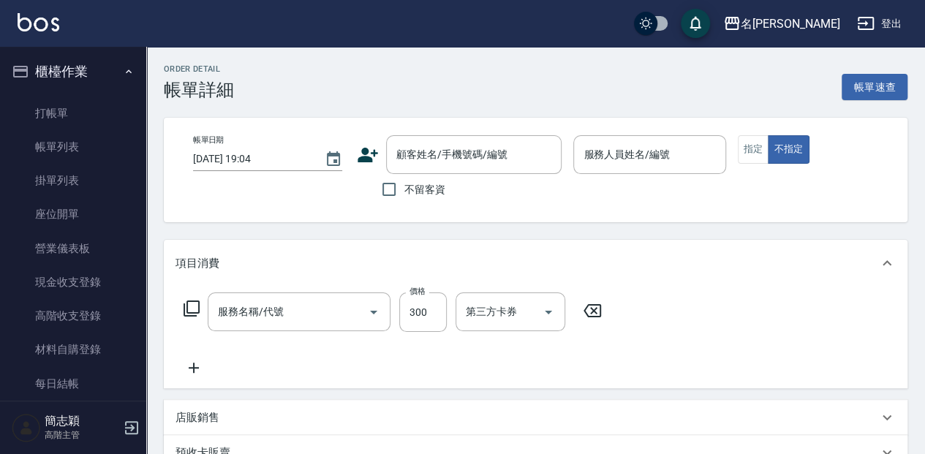
type input "2025/09/14 16:41"
type input "Jessica-7"
type input "洗髮300(221)"
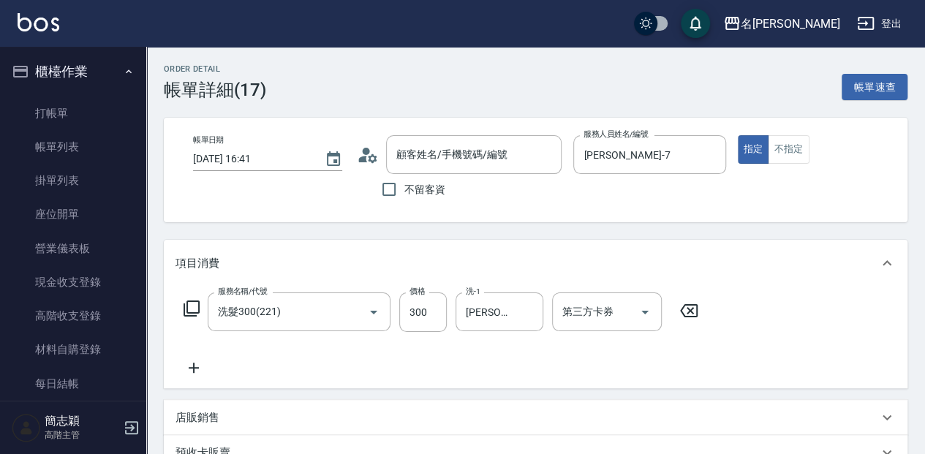
type input "無名字/ 12345678 /null"
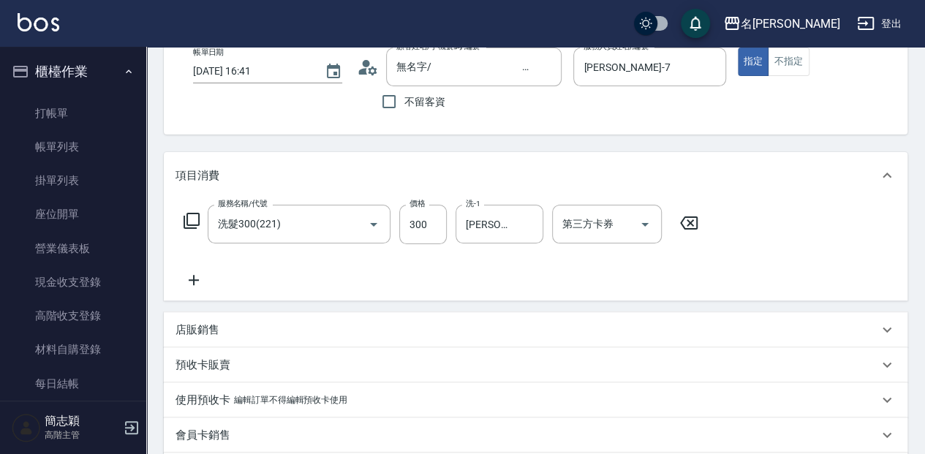
scroll to position [97, 0]
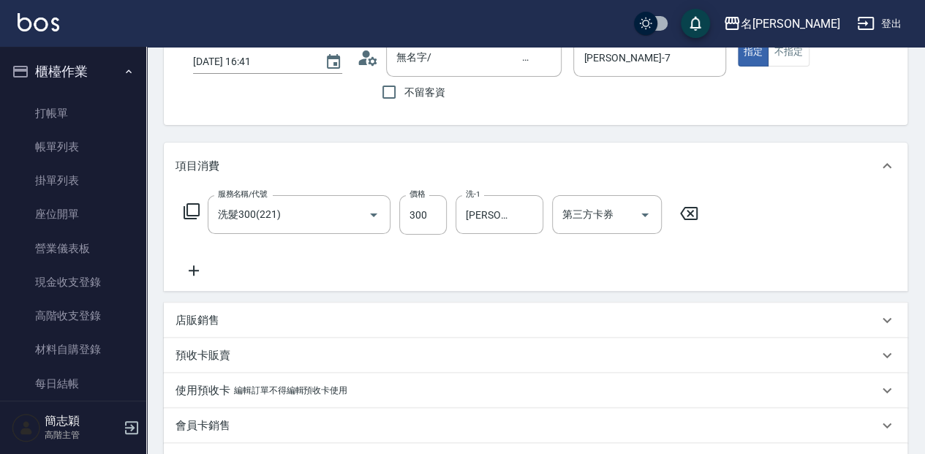
click at [192, 263] on icon at bounding box center [193, 271] width 37 height 18
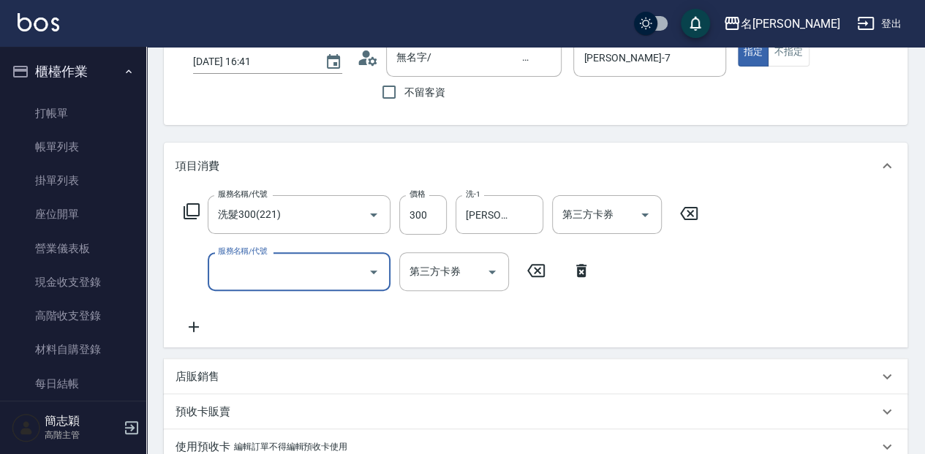
click at [273, 277] on input "服務名稱/代號" at bounding box center [288, 272] width 148 height 26
type input "潤絲20(801)"
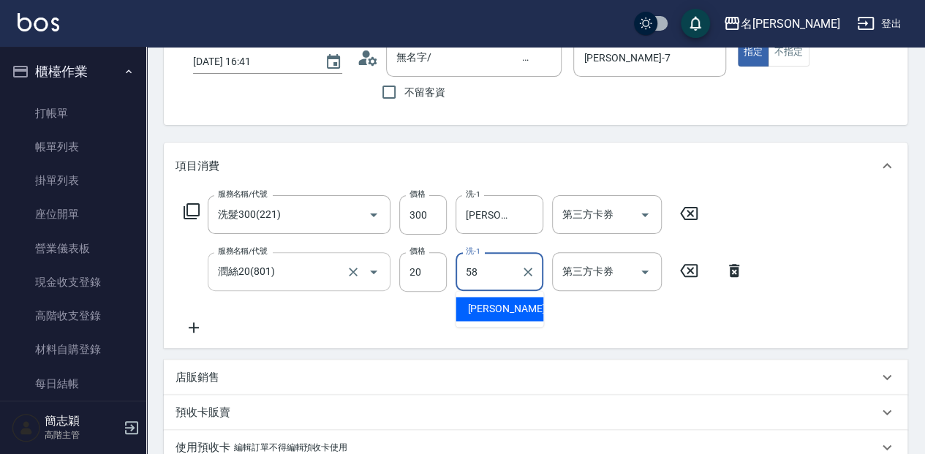
type input "莫娜-58"
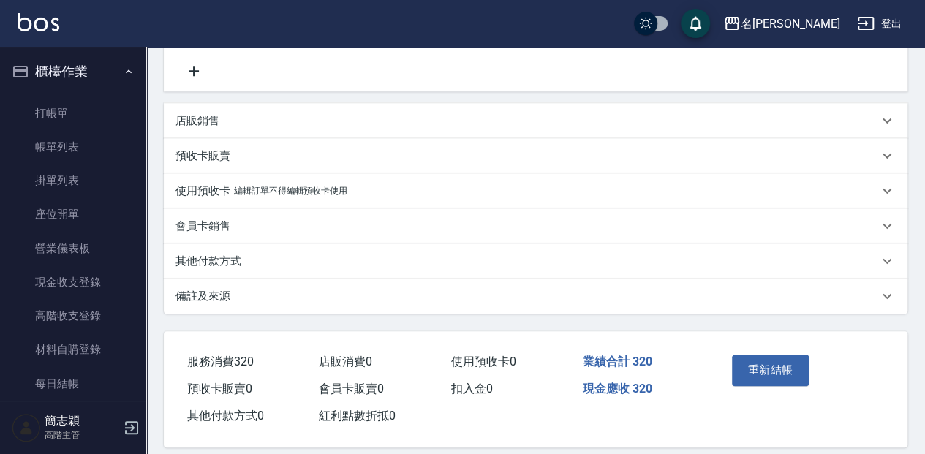
scroll to position [370, 0]
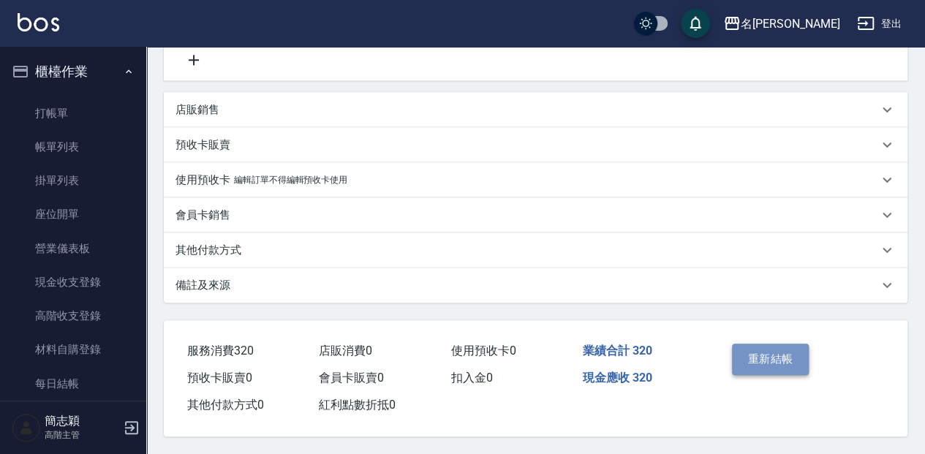
click at [796, 348] on button "重新結帳" at bounding box center [771, 359] width 78 height 31
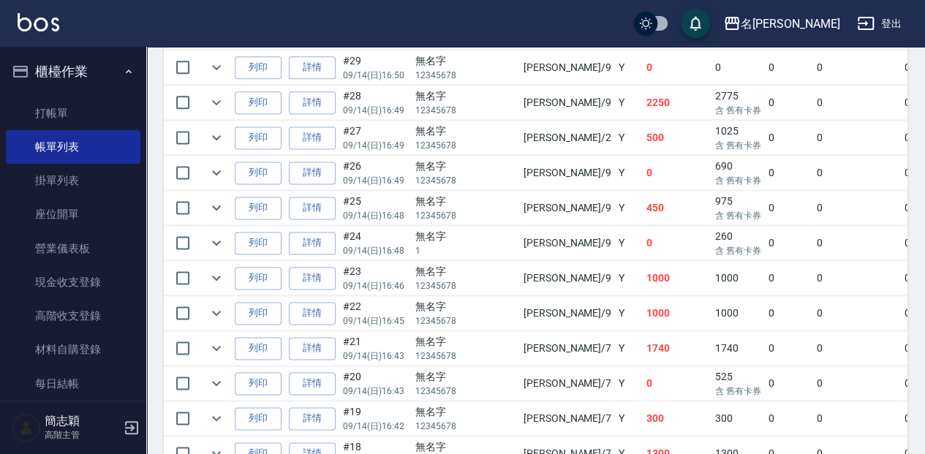
scroll to position [923, 0]
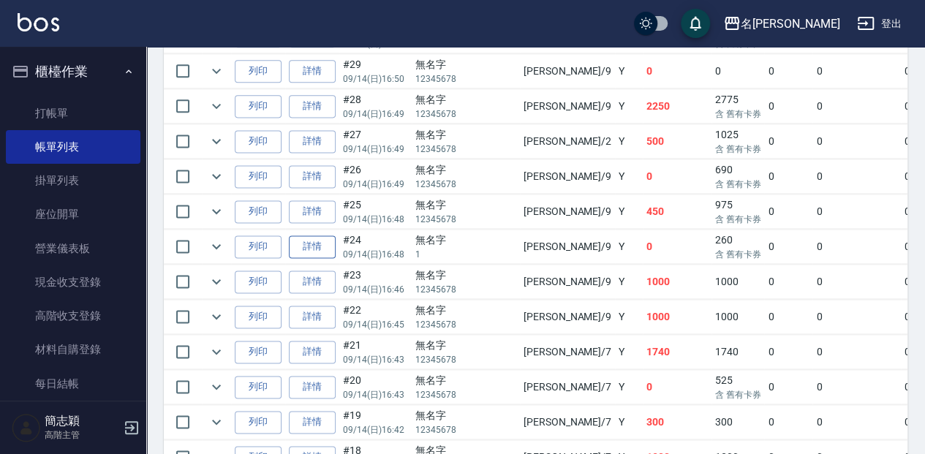
click at [328, 237] on link "詳情" at bounding box center [312, 246] width 47 height 23
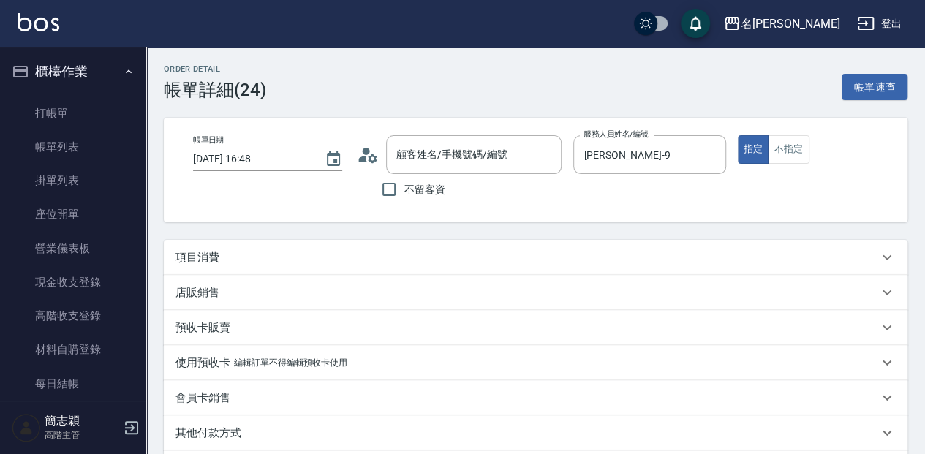
type input "2025/09/14 16:48"
type input "Anna-9"
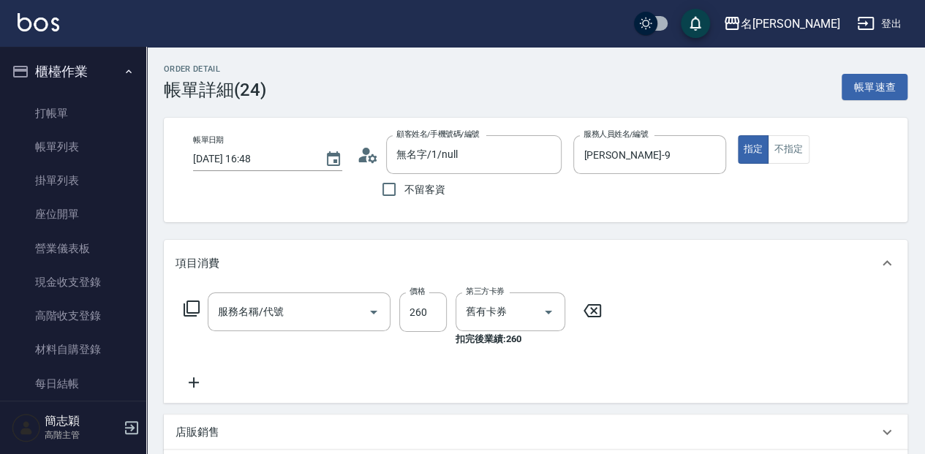
type input "無名字/1/null"
type input "洗髮卷260(222)"
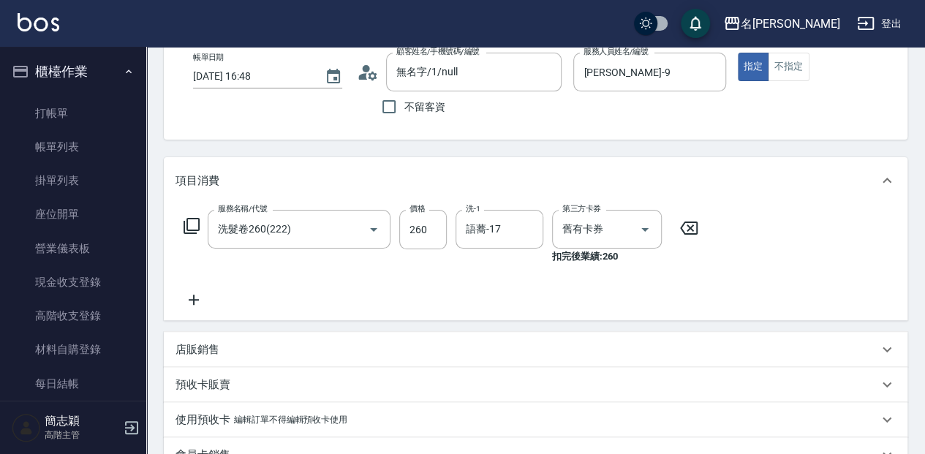
scroll to position [97, 0]
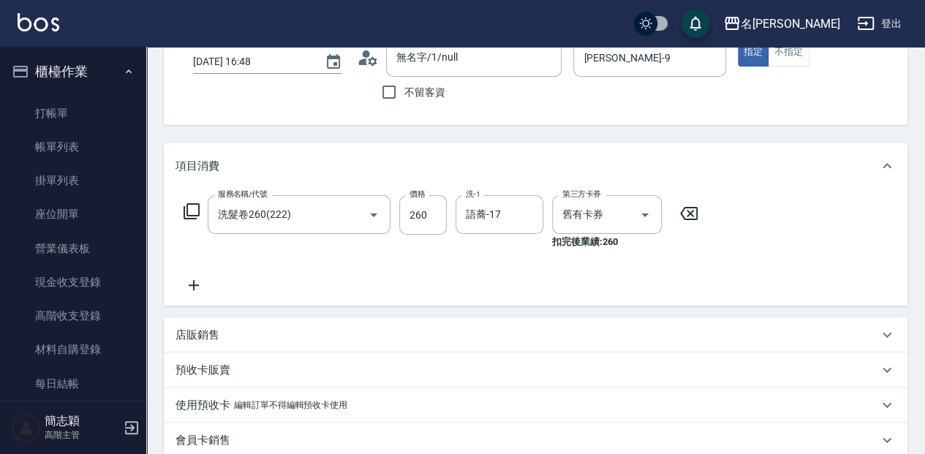
click at [198, 285] on icon at bounding box center [193, 285] width 37 height 18
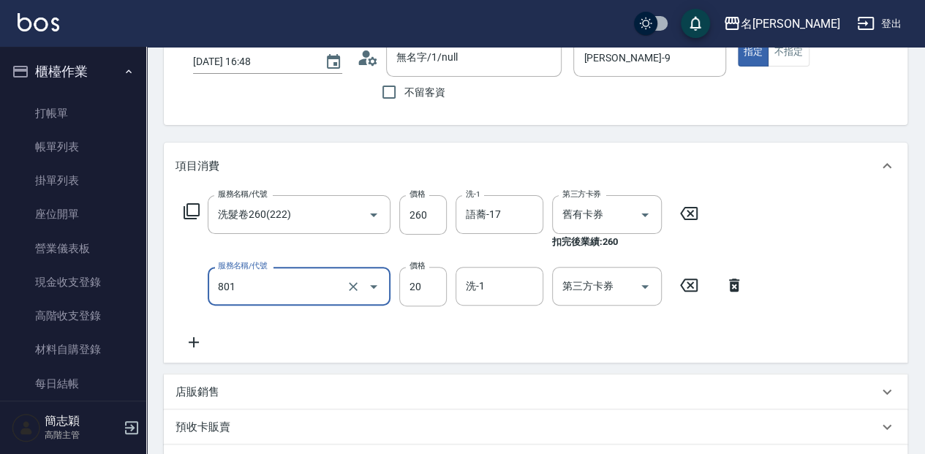
type input "潤絲20(801)"
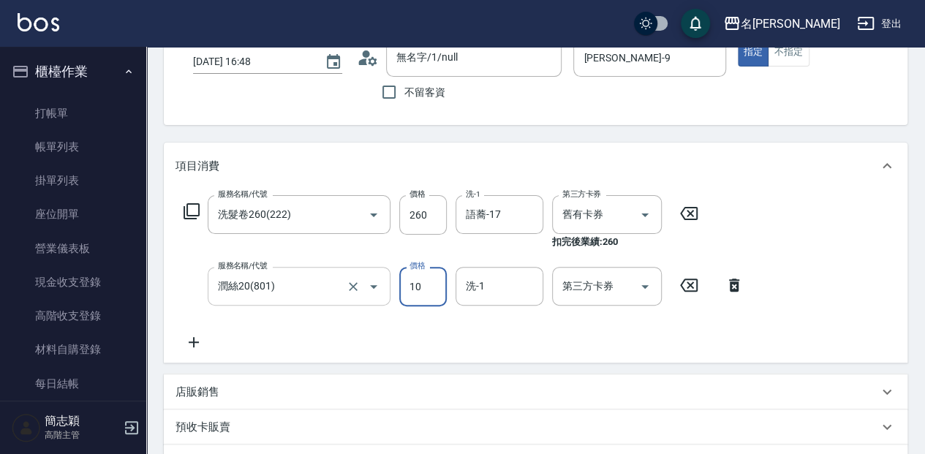
type input "10"
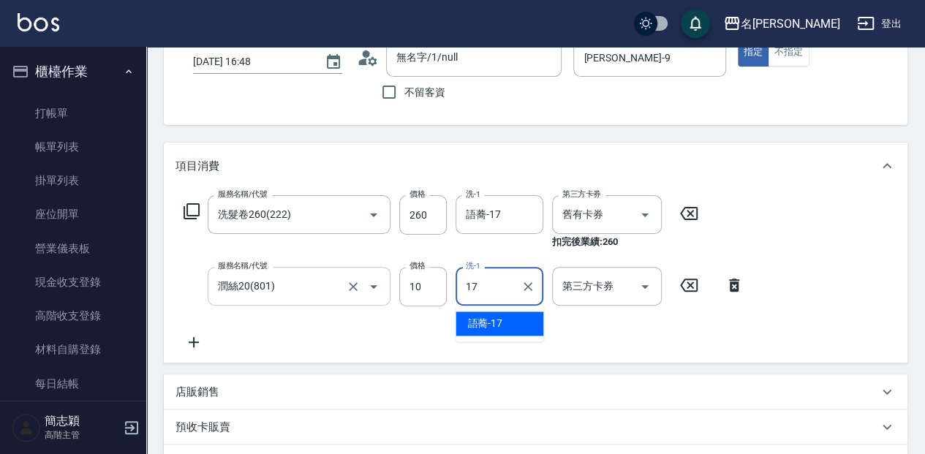
type input "語蕎-17"
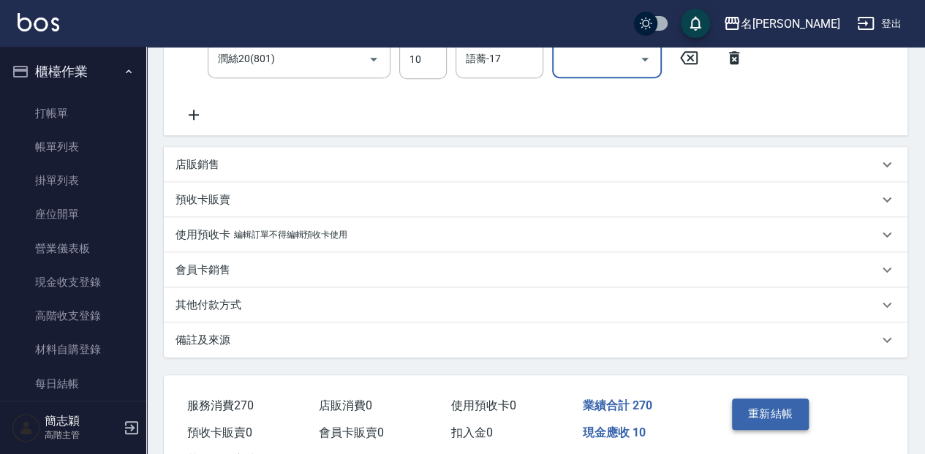
scroll to position [385, 0]
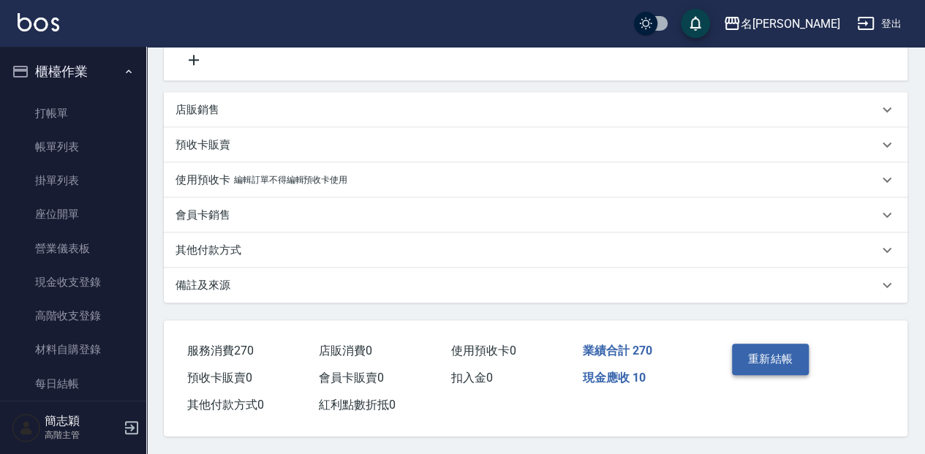
click at [750, 358] on button "重新結帳" at bounding box center [771, 359] width 78 height 31
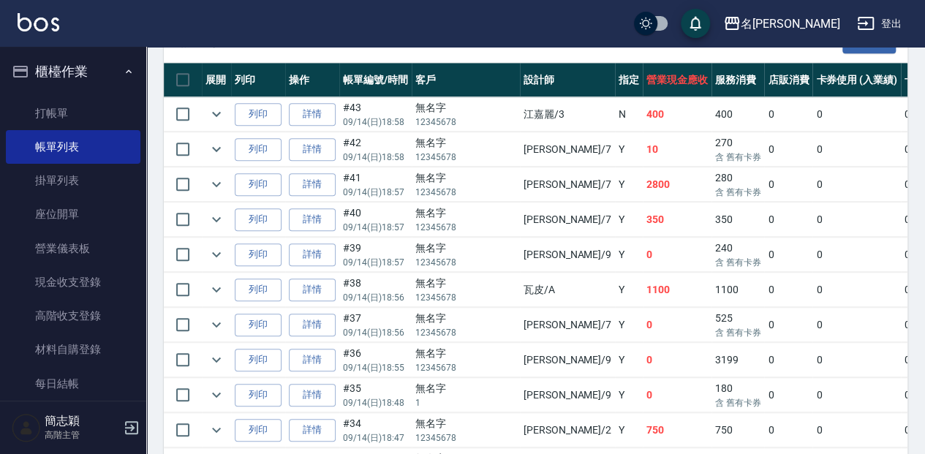
scroll to position [341, 0]
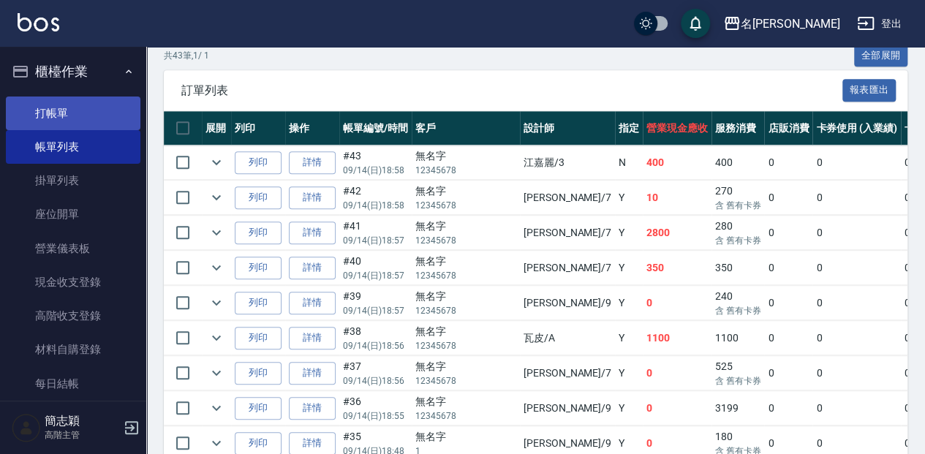
click at [79, 110] on link "打帳單" at bounding box center [73, 114] width 135 height 34
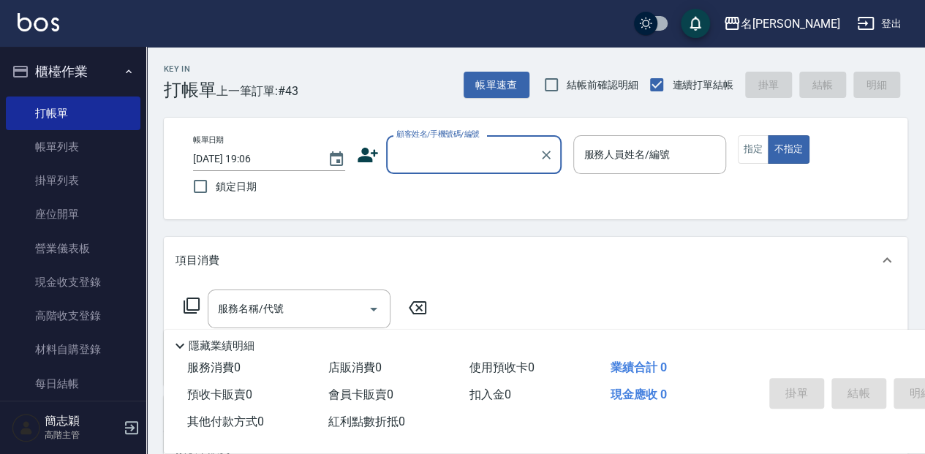
click at [420, 140] on label "顧客姓名/手機號碼/編號" at bounding box center [437, 134] width 83 height 11
click at [420, 142] on input "顧客姓名/手機號碼/編號" at bounding box center [463, 155] width 140 height 26
drag, startPoint x: 437, startPoint y: 162, endPoint x: 445, endPoint y: 156, distance: 9.9
click at [446, 154] on input "顧客姓名/手機號碼/編號" at bounding box center [463, 155] width 140 height 26
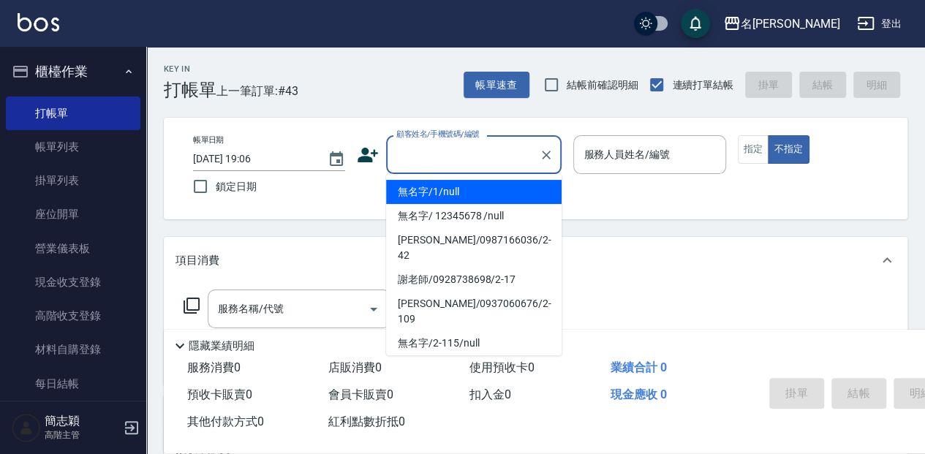
click at [452, 186] on li "無名字/1/null" at bounding box center [473, 192] width 175 height 24
type input "無名字/1/null"
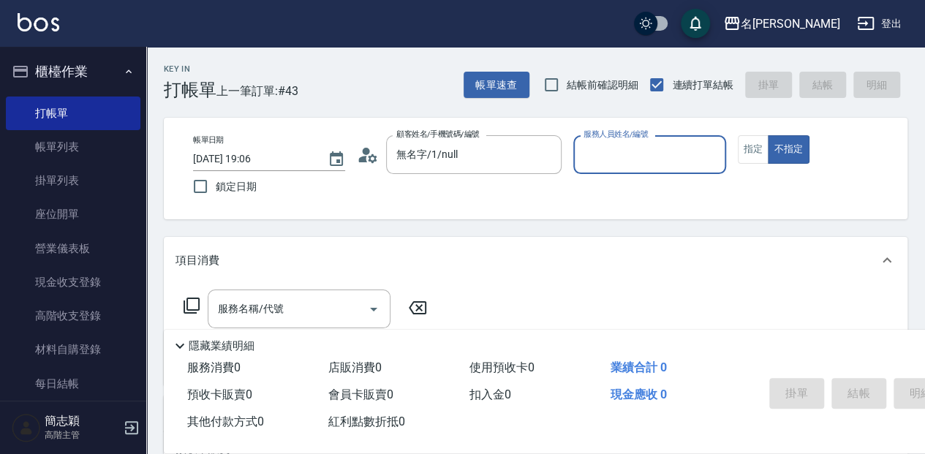
click at [597, 149] on input "服務人員姓名/編號" at bounding box center [649, 155] width 139 height 26
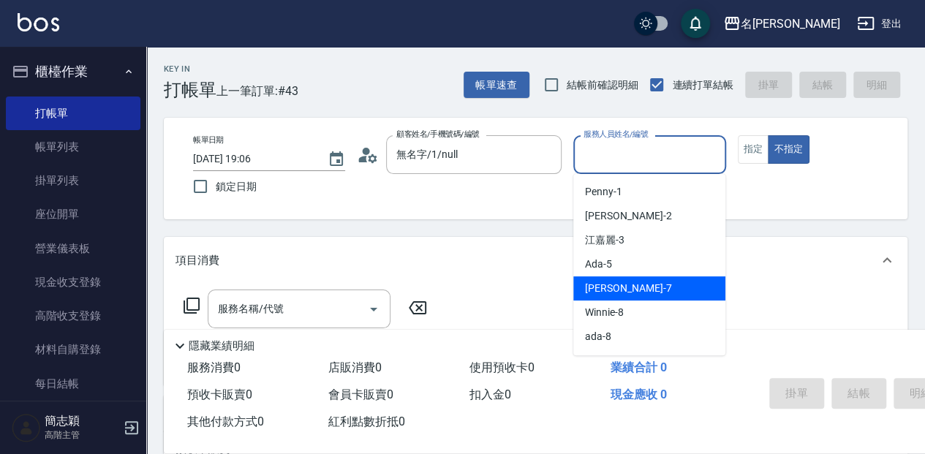
drag, startPoint x: 689, startPoint y: 288, endPoint x: 696, endPoint y: 281, distance: 10.3
click at [692, 285] on div "Jessica -7" at bounding box center [649, 288] width 152 height 24
type input "Jessica-7"
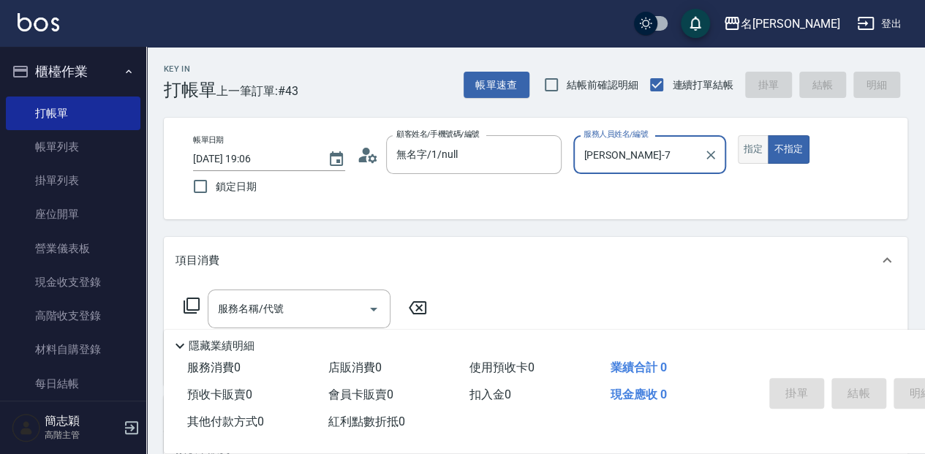
click at [747, 146] on button "指定" at bounding box center [753, 149] width 31 height 29
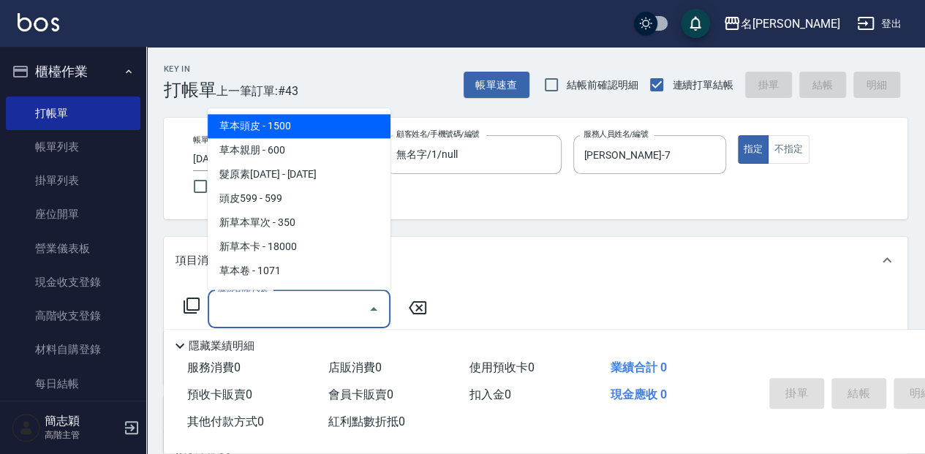
click at [288, 309] on input "服務名稱/代號" at bounding box center [288, 309] width 148 height 26
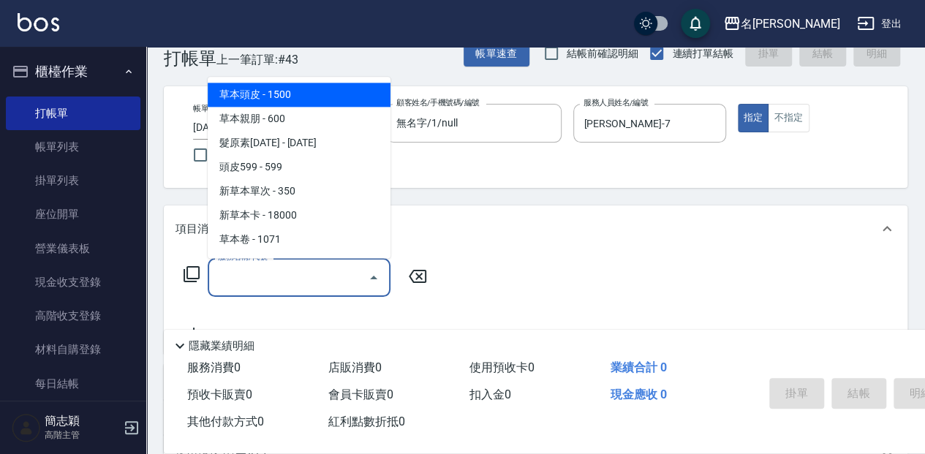
scroll to position [48, 0]
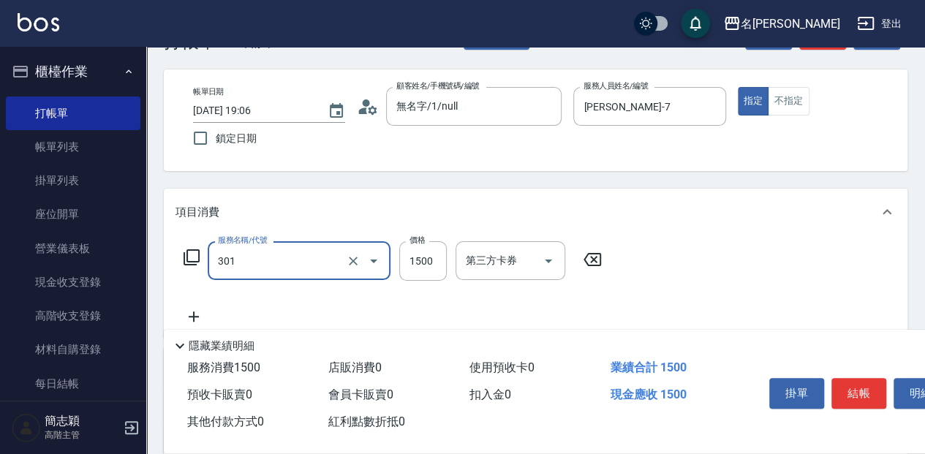
type input "燙髮(1500](301)"
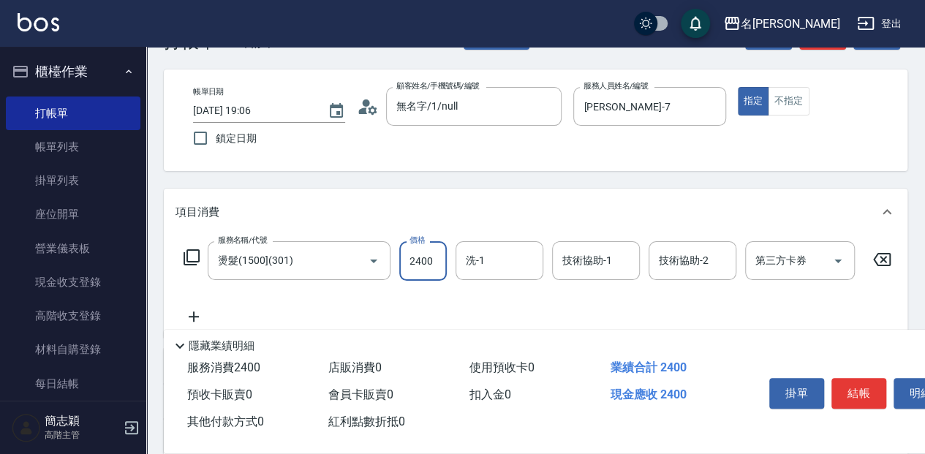
type input "2400"
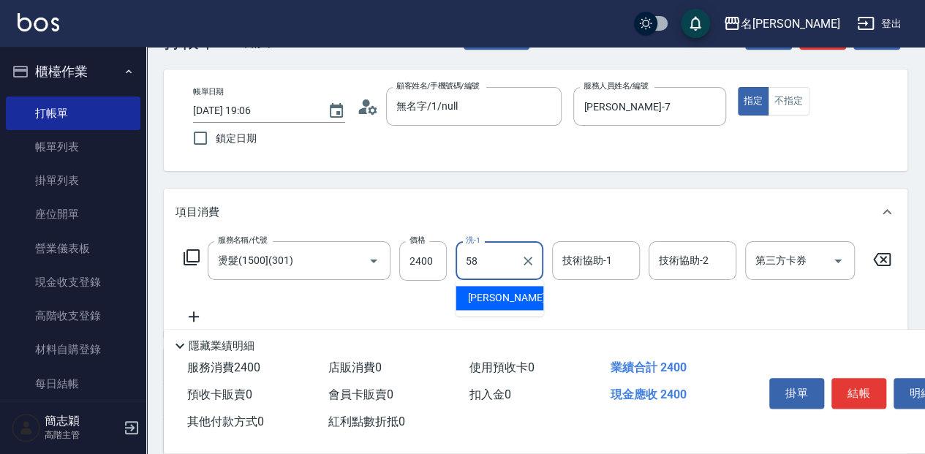
type input "莫娜-58"
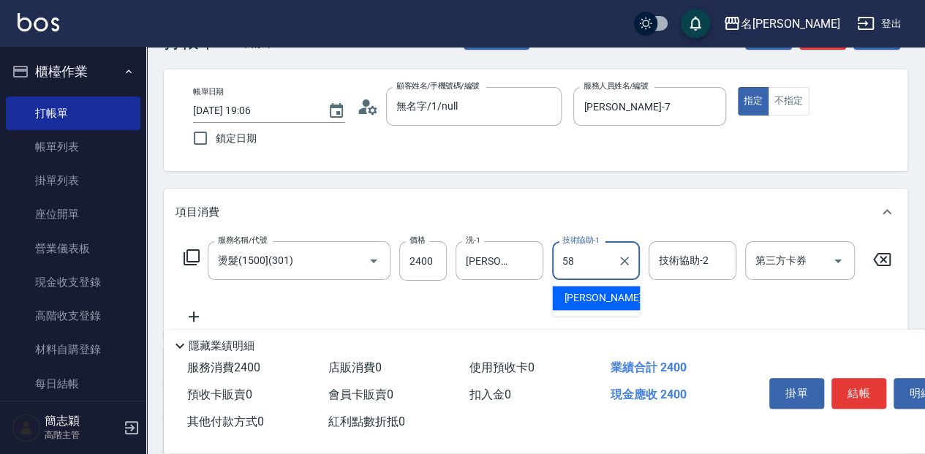
type input "莫娜-58"
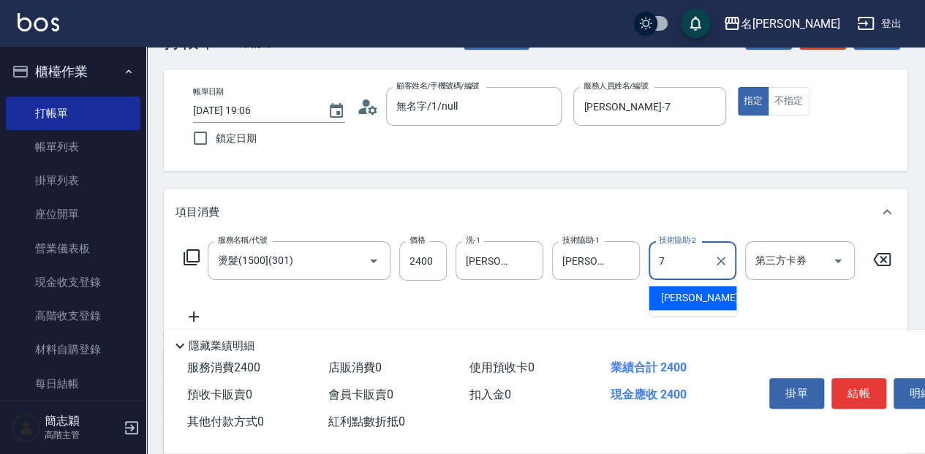
type input "Jessica-7"
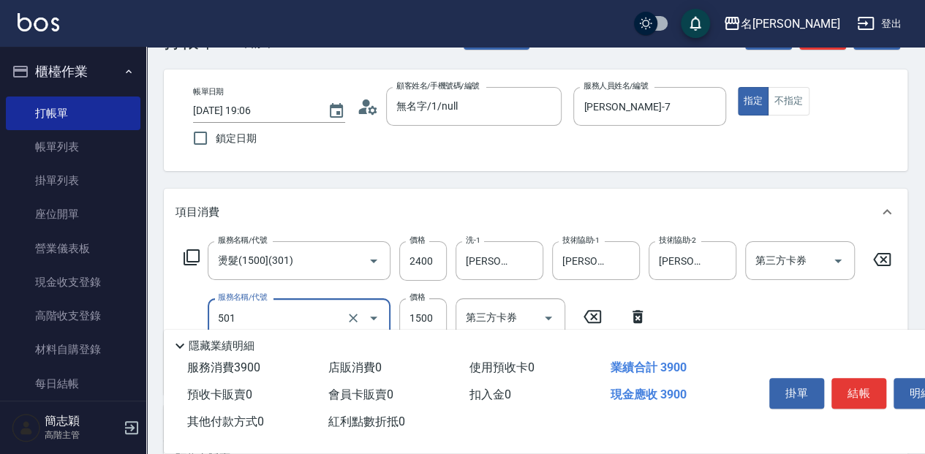
type input "染髮(1500](501)"
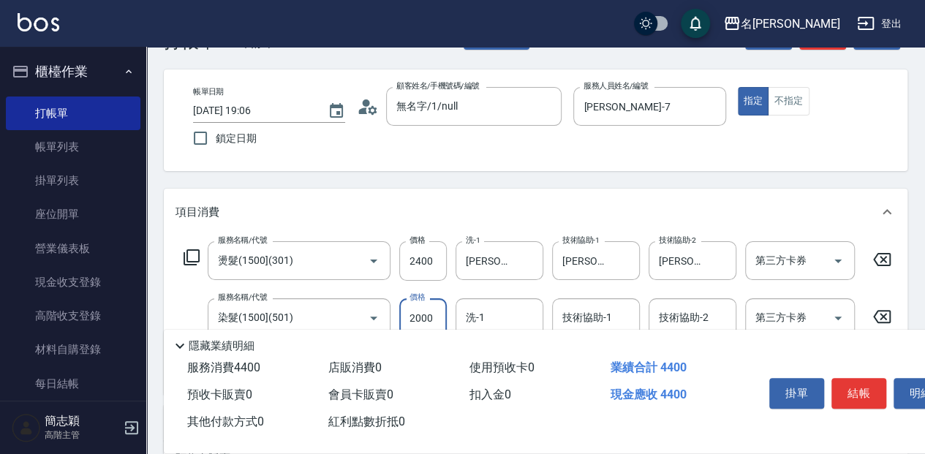
type input "2000"
type input "77"
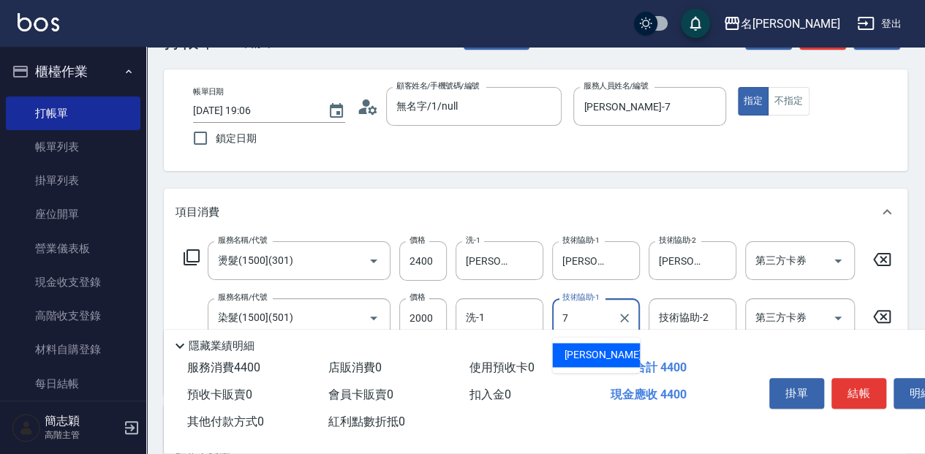
type input "Jessica-7"
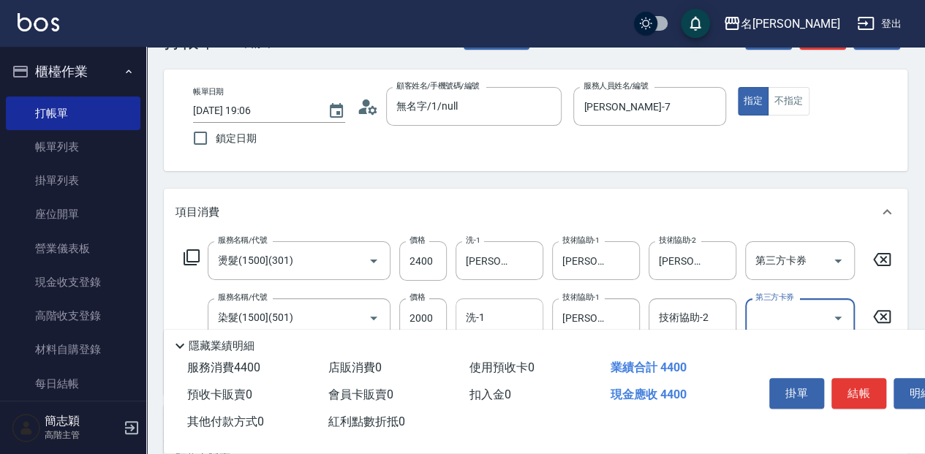
click at [512, 301] on div "洗-1" at bounding box center [500, 317] width 88 height 39
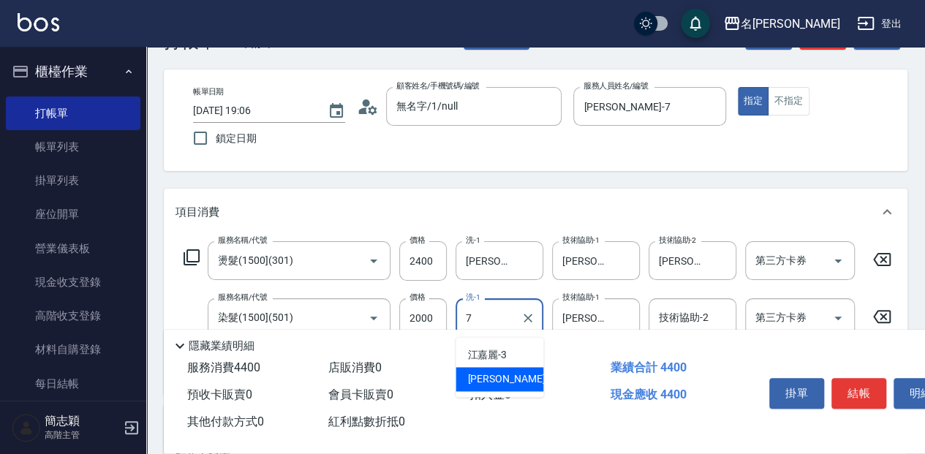
type input "Jessica-7"
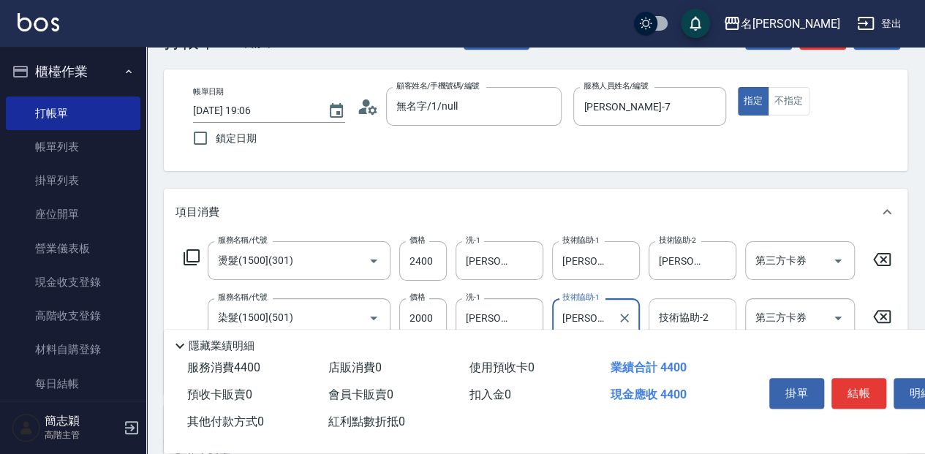
click at [698, 310] on input "技術協助-2" at bounding box center [692, 318] width 75 height 26
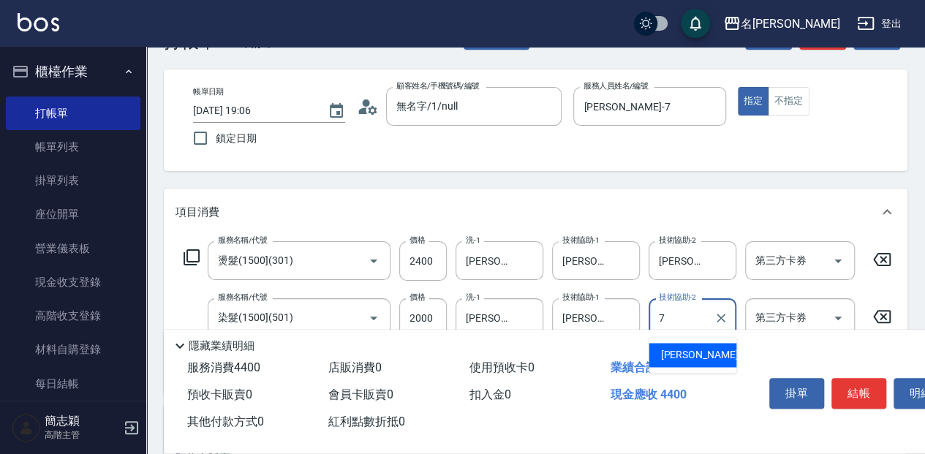
type input "Jessica-7"
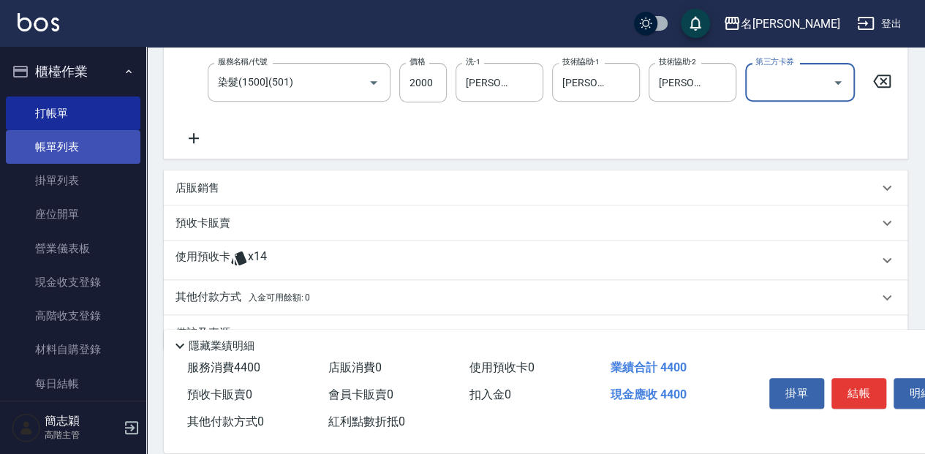
scroll to position [292, 0]
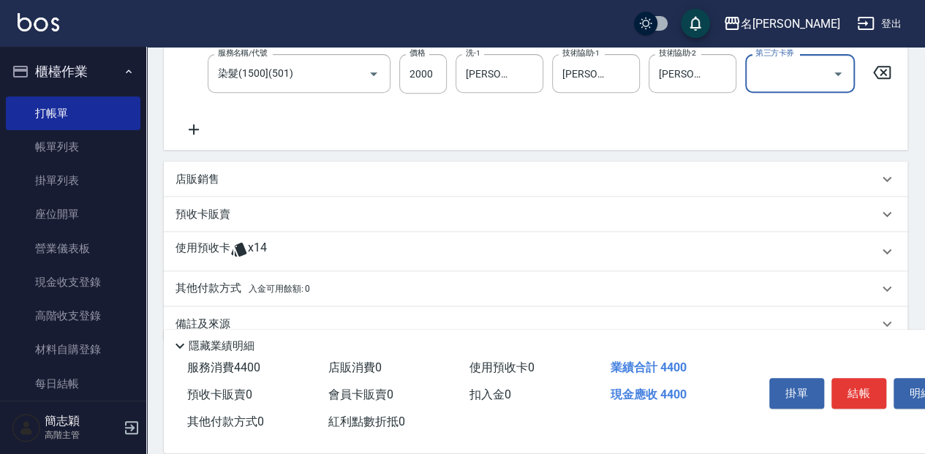
click at [252, 205] on div "預收卡販賣" at bounding box center [536, 214] width 744 height 35
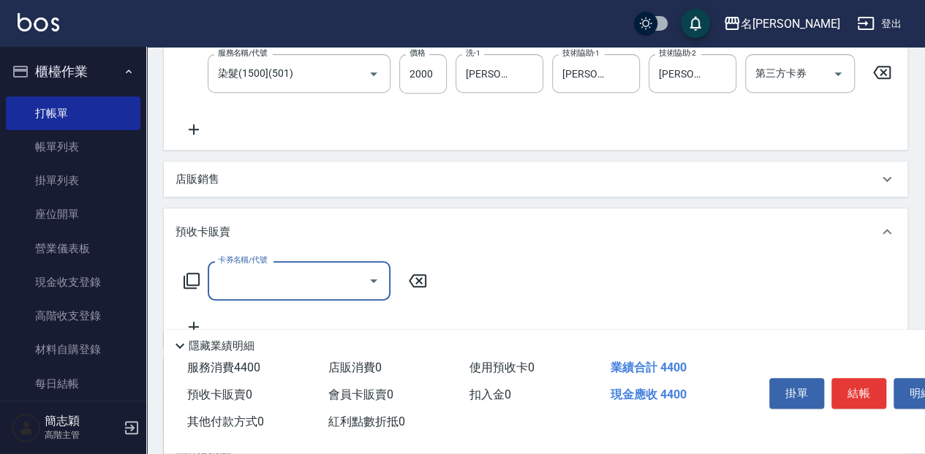
scroll to position [0, 0]
click at [283, 231] on div "預收卡販賣" at bounding box center [536, 231] width 744 height 47
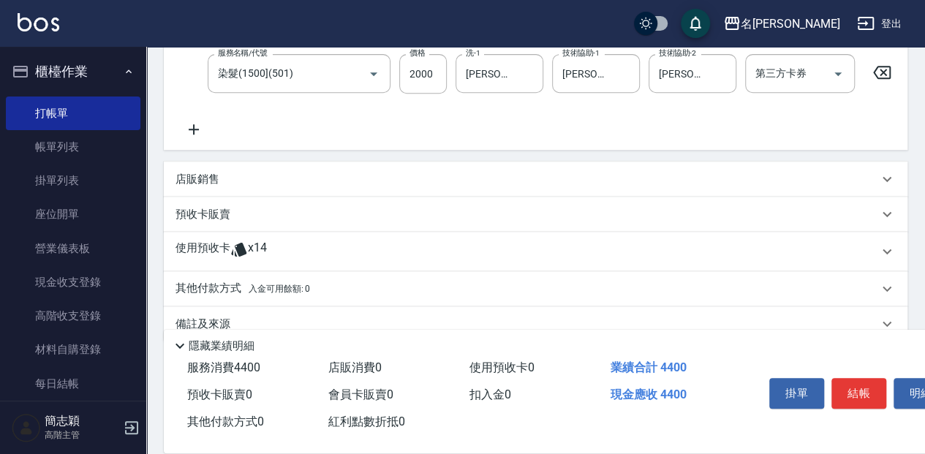
click at [272, 187] on div "店販銷售" at bounding box center [526, 179] width 703 height 15
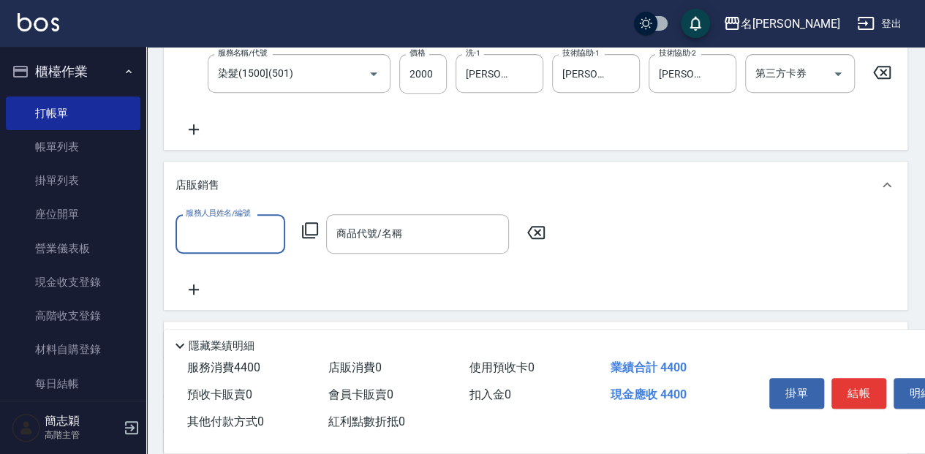
click at [235, 243] on input "服務人員姓名/編號" at bounding box center [230, 234] width 97 height 26
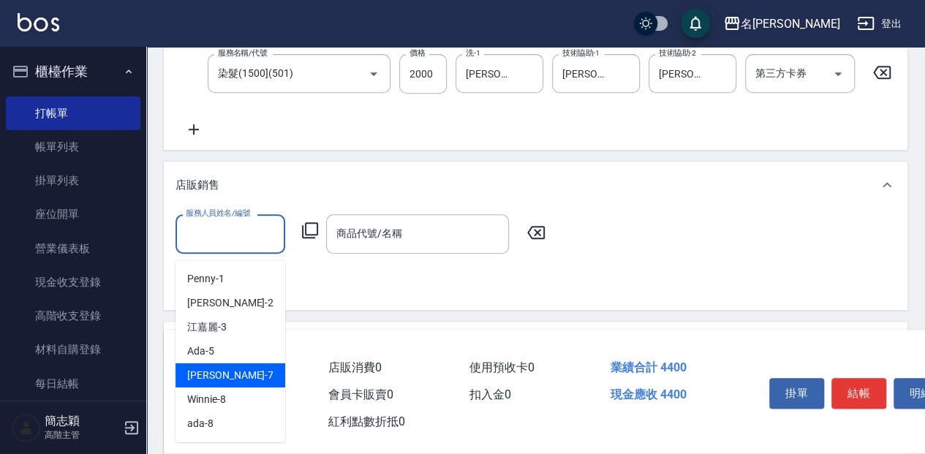
drag, startPoint x: 265, startPoint y: 371, endPoint x: 284, endPoint y: 350, distance: 27.9
click at [265, 370] on div "Jessica -7" at bounding box center [230, 375] width 110 height 24
type input "Jessica-7"
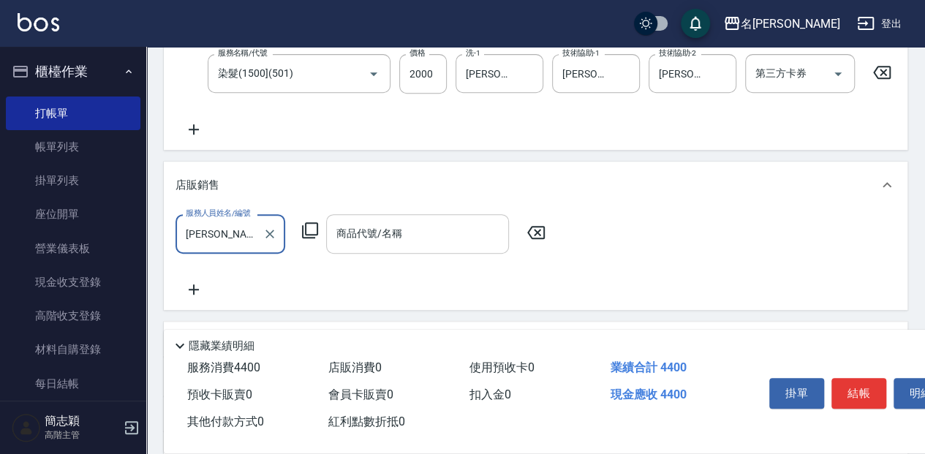
click at [393, 253] on div "商品代號/名稱" at bounding box center [417, 233] width 183 height 39
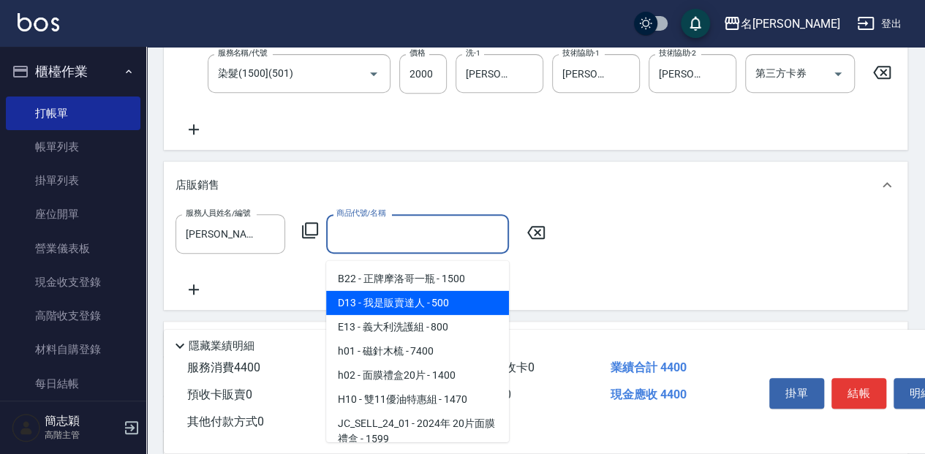
drag, startPoint x: 409, startPoint y: 298, endPoint x: 472, endPoint y: 280, distance: 64.8
click at [412, 297] on span "D13 - 我是販賣達人 - 500" at bounding box center [417, 303] width 183 height 24
type input "我是販賣達人"
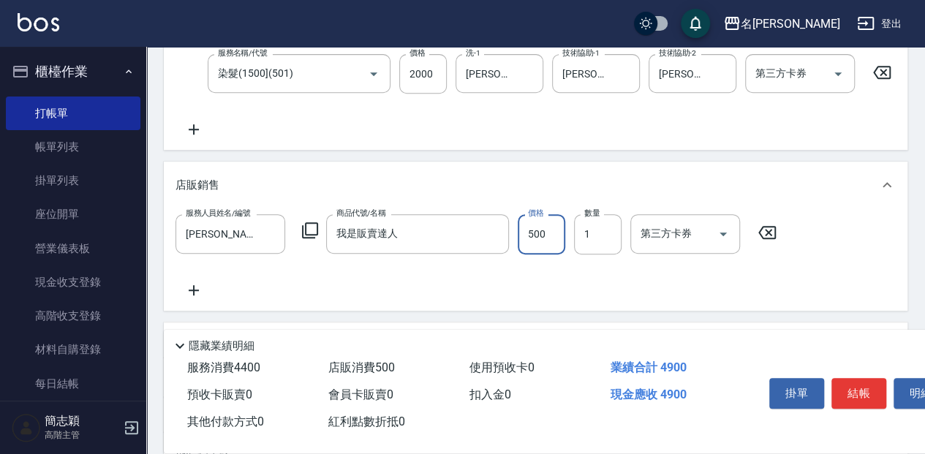
click at [540, 241] on input "500" at bounding box center [542, 233] width 48 height 39
type input "960"
drag, startPoint x: 864, startPoint y: 389, endPoint x: 857, endPoint y: 385, distance: 8.5
click at [864, 389] on button "結帳" at bounding box center [858, 393] width 55 height 31
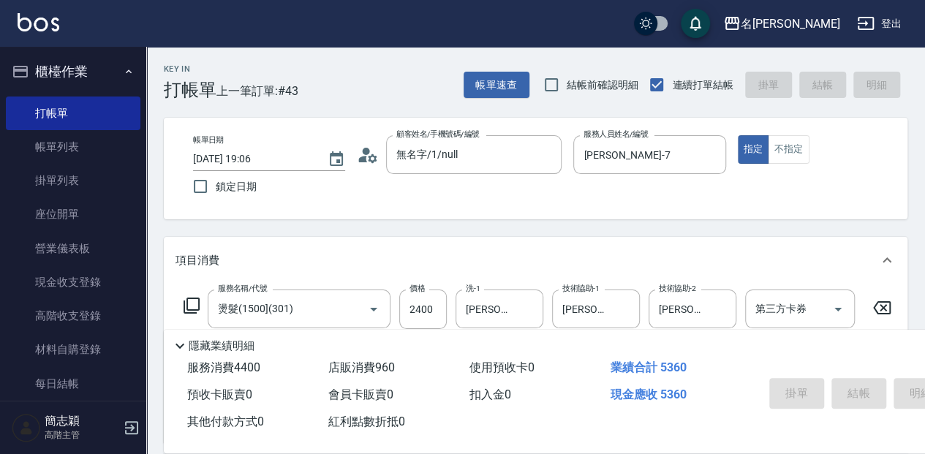
type input "2025/09/14 19:08"
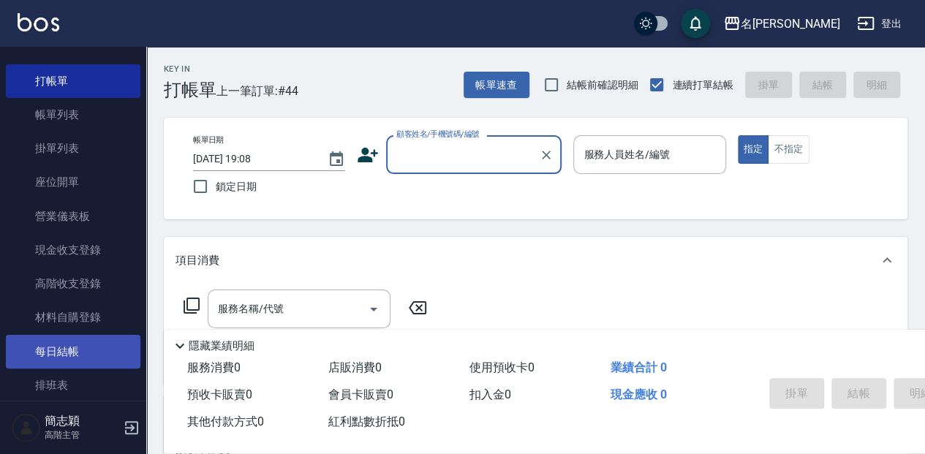
scroll to position [48, 0]
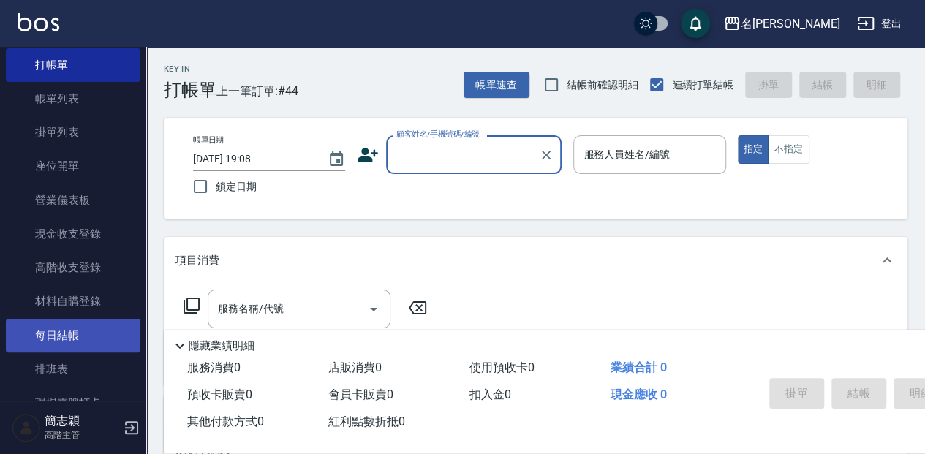
click at [121, 346] on link "每日結帳" at bounding box center [73, 336] width 135 height 34
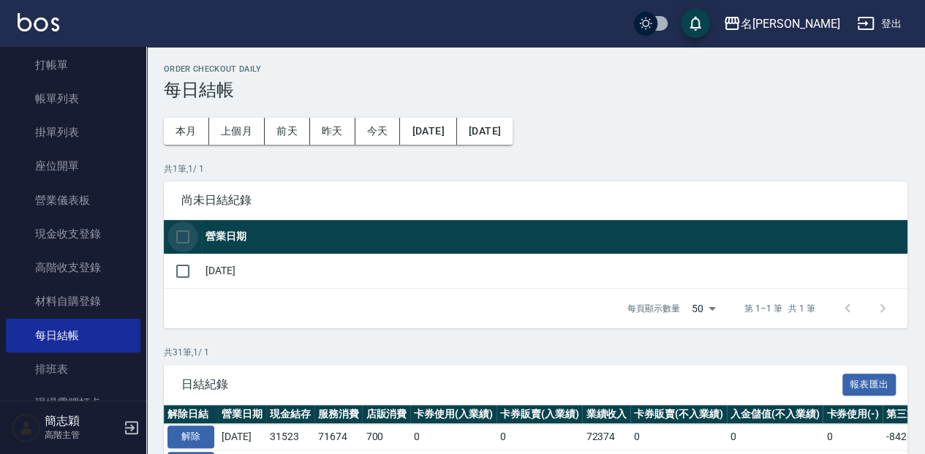
click at [189, 238] on input "checkbox" at bounding box center [182, 237] width 31 height 31
checkbox input "true"
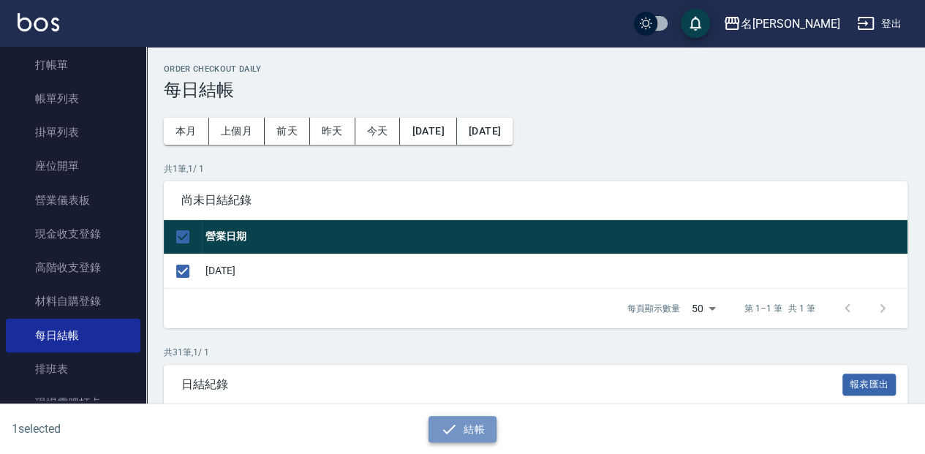
click at [461, 423] on button "結帳" at bounding box center [462, 429] width 68 height 27
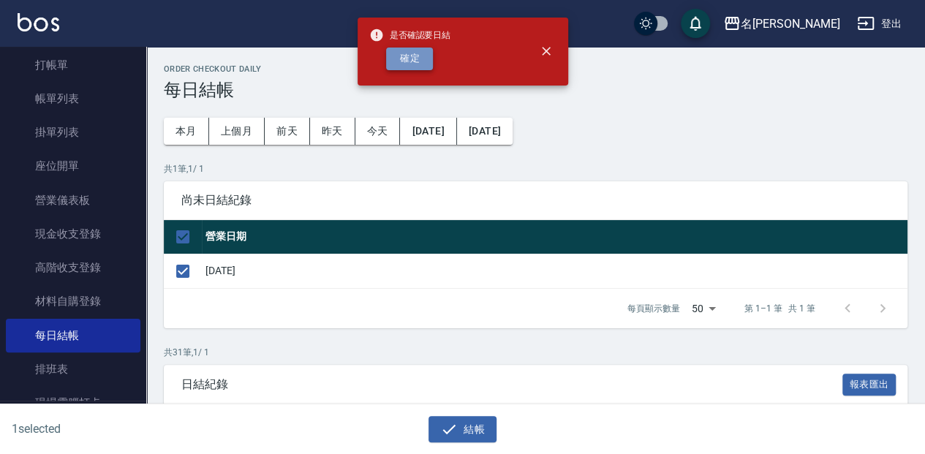
click at [419, 58] on button "確定" at bounding box center [409, 59] width 47 height 23
checkbox input "false"
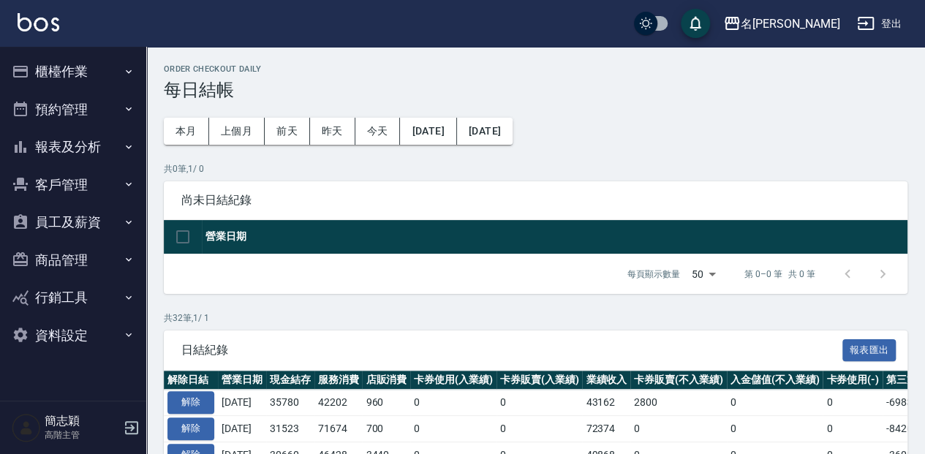
click at [107, 76] on button "櫃檯作業" at bounding box center [73, 72] width 135 height 38
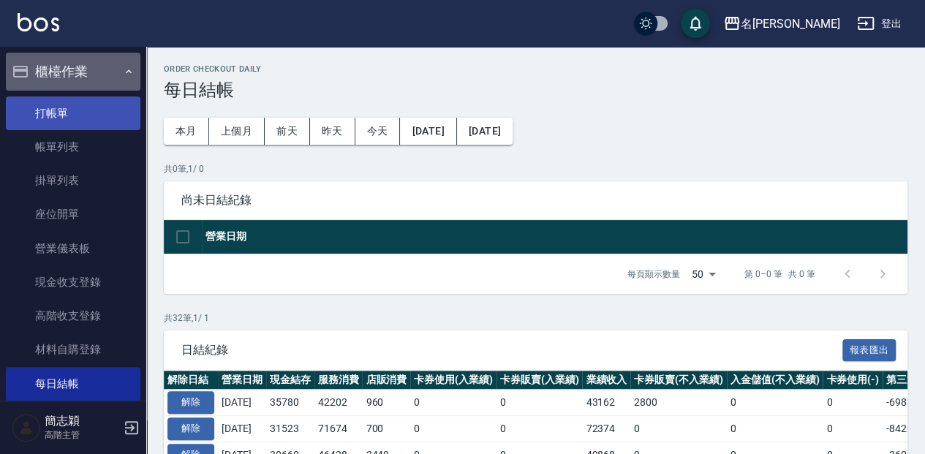
drag, startPoint x: 121, startPoint y: 62, endPoint x: 123, endPoint y: 112, distance: 49.8
click at [121, 63] on button "櫃檯作業" at bounding box center [73, 72] width 135 height 38
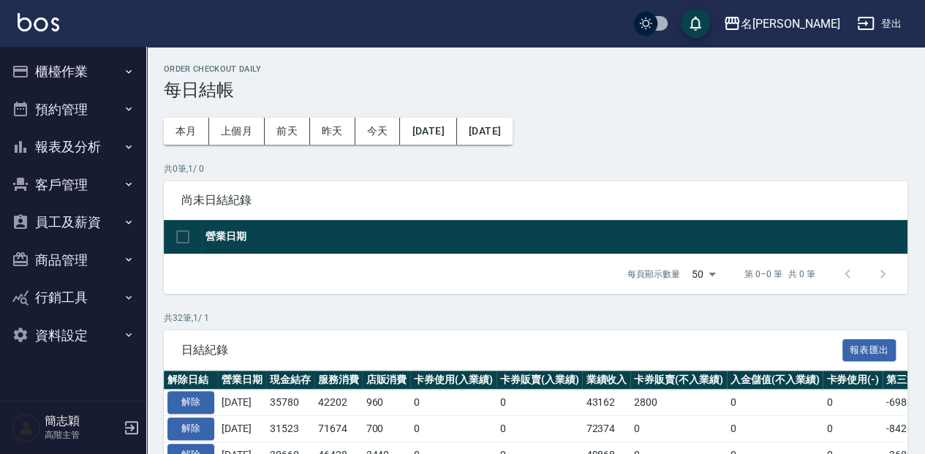
click at [101, 152] on button "報表及分析" at bounding box center [73, 147] width 135 height 38
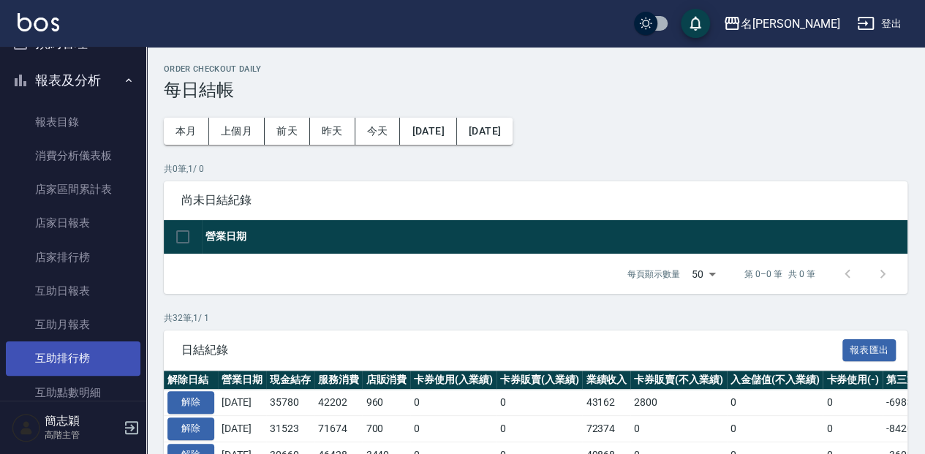
scroll to position [97, 0]
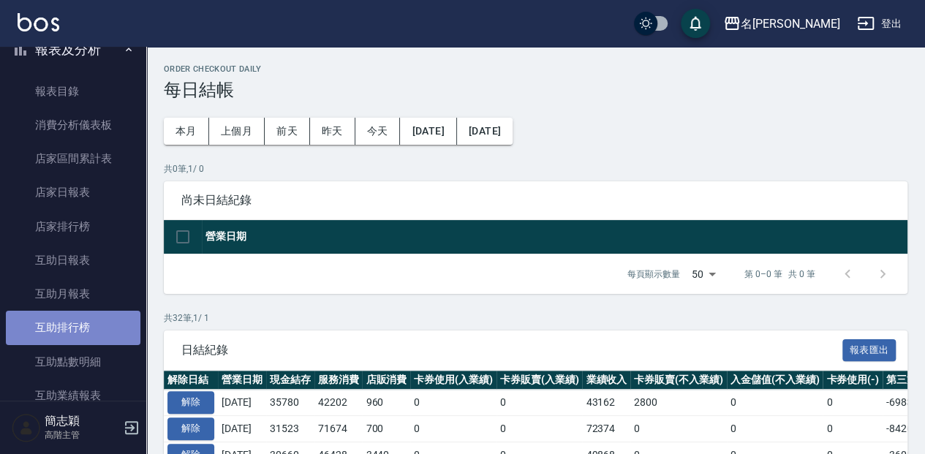
click at [85, 334] on link "互助排行榜" at bounding box center [73, 328] width 135 height 34
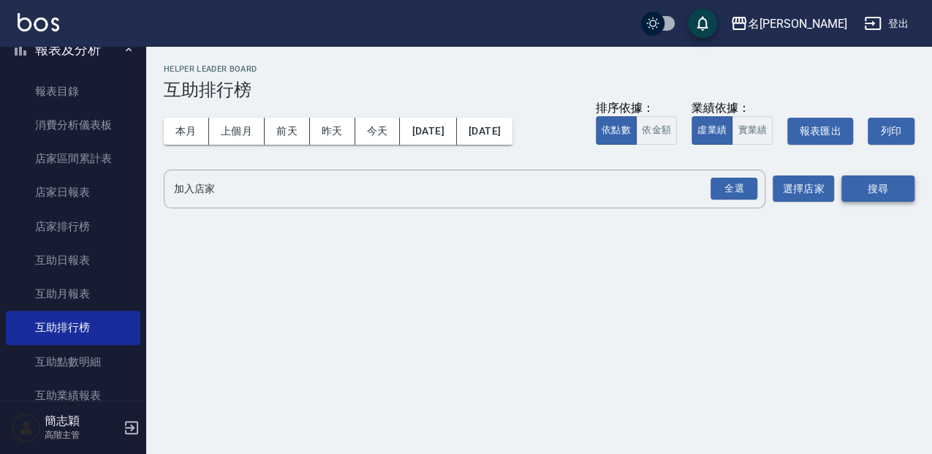
drag, startPoint x: 740, startPoint y: 190, endPoint x: 849, endPoint y: 179, distance: 109.5
click at [741, 190] on div "全選" at bounding box center [734, 189] width 47 height 23
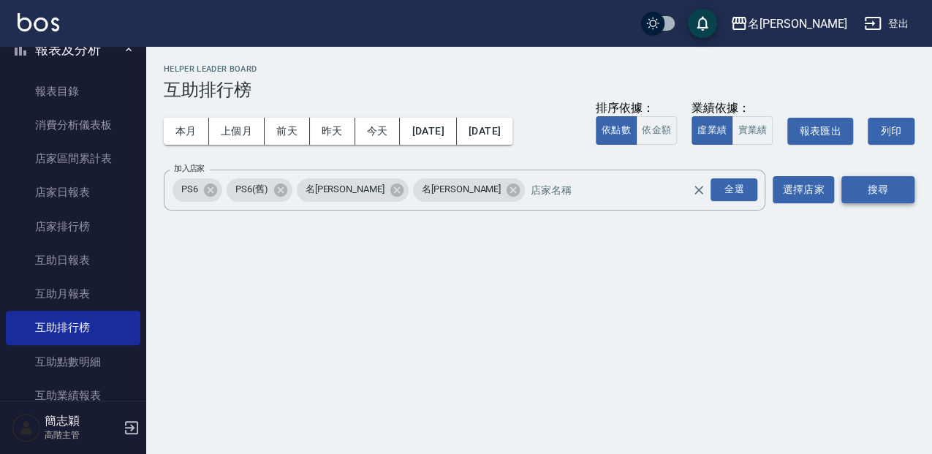
click at [886, 193] on button "搜尋" at bounding box center [878, 189] width 73 height 27
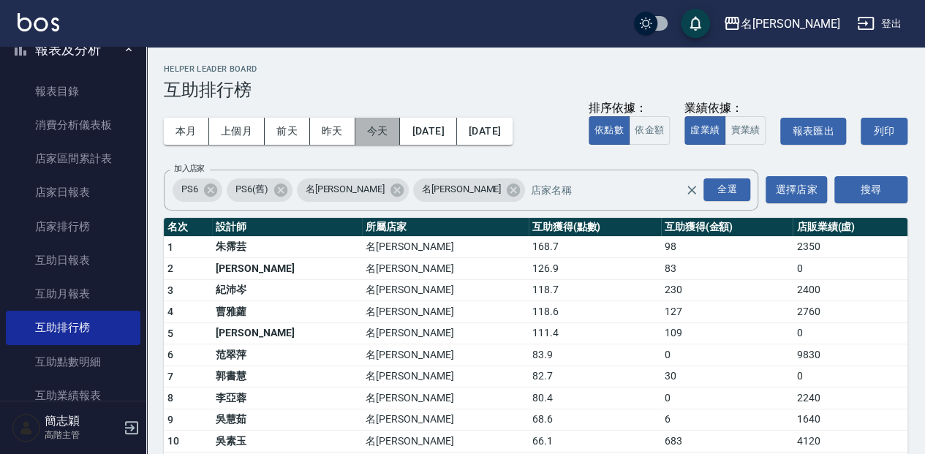
click at [383, 126] on button "今天" at bounding box center [377, 131] width 45 height 27
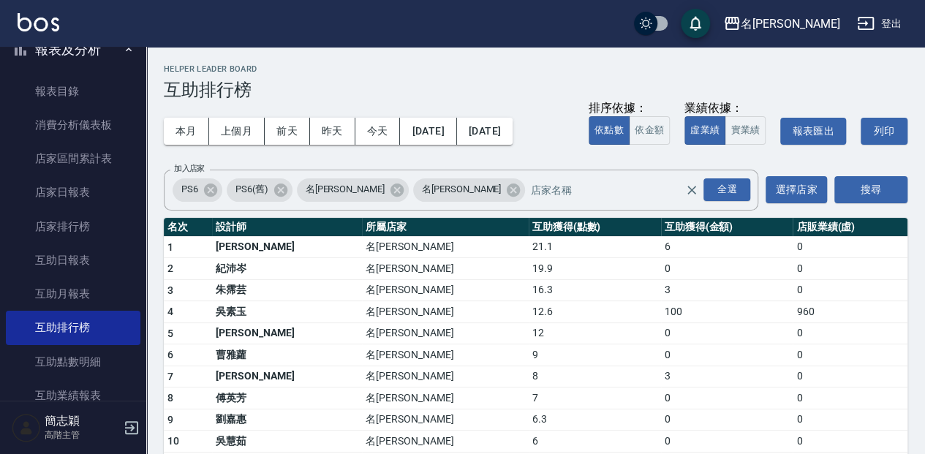
drag, startPoint x: 138, startPoint y: 114, endPoint x: 138, endPoint y: 70, distance: 43.9
click at [138, 70] on nav "櫃檯作業 打帳單 帳單列表 掛單列表 座位開單 營業儀表板 現金收支登錄 高階收支登錄 材料自購登錄 每日結帳 排班表 現場電腦打卡 掃碼打卡 預約管理 預約…" at bounding box center [73, 224] width 146 height 354
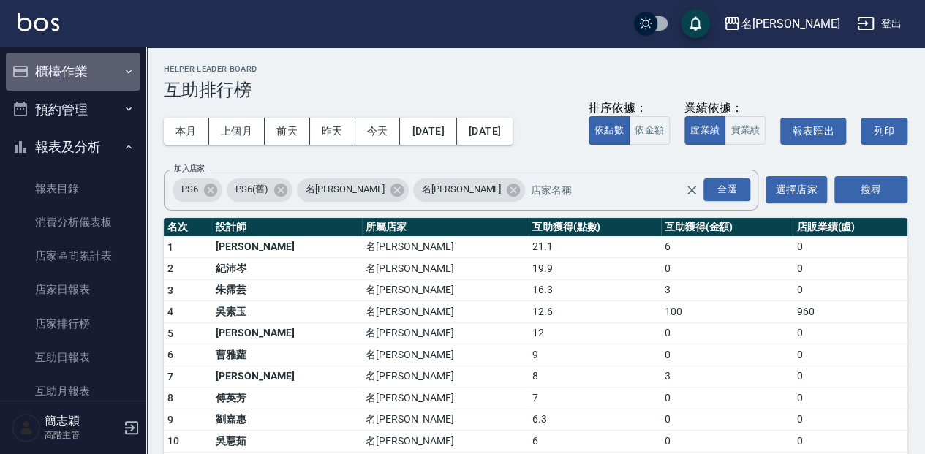
click at [110, 66] on button "櫃檯作業" at bounding box center [73, 72] width 135 height 38
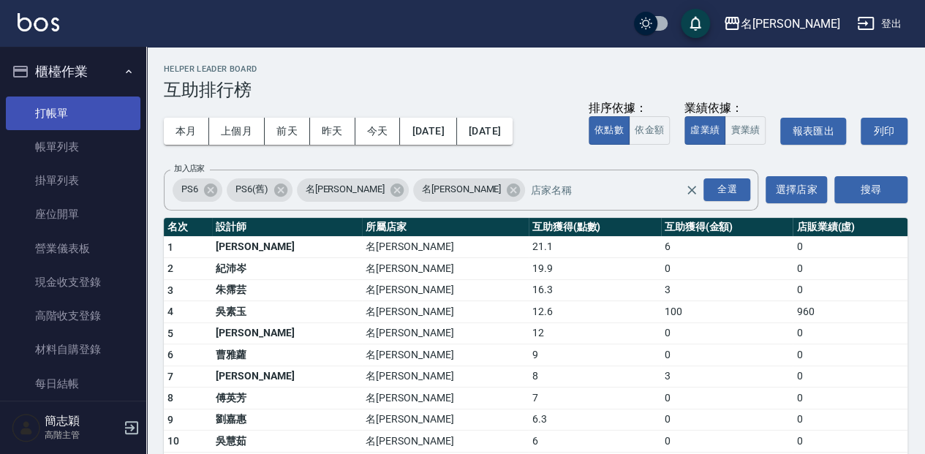
click at [91, 102] on link "打帳單" at bounding box center [73, 114] width 135 height 34
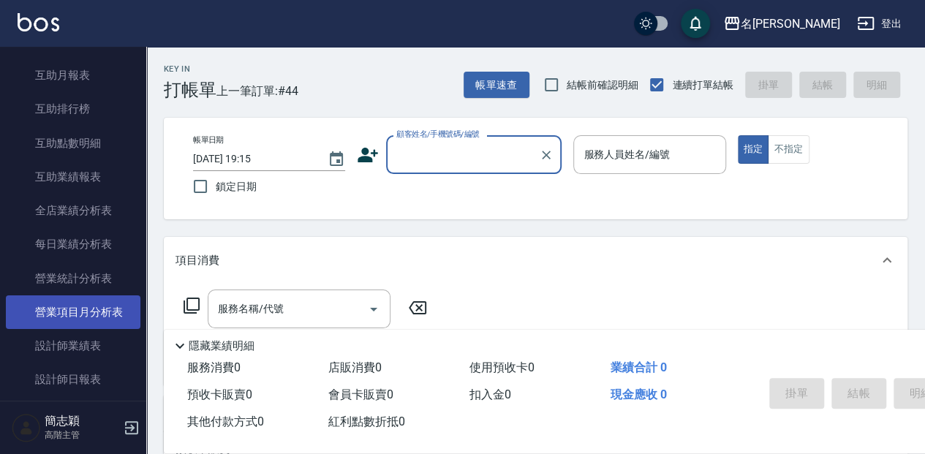
scroll to position [779, 0]
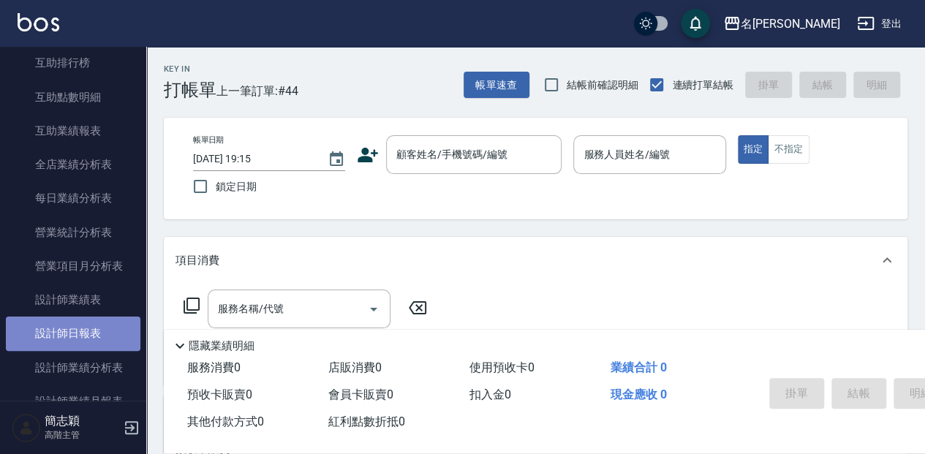
click at [85, 328] on link "設計師日報表" at bounding box center [73, 334] width 135 height 34
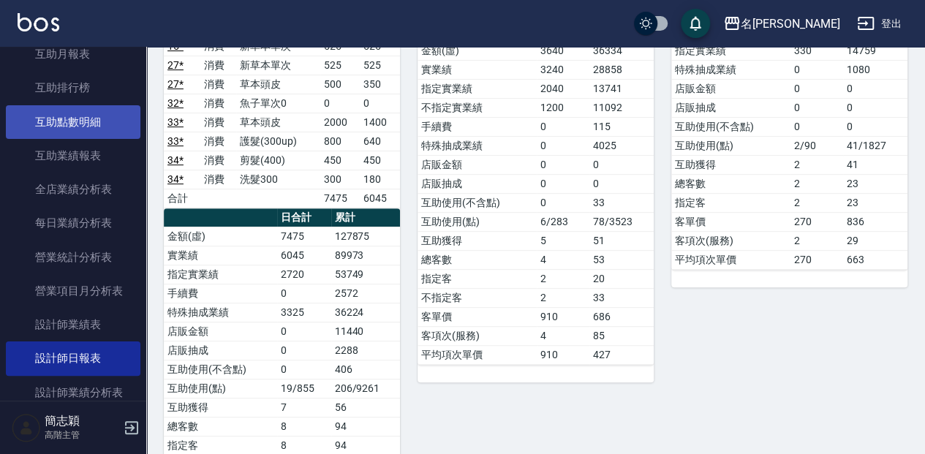
scroll to position [731, 0]
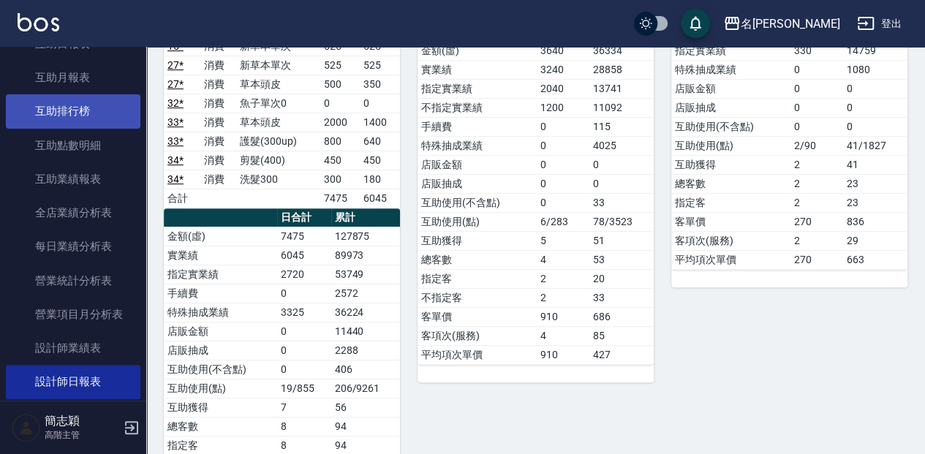
drag, startPoint x: 100, startPoint y: 128, endPoint x: 110, endPoint y: 124, distance: 10.5
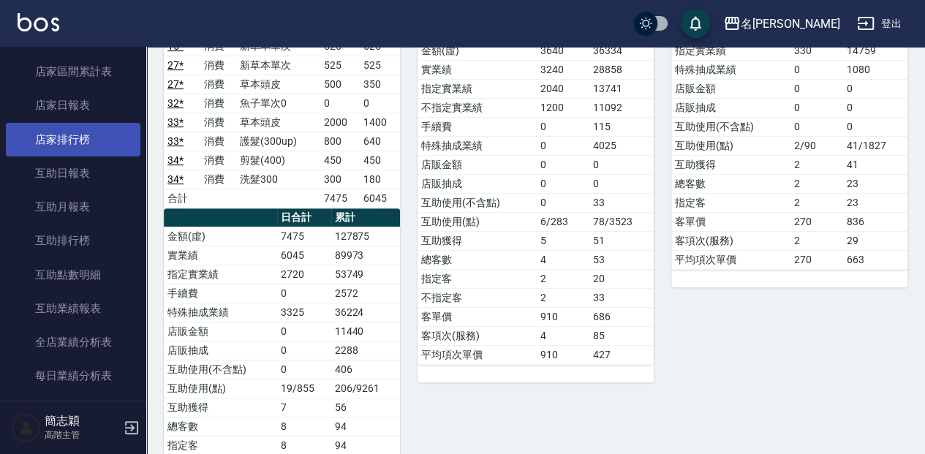
scroll to position [585, 0]
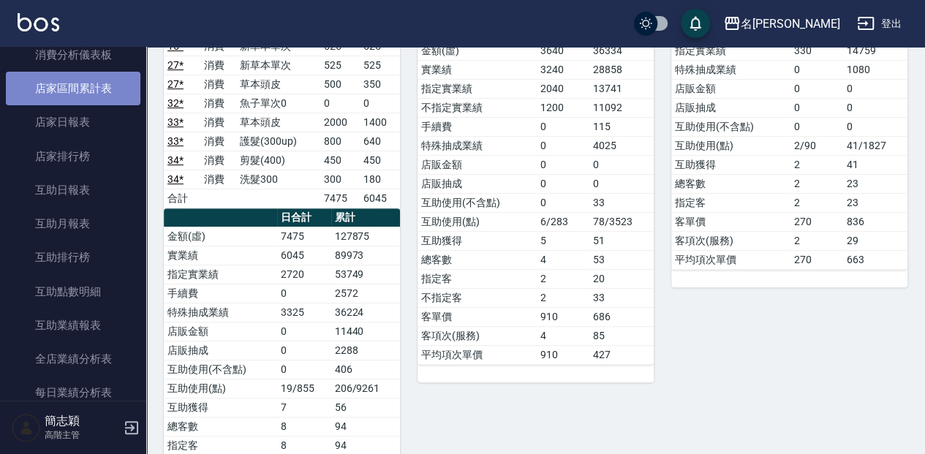
drag, startPoint x: 105, startPoint y: 100, endPoint x: 105, endPoint y: 90, distance: 10.2
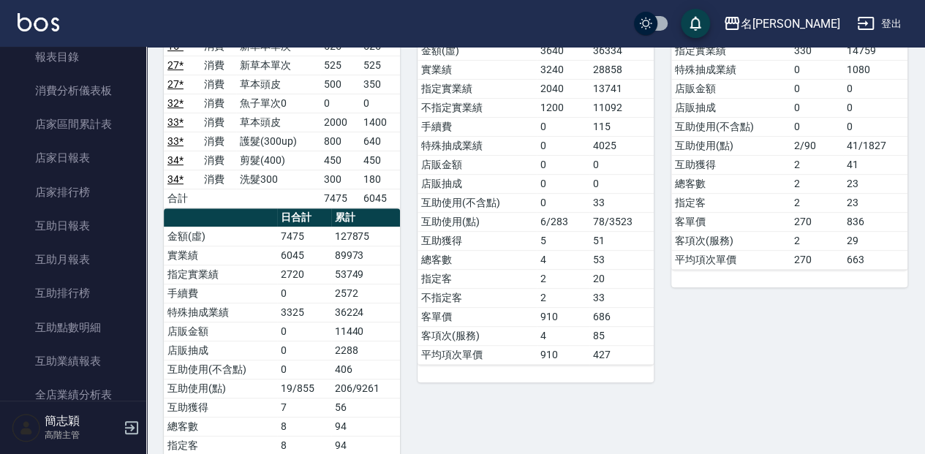
scroll to position [536, 0]
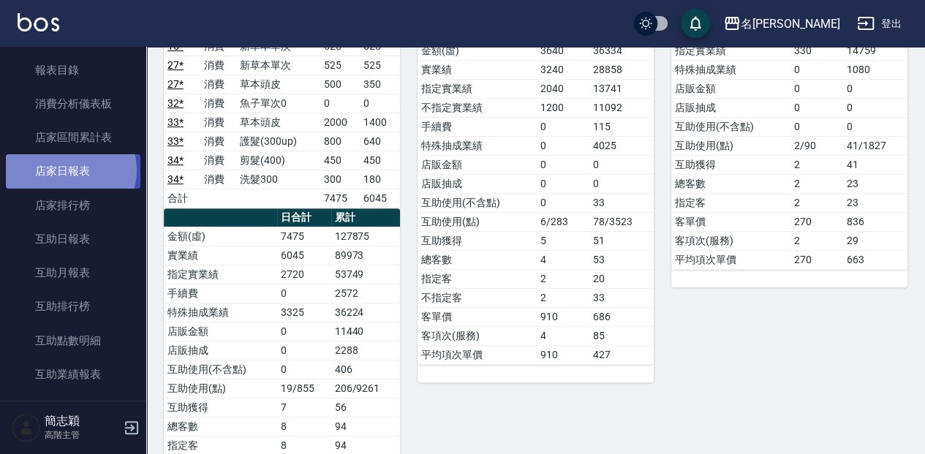
click at [69, 168] on link "店家日報表" at bounding box center [73, 171] width 135 height 34
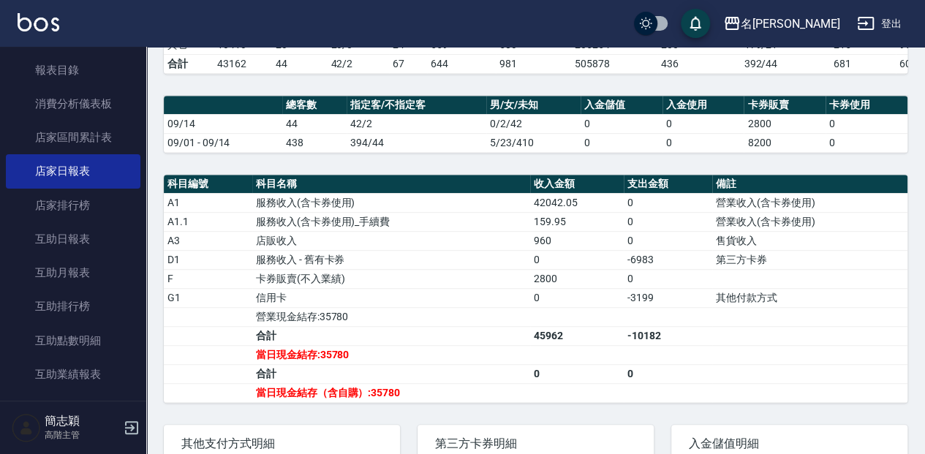
scroll to position [390, 0]
